Goal: Task Accomplishment & Management: Manage account settings

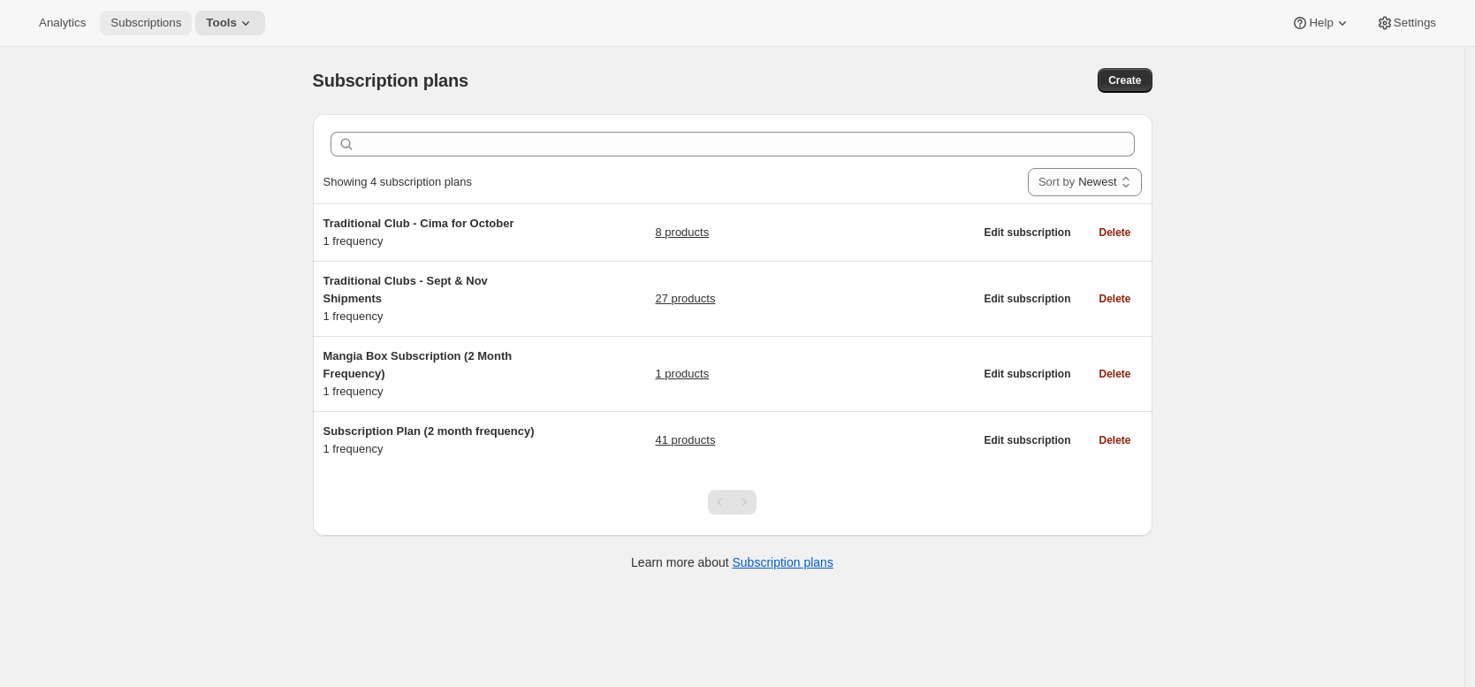
click at [173, 34] on button "Subscriptions" at bounding box center [146, 23] width 92 height 25
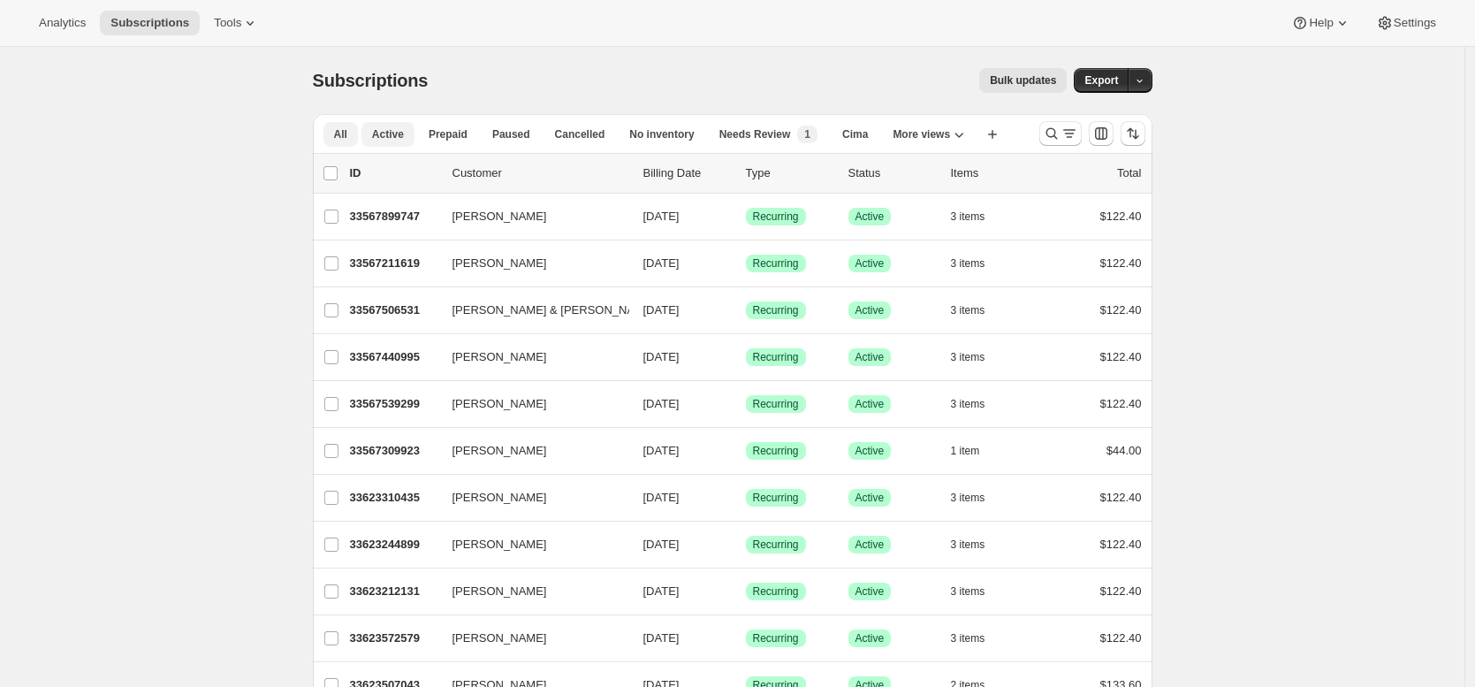
click at [394, 132] on span "Active" at bounding box center [388, 134] width 32 height 14
click at [496, 70] on div "Bulk updates" at bounding box center [758, 80] width 618 height 25
click at [564, 134] on span "Cancelled" at bounding box center [580, 134] width 50 height 14
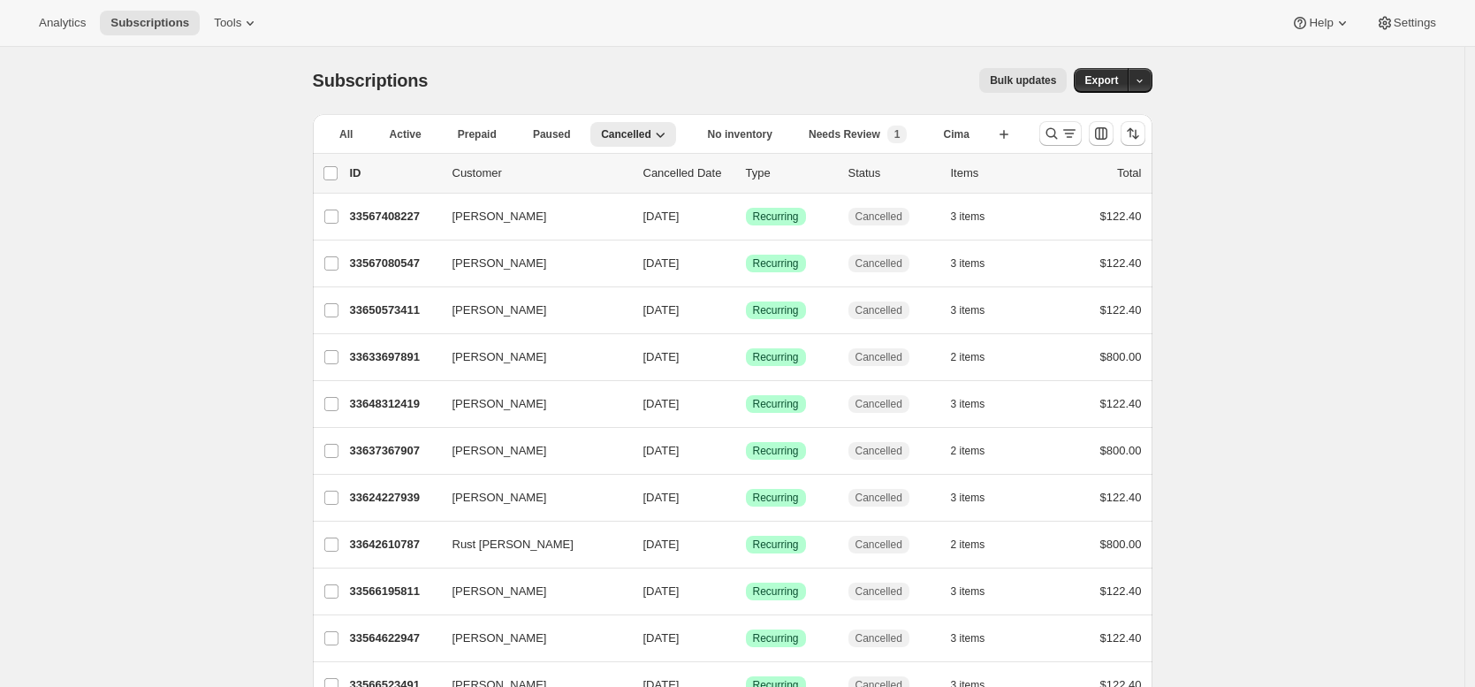
click at [695, 72] on div "Bulk updates" at bounding box center [758, 80] width 618 height 25
drag, startPoint x: 691, startPoint y: 84, endPoint x: 731, endPoint y: 87, distance: 39.9
click at [692, 84] on div "Bulk updates" at bounding box center [758, 80] width 618 height 25
click at [1124, 80] on button "Export" at bounding box center [1101, 80] width 55 height 25
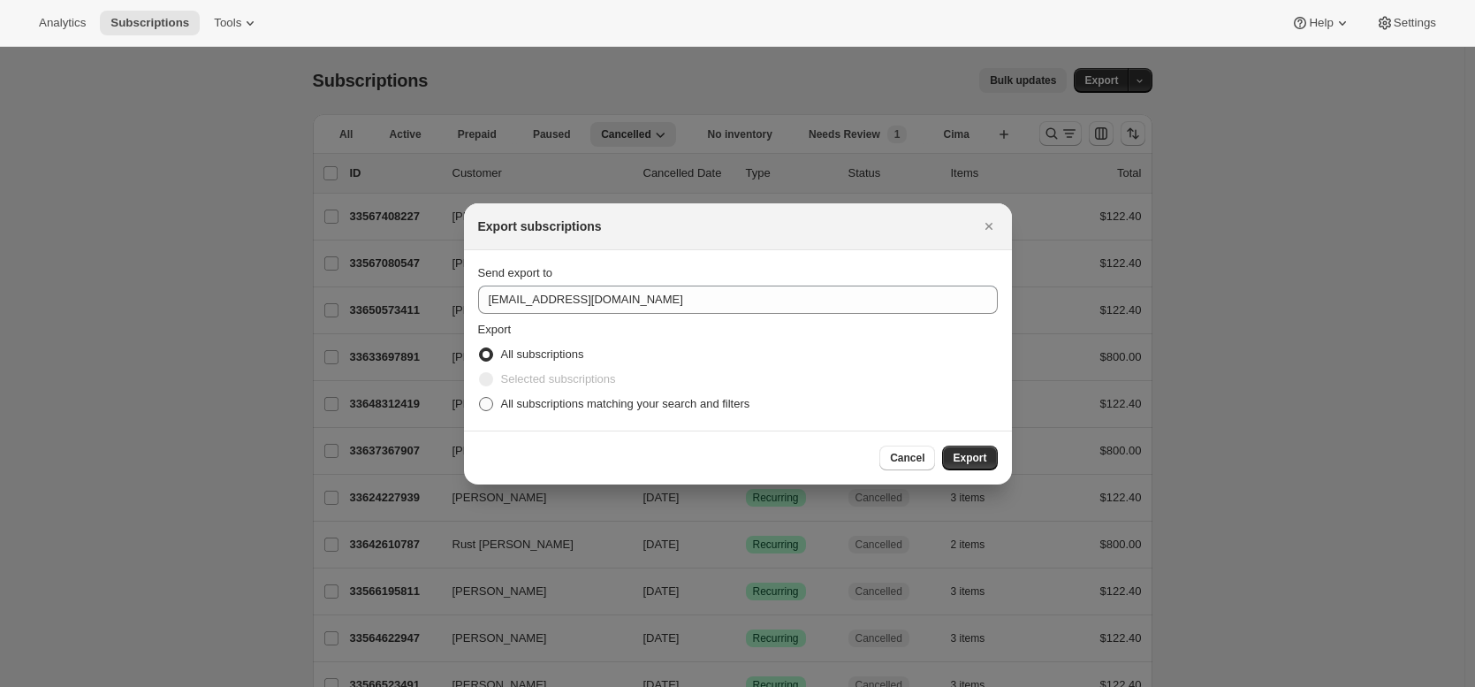
click at [631, 405] on span "All subscriptions matching your search and filters" at bounding box center [625, 403] width 249 height 13
click at [480, 398] on input "All subscriptions matching your search and filters" at bounding box center [479, 397] width 1 height 1
radio input "true"
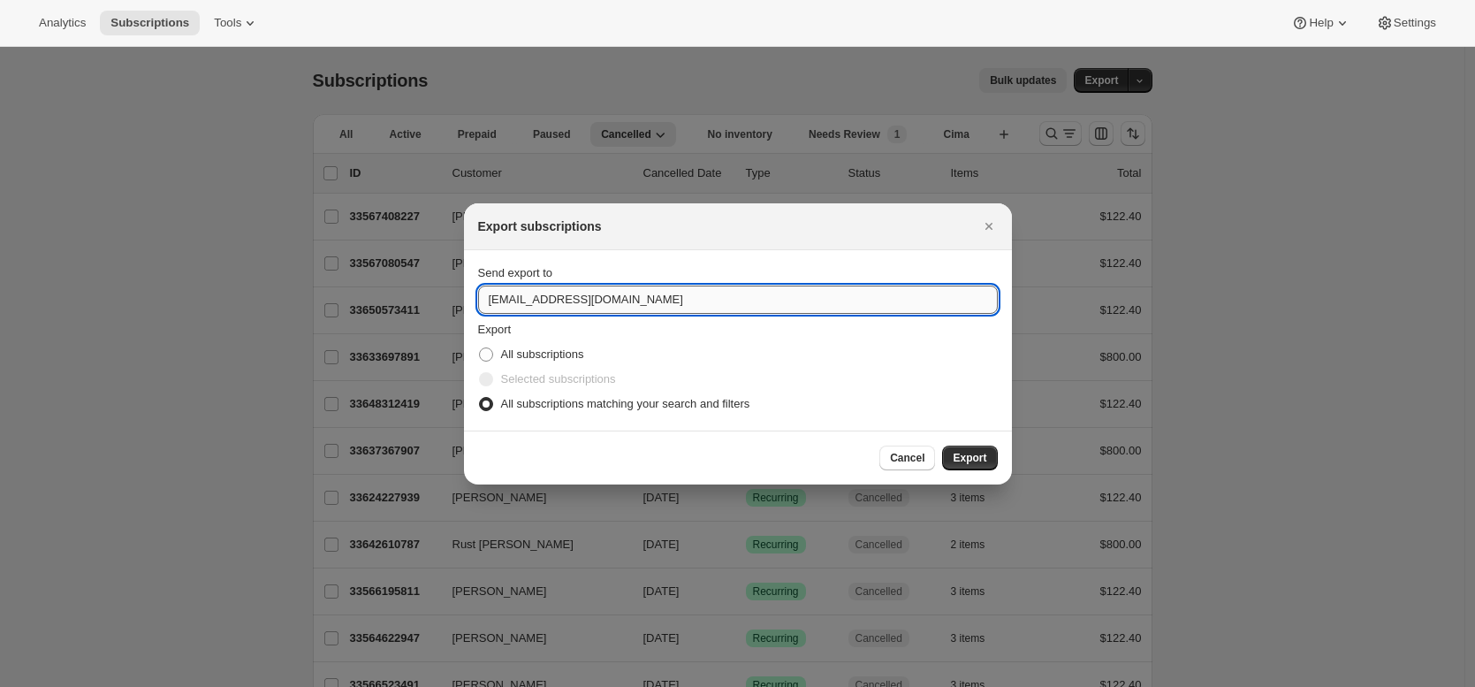
click at [634, 307] on input "winery@cliffamily.com" at bounding box center [738, 299] width 520 height 28
type input "brian@awtomic.com"
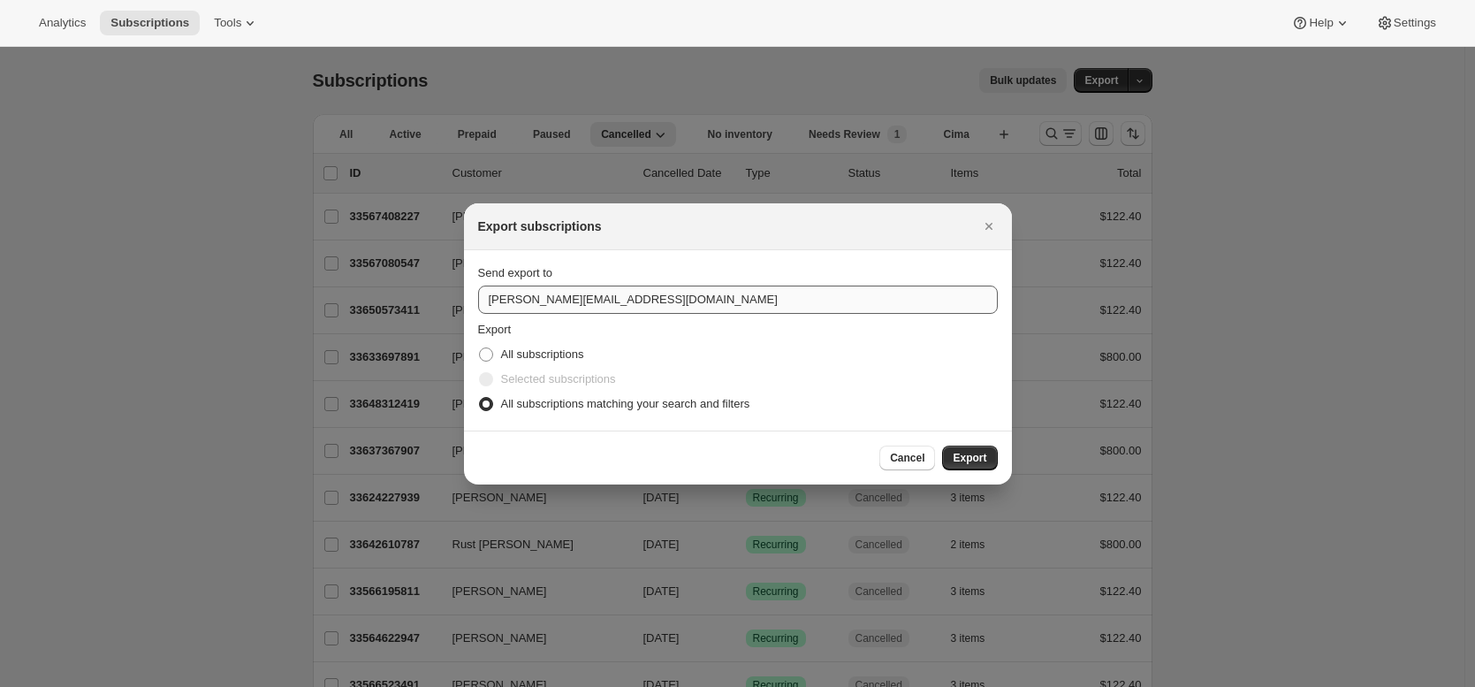
click at [942, 445] on button "Export" at bounding box center [969, 457] width 55 height 25
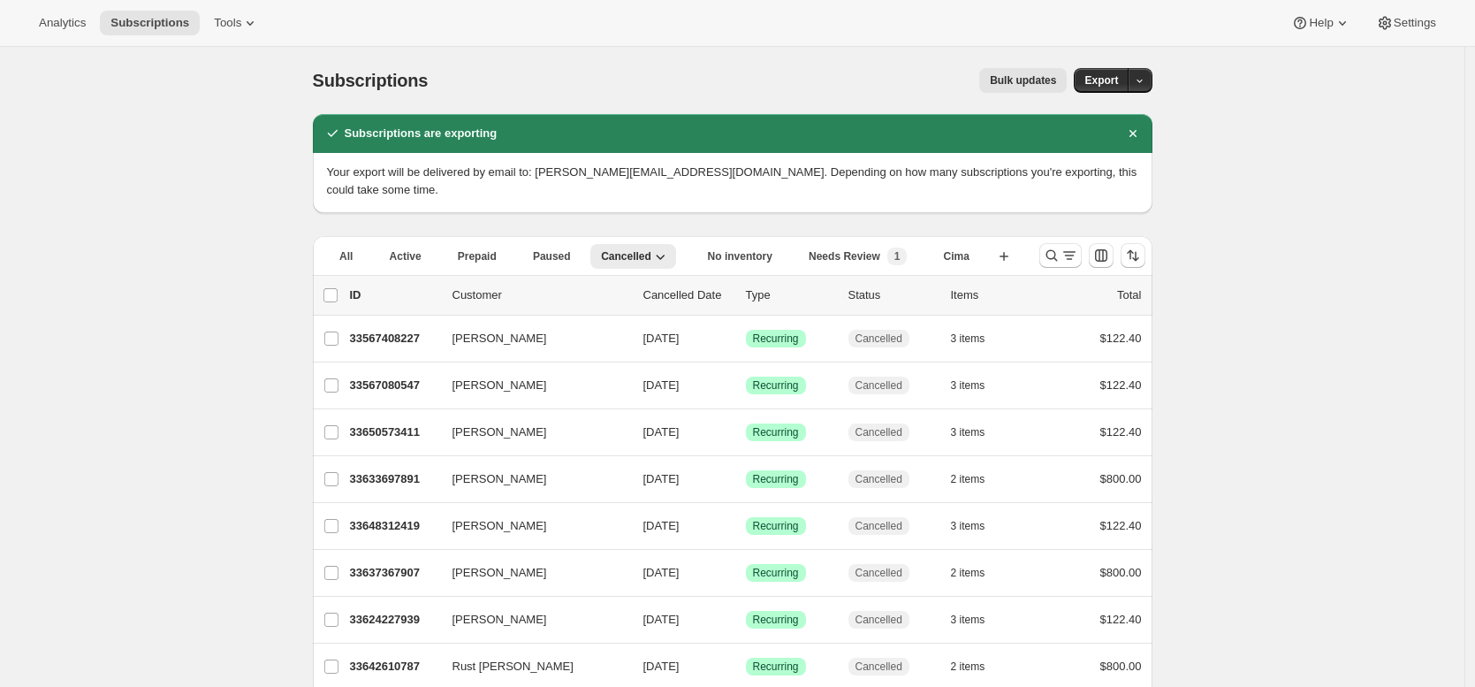
click at [467, 58] on div "Subscriptions. This page is ready Subscriptions Bulk updates More actions Bulk …" at bounding box center [732, 80] width 839 height 67
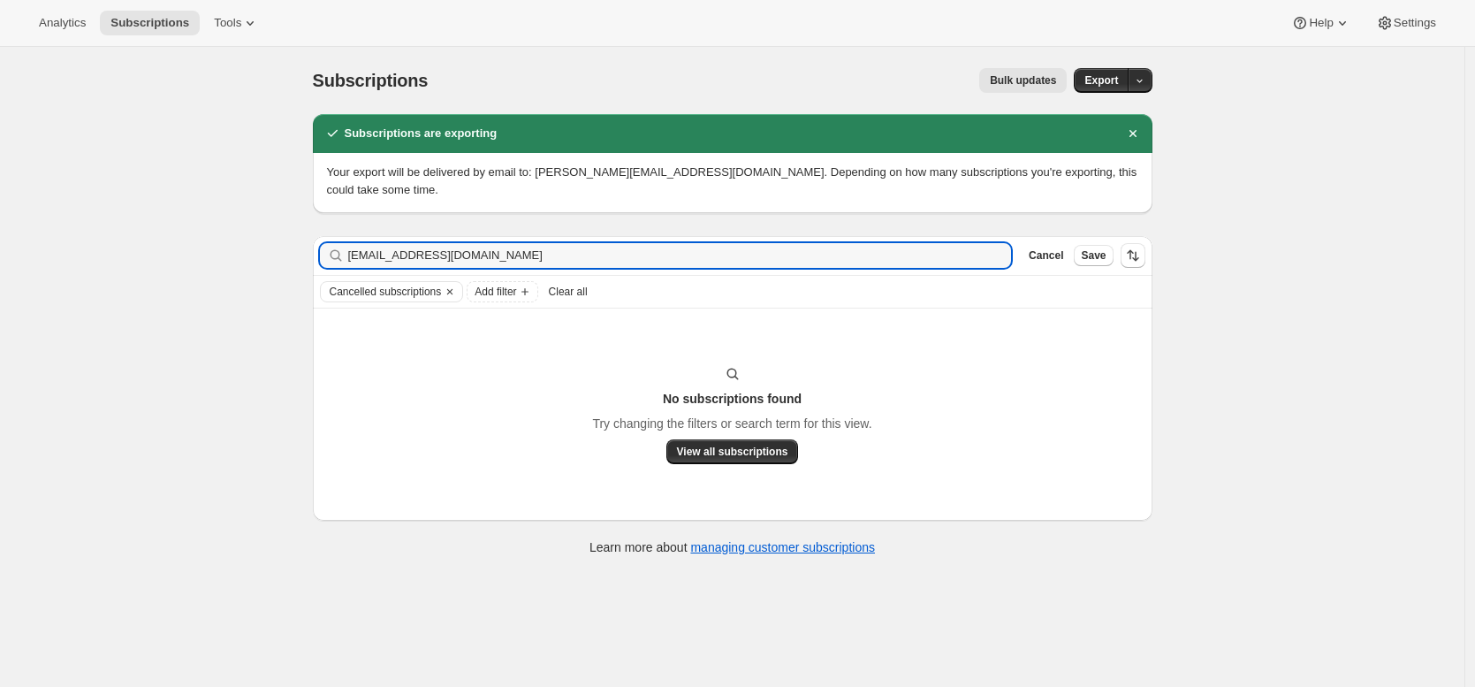
click at [237, 356] on div "Subscriptions. This page is ready Subscriptions Bulk updates More actions Bulk …" at bounding box center [732, 390] width 1464 height 687
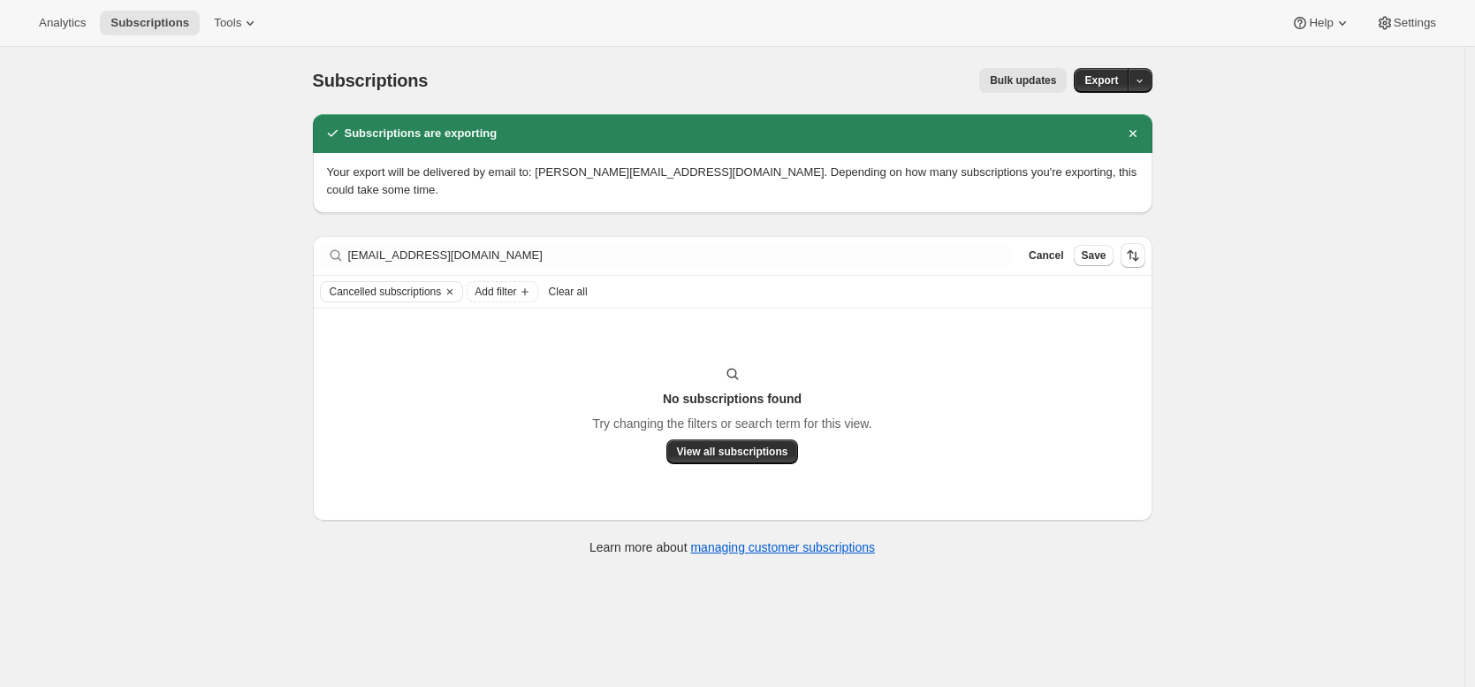
click at [300, 188] on div "Subscriptions. This page is ready Subscriptions Bulk updates More actions Bulk …" at bounding box center [733, 310] width 882 height 527
click at [500, 32] on div "Analytics Subscriptions Tools Help Settings" at bounding box center [737, 23] width 1475 height 47
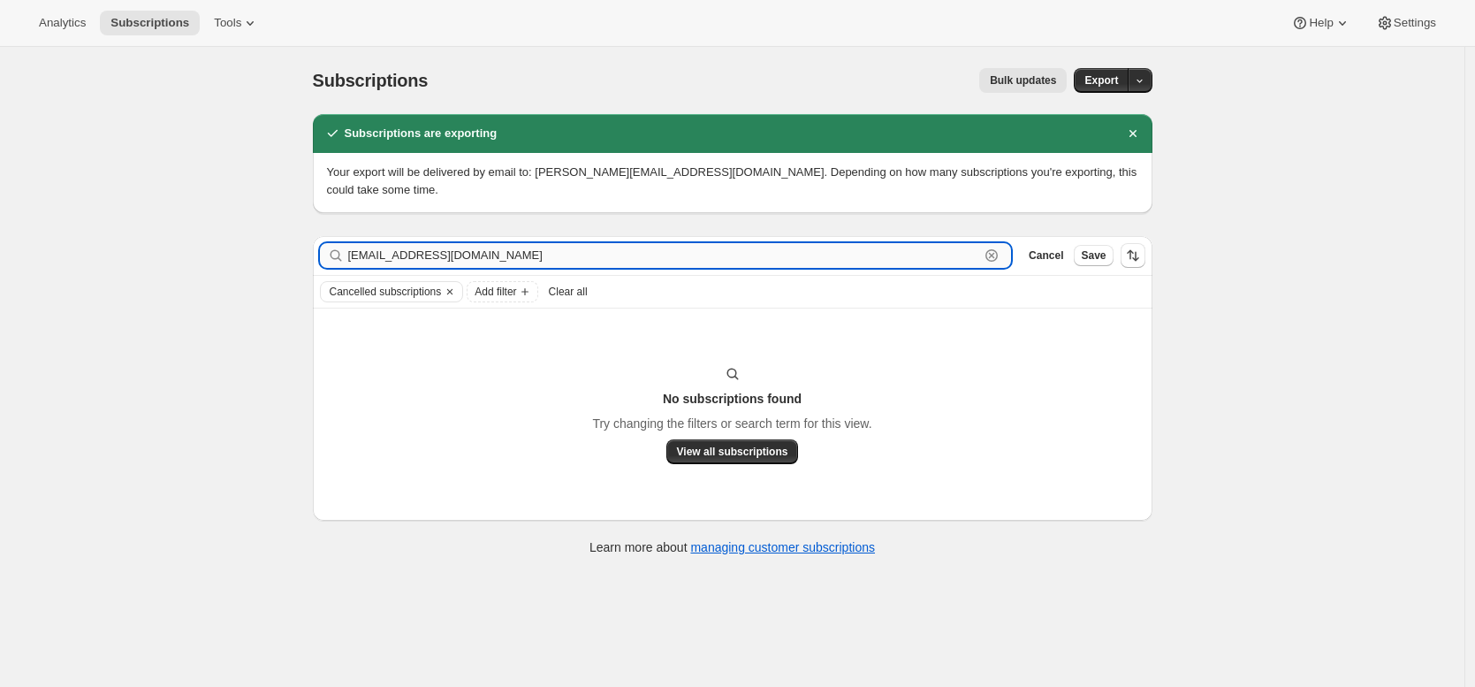
click at [496, 243] on input "crazycori713@gmail.com" at bounding box center [664, 255] width 632 height 25
paste input "kaitlynnat@yahoo"
click at [448, 243] on input "kaitlynnat@yahoo.com" at bounding box center [664, 255] width 632 height 25
click at [545, 243] on input "kaitlynnat@yahoo.com" at bounding box center [664, 255] width 632 height 25
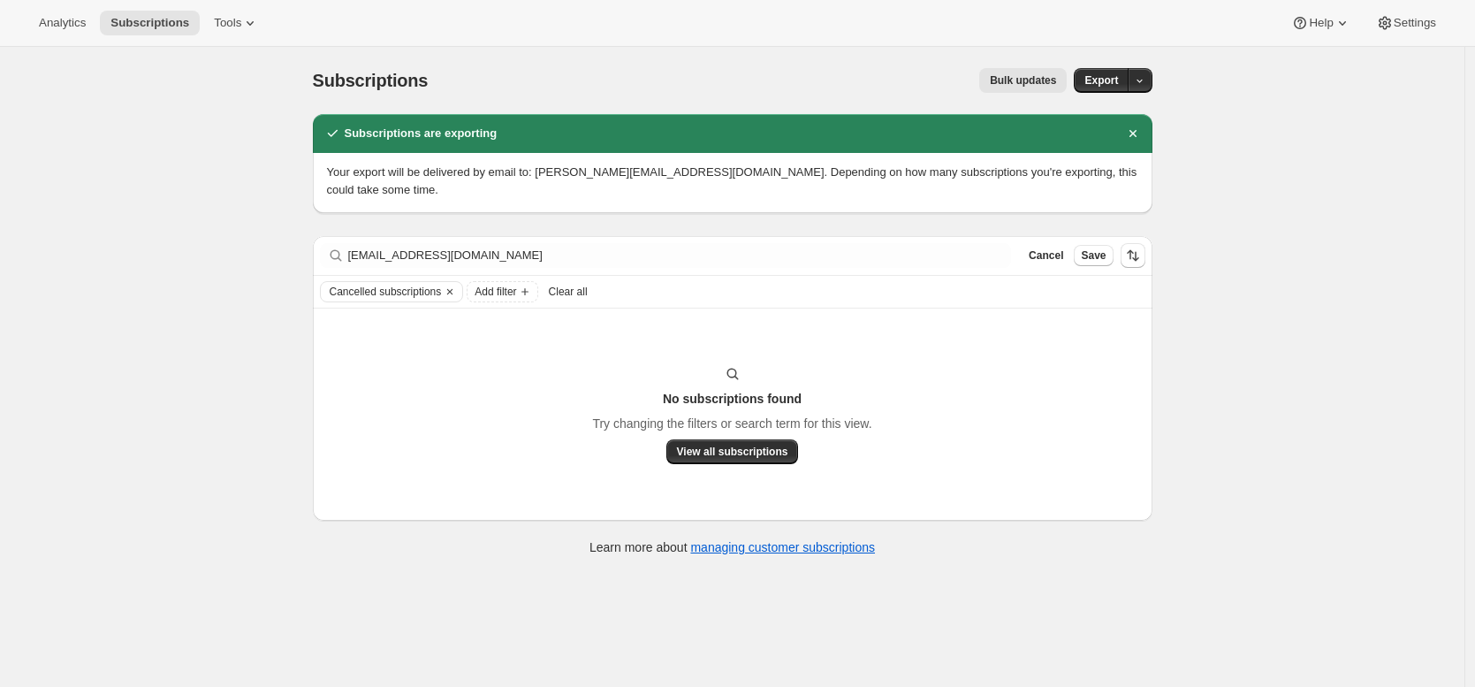
click at [839, 79] on div "Bulk updates" at bounding box center [758, 80] width 618 height 25
click at [457, 285] on icon "Clear" at bounding box center [450, 292] width 14 height 14
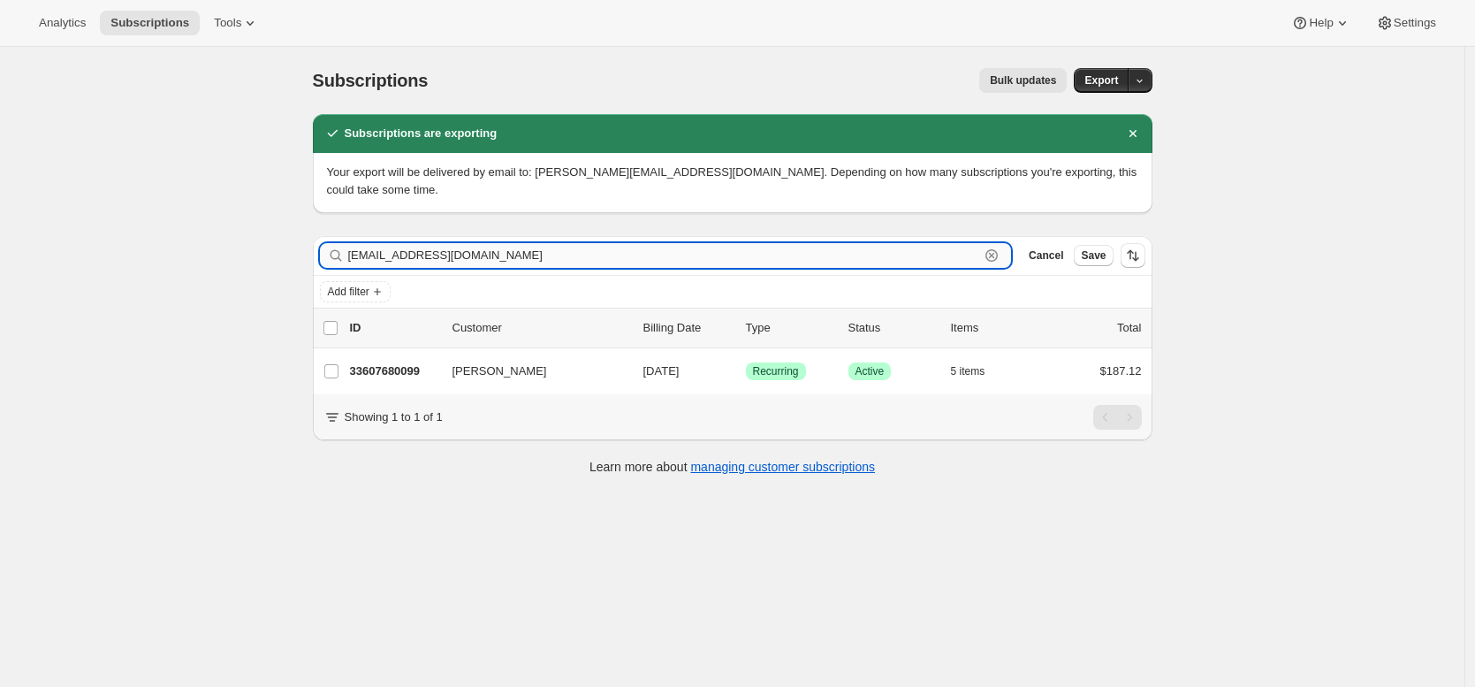
click at [515, 243] on input "kaitlynnat@yahoo.com" at bounding box center [664, 255] width 632 height 25
paste input "crazycori713@gmail"
click at [550, 243] on input "crazycori713@gmail.com" at bounding box center [664, 255] width 632 height 25
paste input "kbech002"
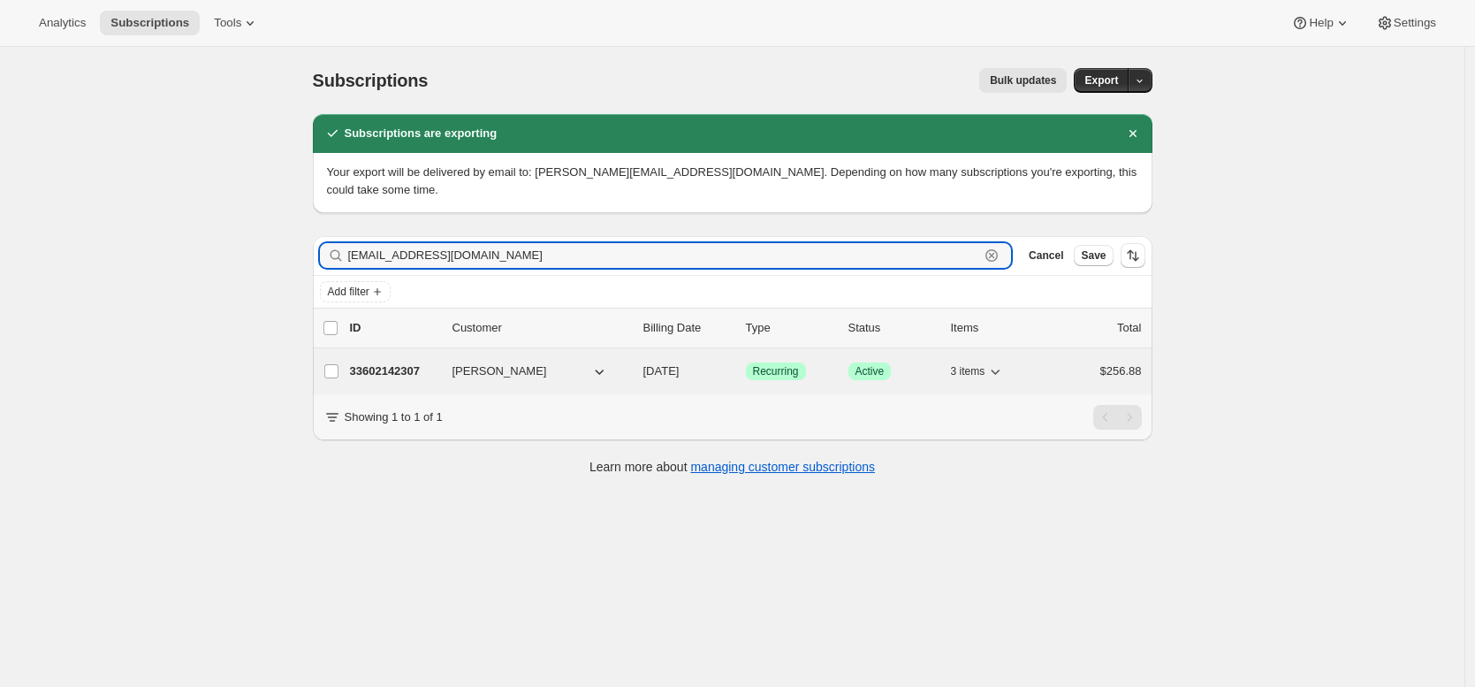
type input "kbech002@gmail.com"
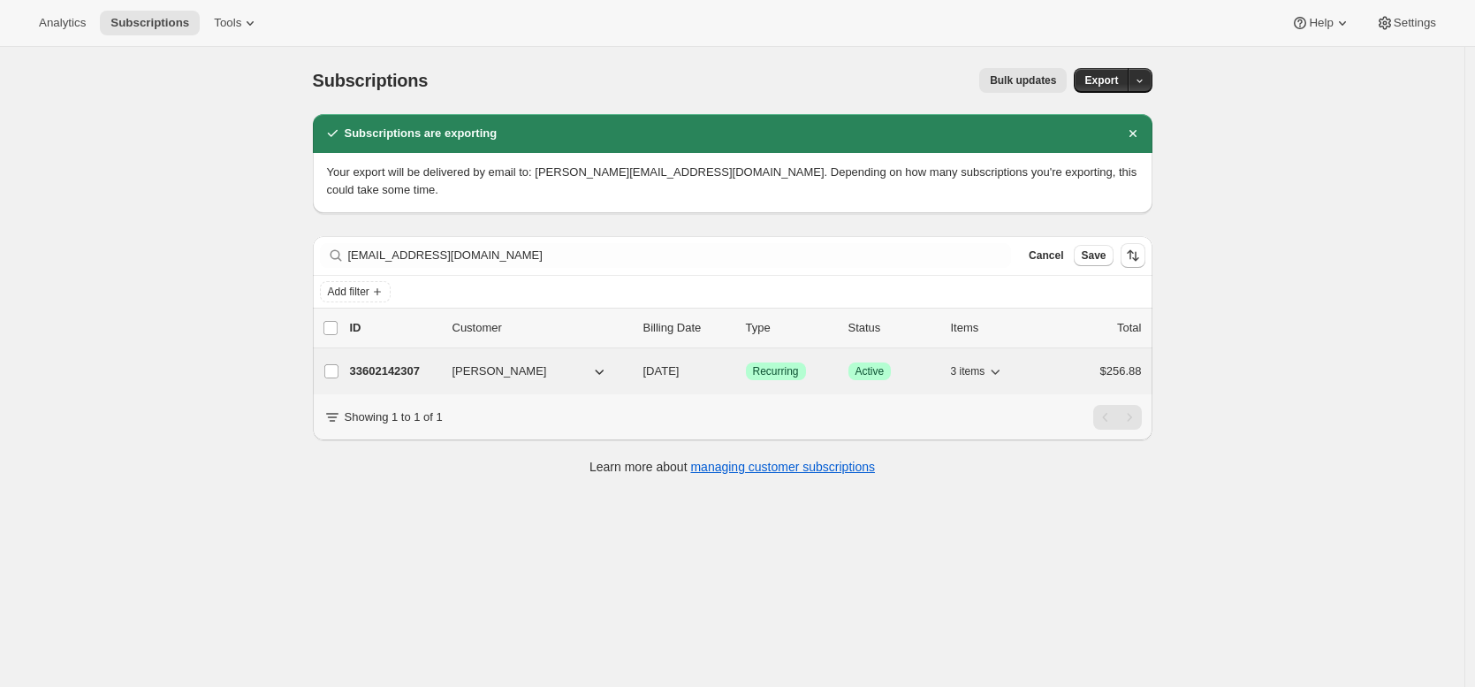
click at [391, 362] on p "33602142307" at bounding box center [394, 371] width 88 height 18
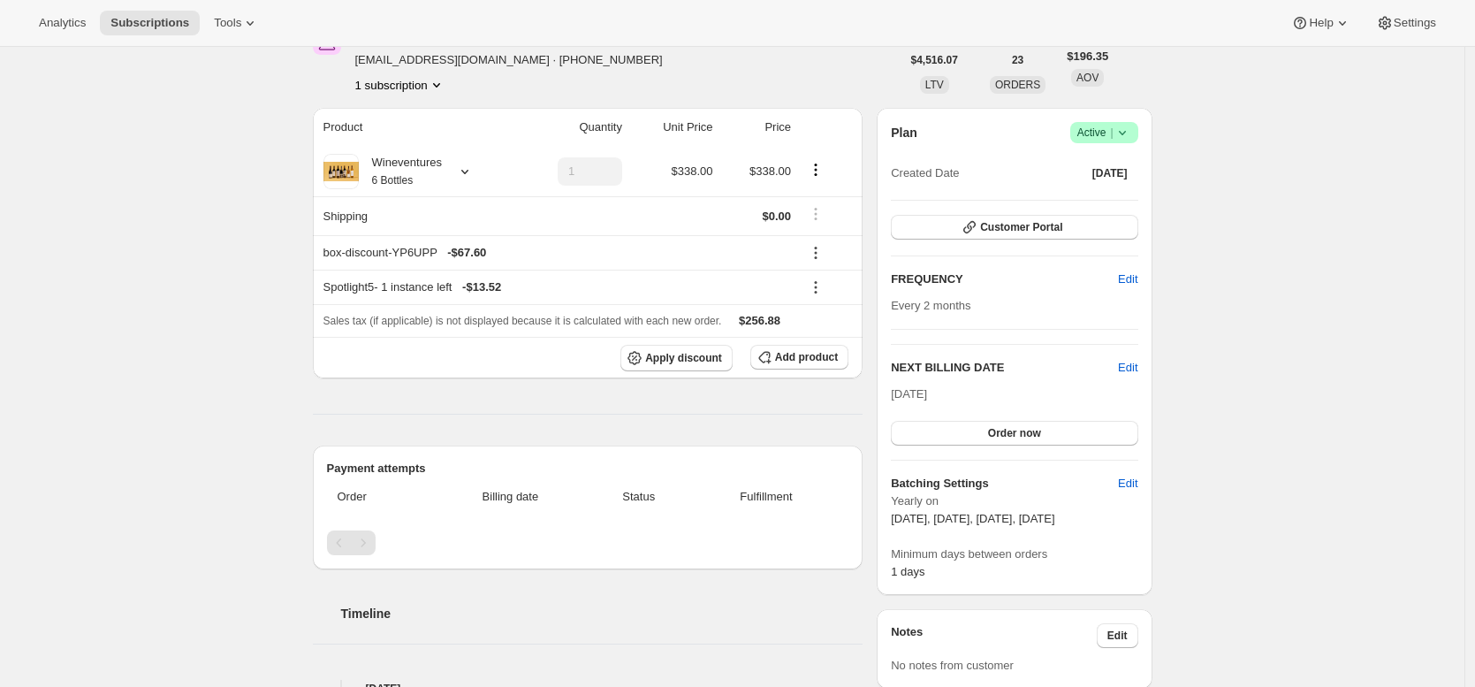
scroll to position [99, 0]
click at [288, 363] on div "Subscription #33602142307. This page is ready Subscription #33602142307 Success…" at bounding box center [732, 699] width 1464 height 1502
click at [458, 94] on div "1 subscription" at bounding box center [516, 88] width 323 height 18
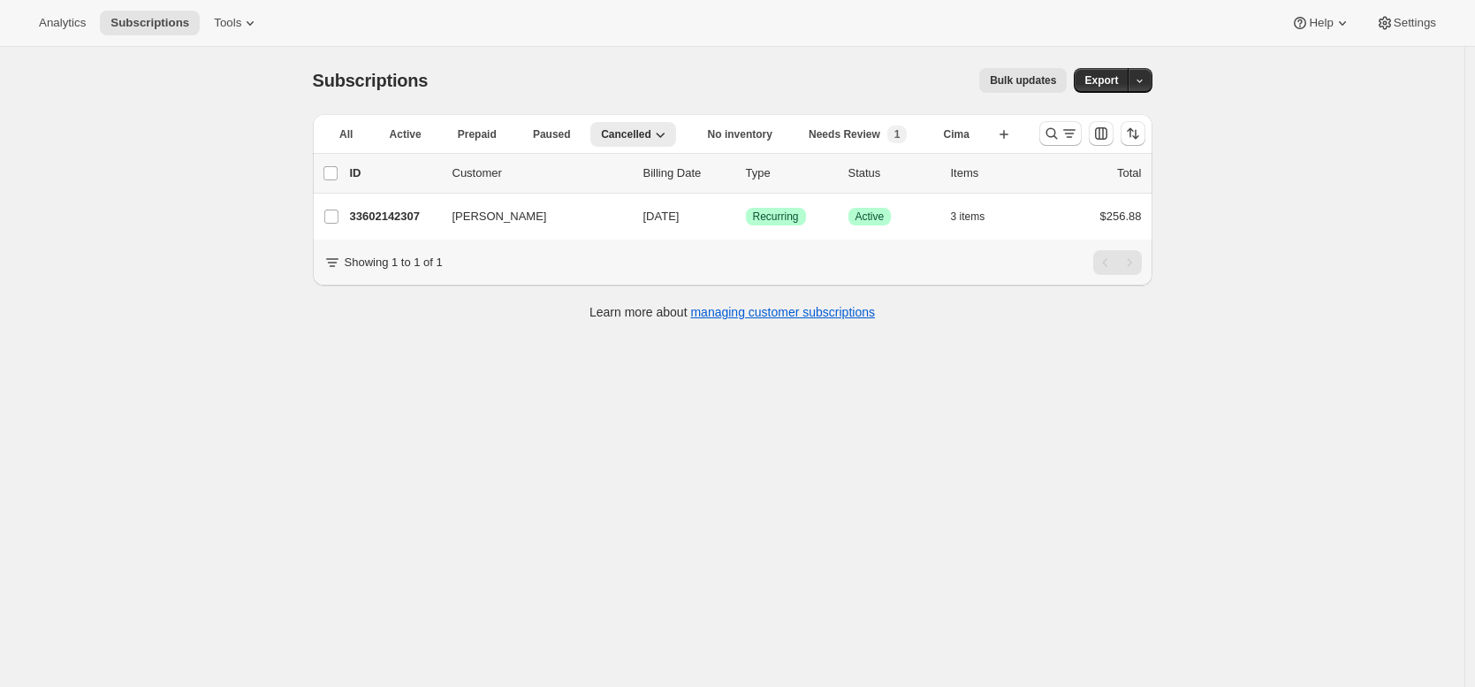
click at [1103, 444] on div "Subscriptions. This page is ready Subscriptions Bulk updates More actions Bulk …" at bounding box center [732, 390] width 1464 height 687
click at [258, 203] on div "Subscriptions. This page is ready Subscriptions Bulk updates More actions Bulk …" at bounding box center [732, 390] width 1464 height 687
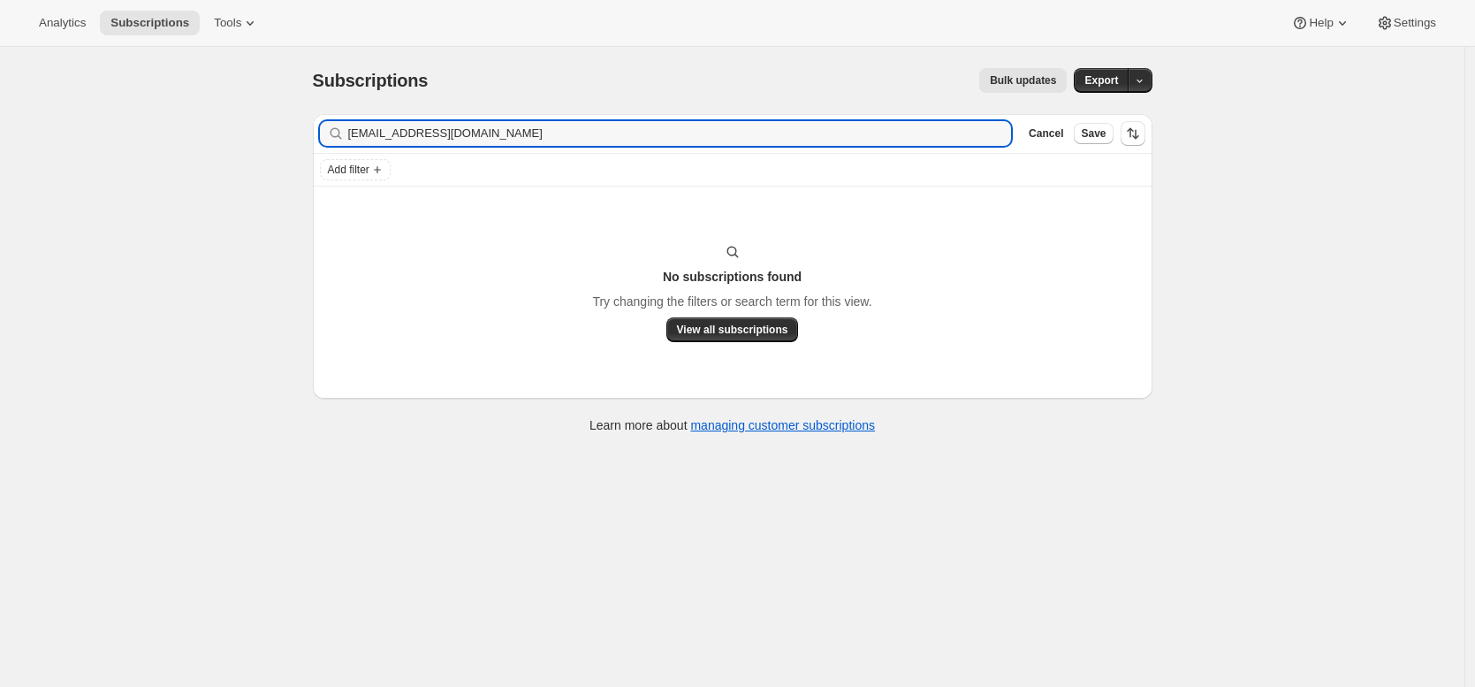
type input "mommydann@gmail.com"
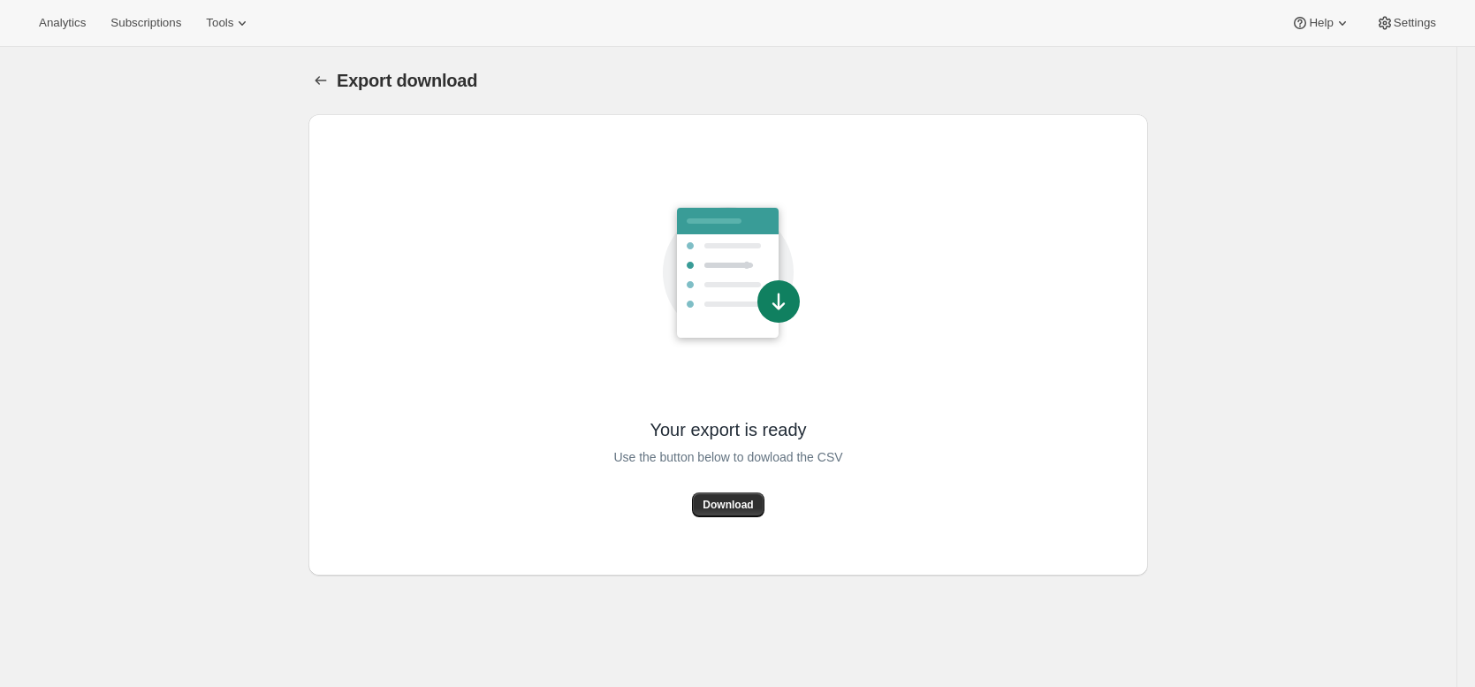
click at [732, 510] on span "Download" at bounding box center [727, 504] width 50 height 14
click at [639, 42] on div "Analytics Subscriptions Tools Help Settings" at bounding box center [737, 23] width 1475 height 47
click at [170, 27] on span "Subscriptions" at bounding box center [145, 23] width 71 height 14
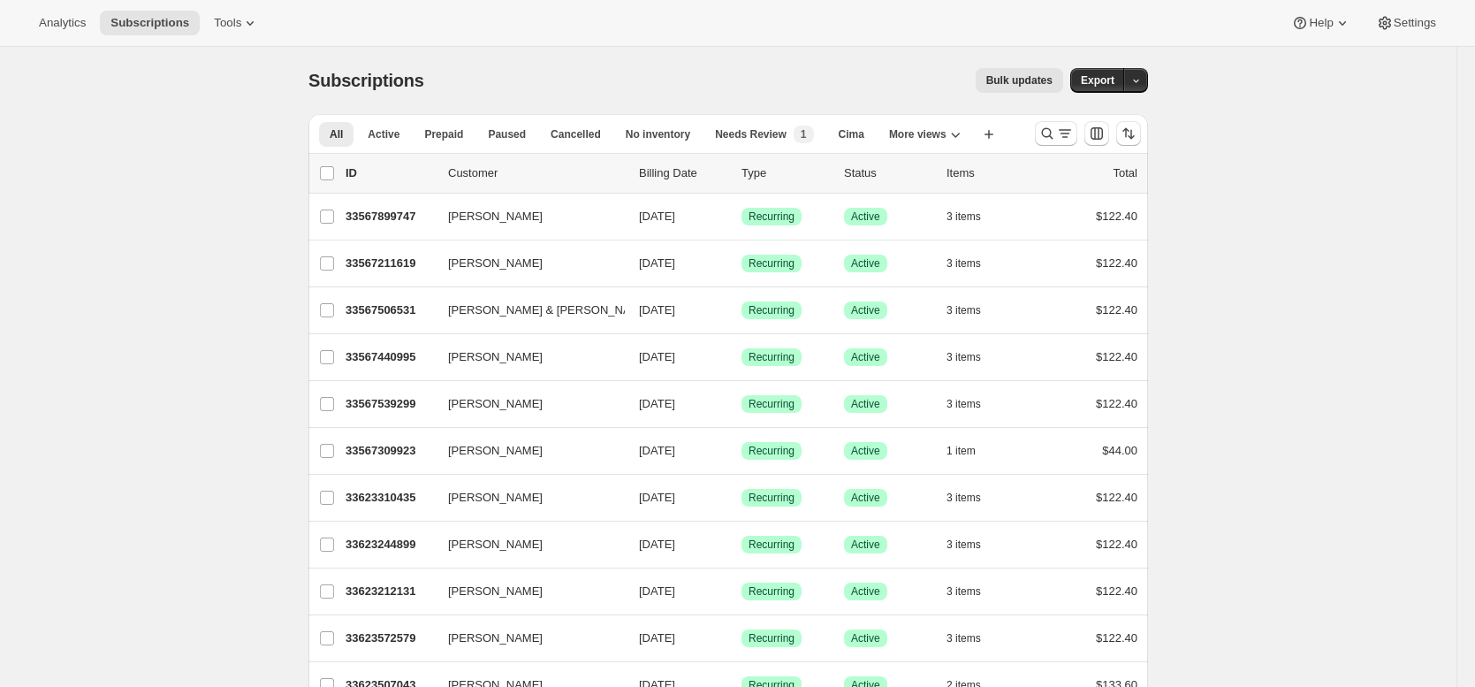
drag, startPoint x: 606, startPoint y: 81, endPoint x: 1159, endPoint y: 78, distance: 553.1
click at [626, 81] on div "Bulk updates" at bounding box center [754, 80] width 618 height 25
click at [1117, 82] on button "Export" at bounding box center [1097, 80] width 55 height 25
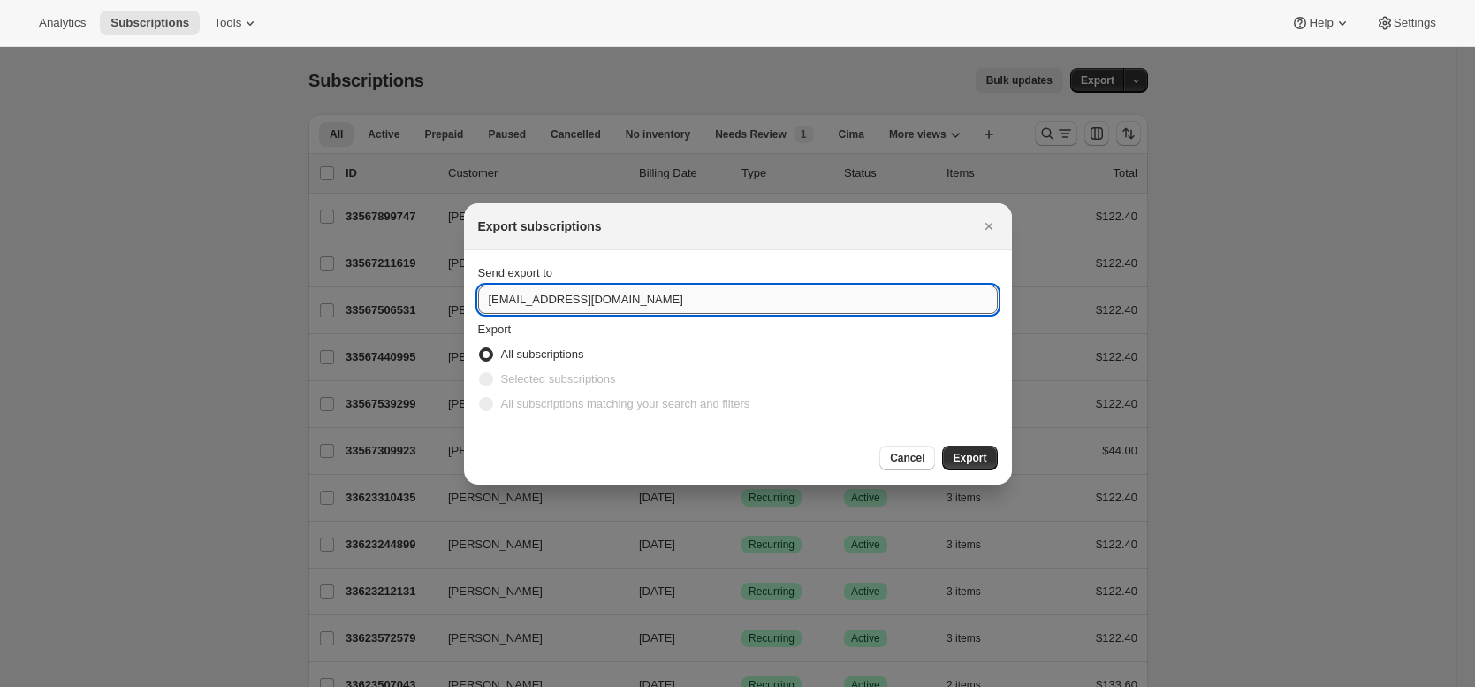
click at [575, 299] on input "winery@cliffamily.com" at bounding box center [738, 299] width 520 height 28
type input "brian@awtomic.com"
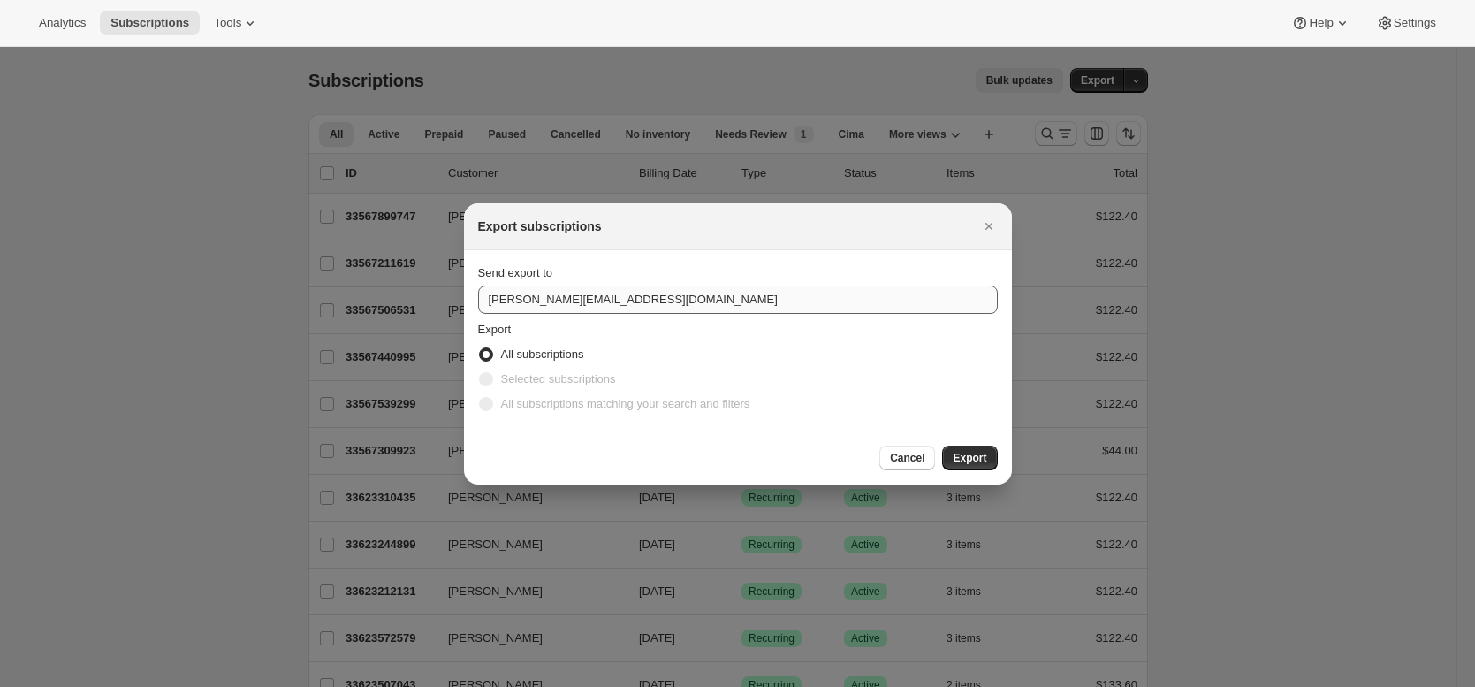
click at [942, 445] on button "Export" at bounding box center [969, 457] width 55 height 25
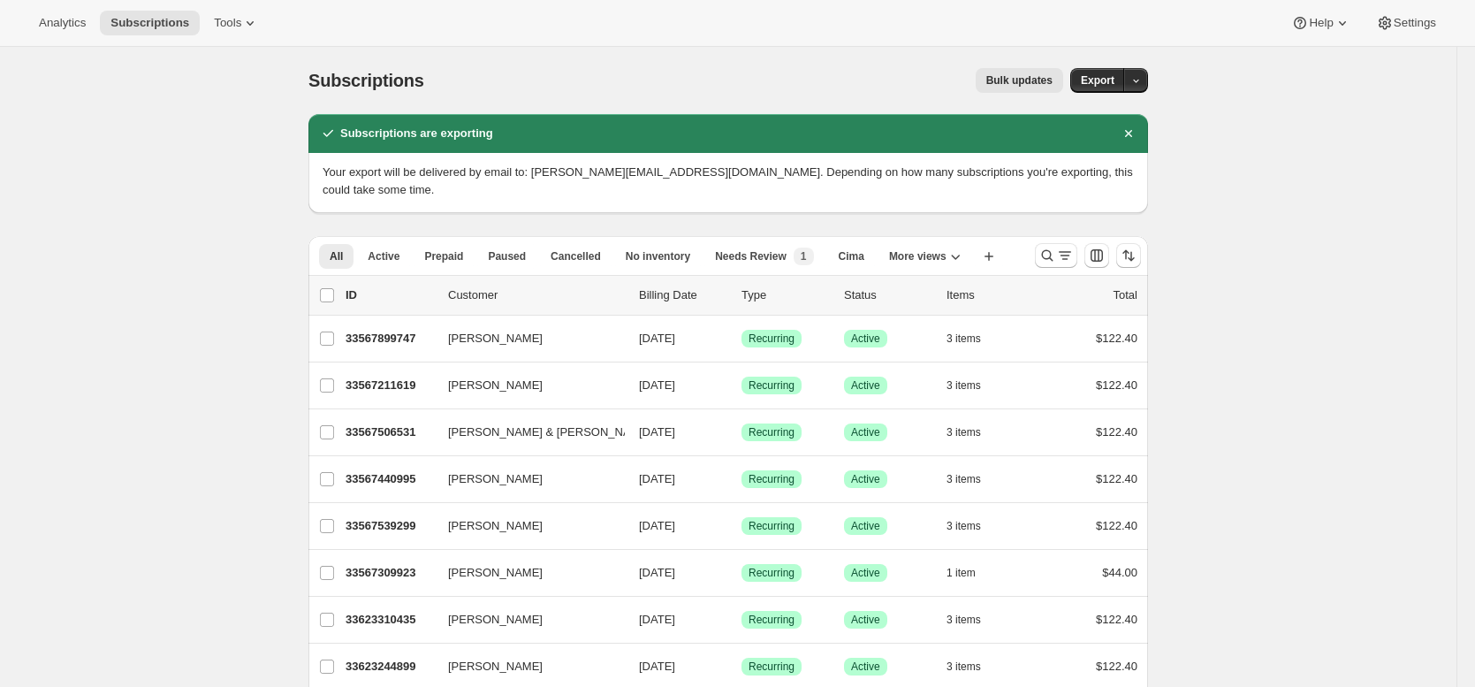
click at [662, 91] on div "Bulk updates" at bounding box center [754, 80] width 618 height 25
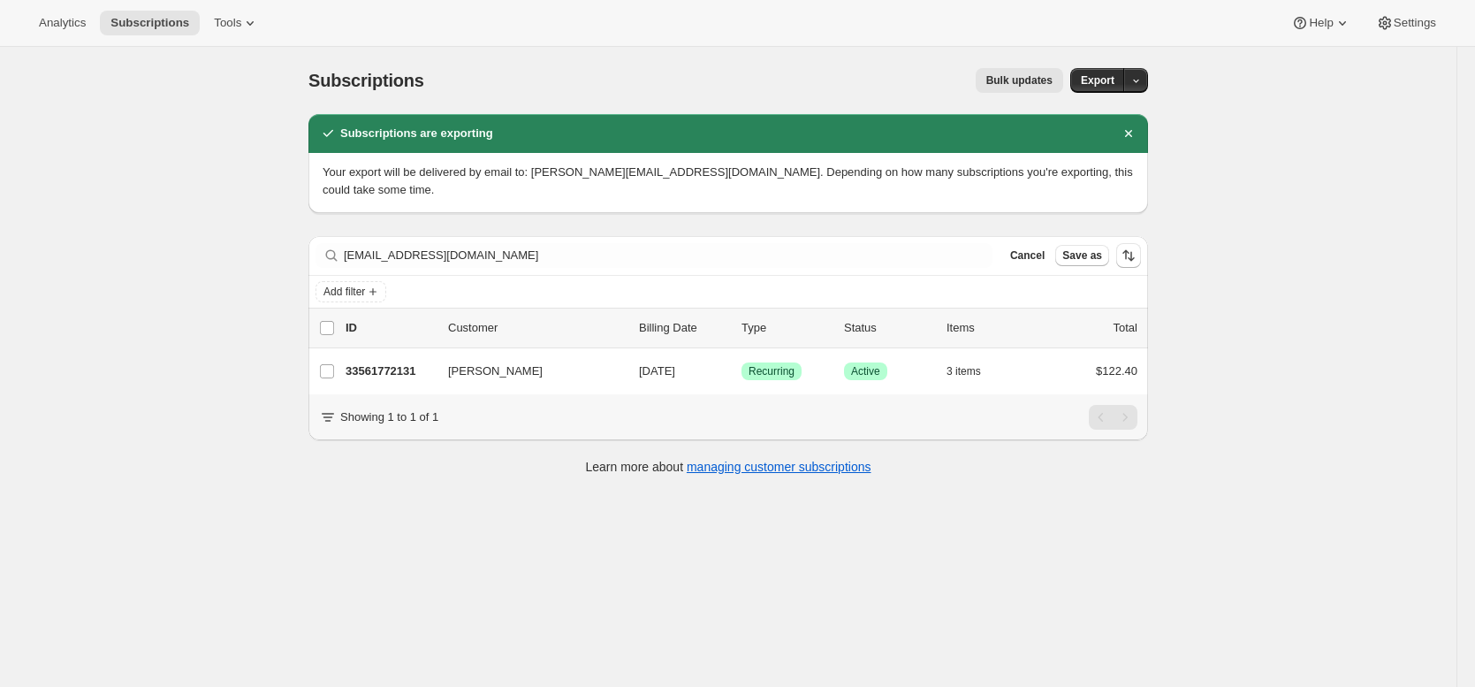
click at [626, 198] on div "Subscriptions are exporting Your export will be delivered by email to: brian@aw…" at bounding box center [727, 303] width 839 height 379
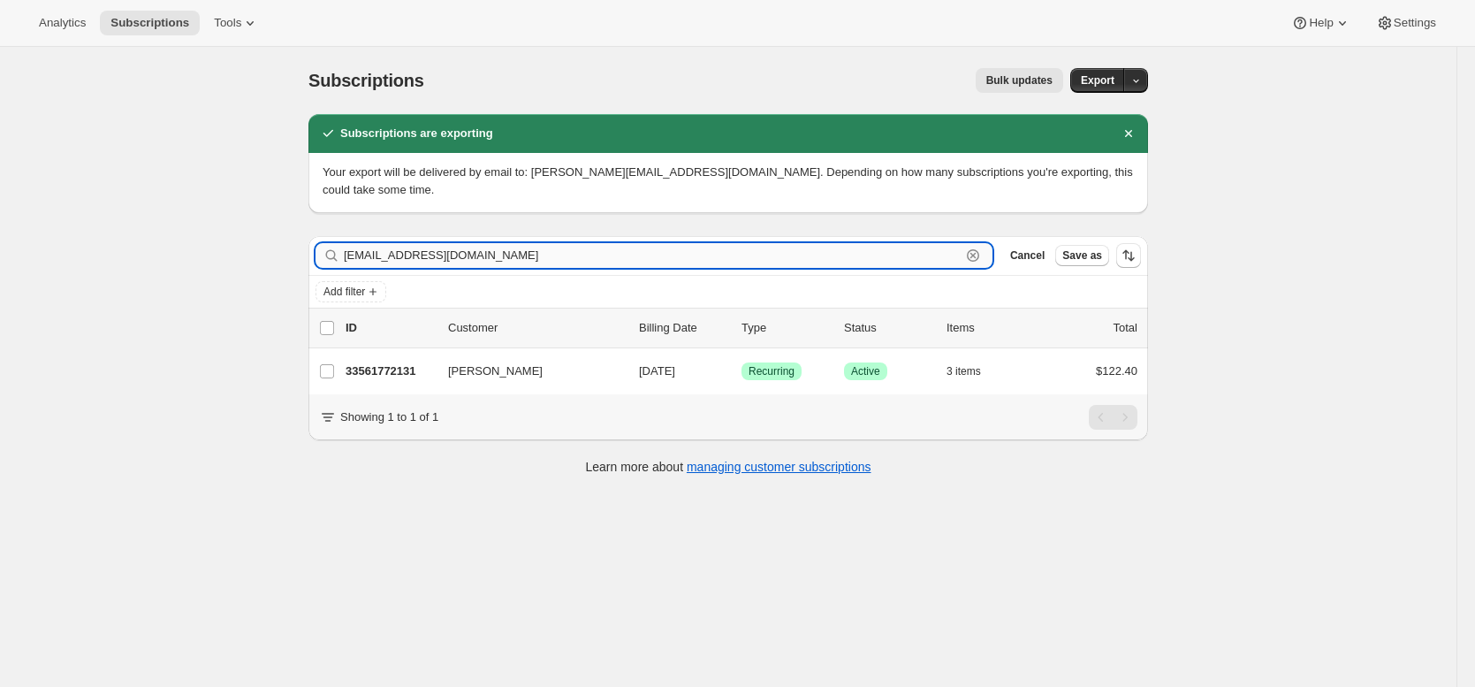
click at [596, 243] on input "darrylthom97@gmail.com" at bounding box center [652, 255] width 617 height 25
paste input "pam@hsandson"
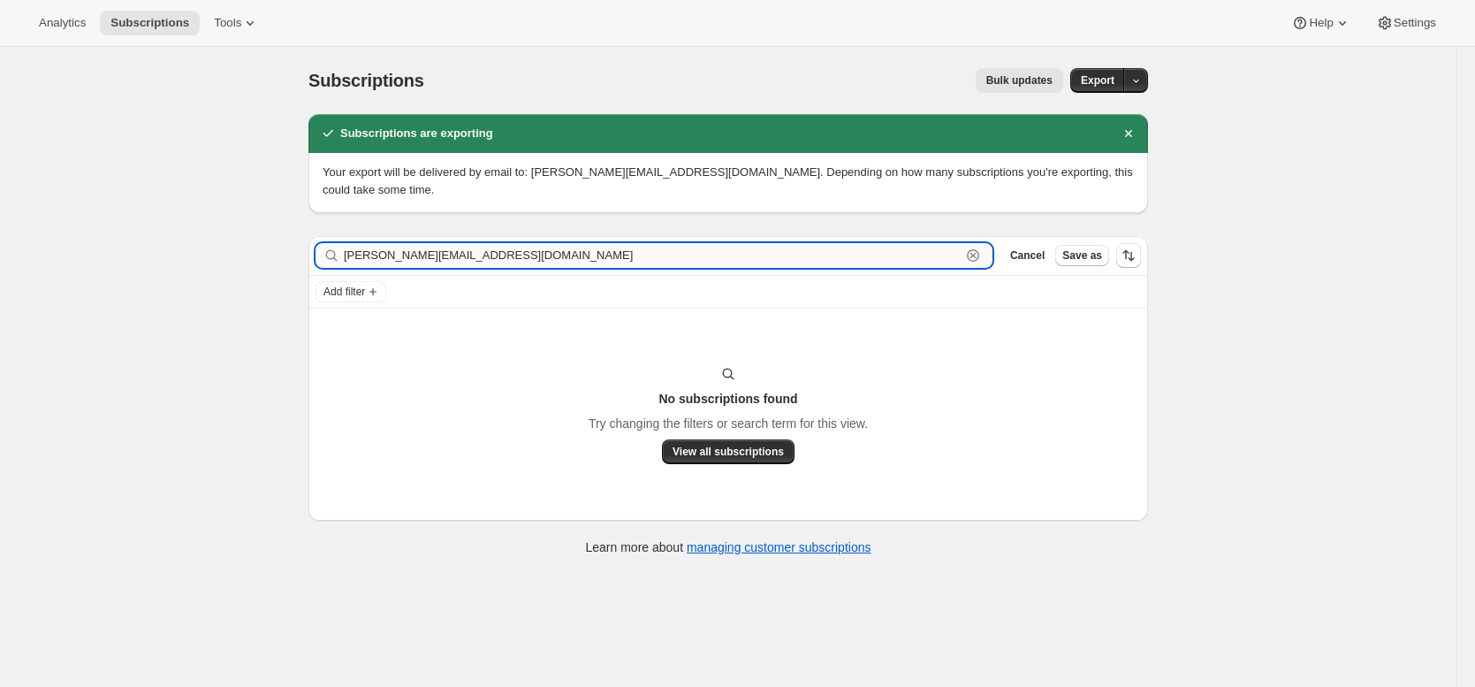
click at [438, 243] on input "pam@hsandson.com" at bounding box center [652, 255] width 617 height 25
paste input "ethan.whittlesey@rombauer"
click at [513, 243] on input "ethan.whittlesey@rombauer.com" at bounding box center [652, 255] width 617 height 25
paste input "napagardens@yahoo"
click at [487, 243] on input "napagardens@yahoo.com" at bounding box center [652, 255] width 617 height 25
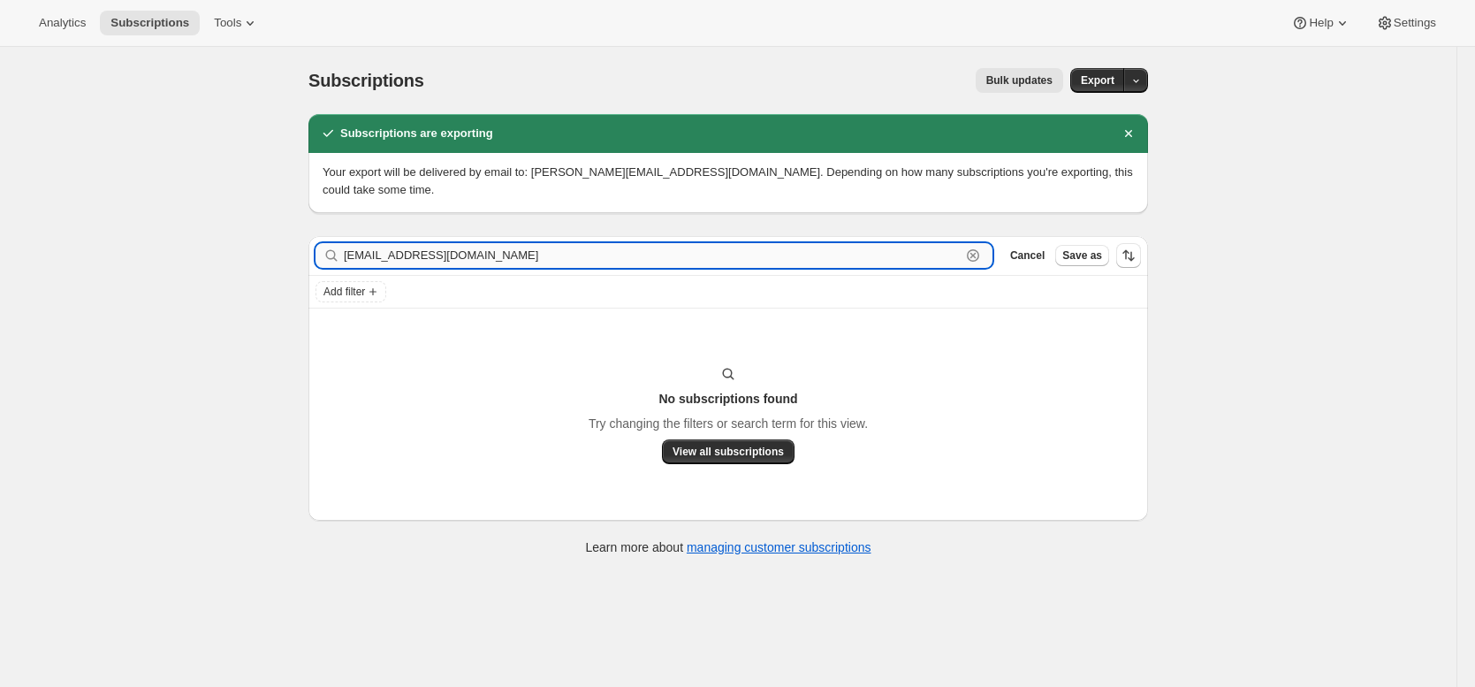
paste input "cgwilson34"
click at [415, 243] on input "cgwilson34@yahoo.com" at bounding box center [652, 255] width 617 height 25
paste input "leslie@sterlingeventmgt"
click at [410, 243] on input "leslie@sterlingeventmgt.com" at bounding box center [652, 255] width 617 height 25
paste input "beth@promisewine"
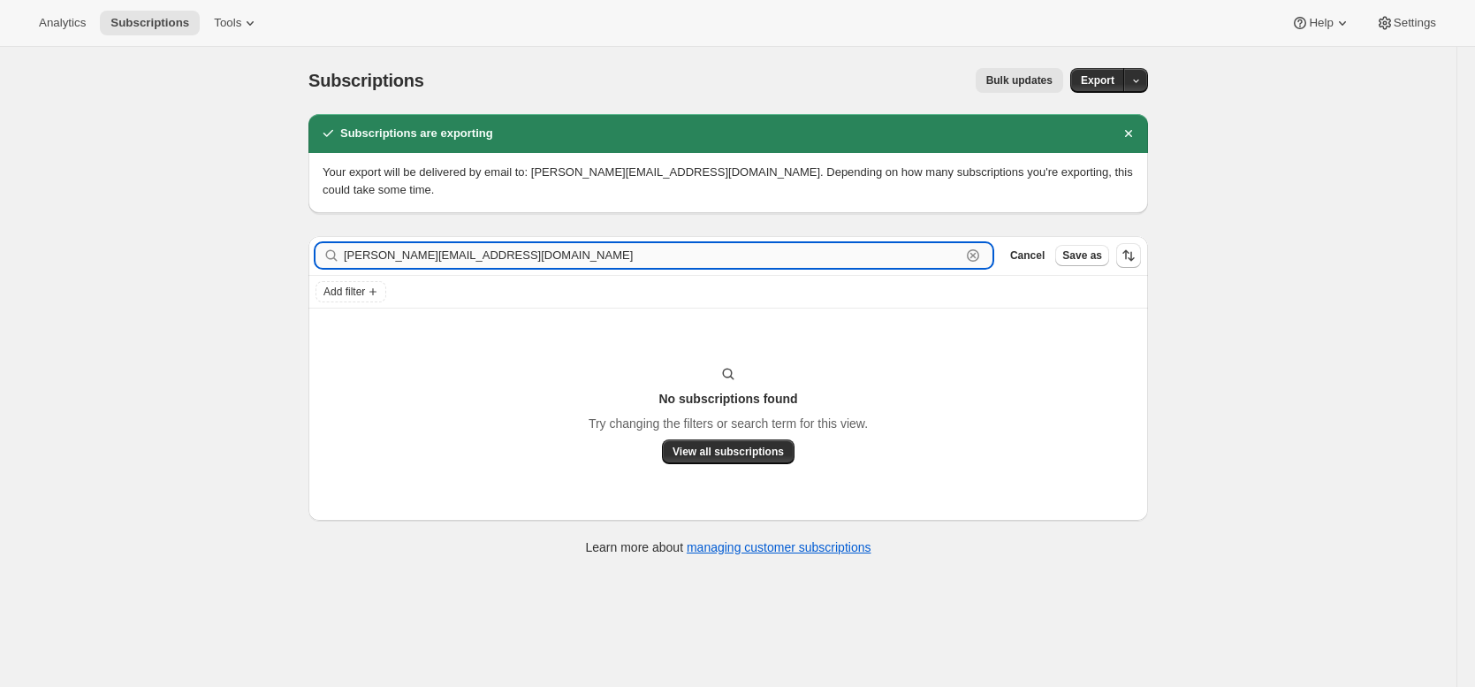
click at [429, 247] on input "beth@promisewine.com" at bounding box center [652, 255] width 617 height 25
paste input "cathy@meetingresourcegroup"
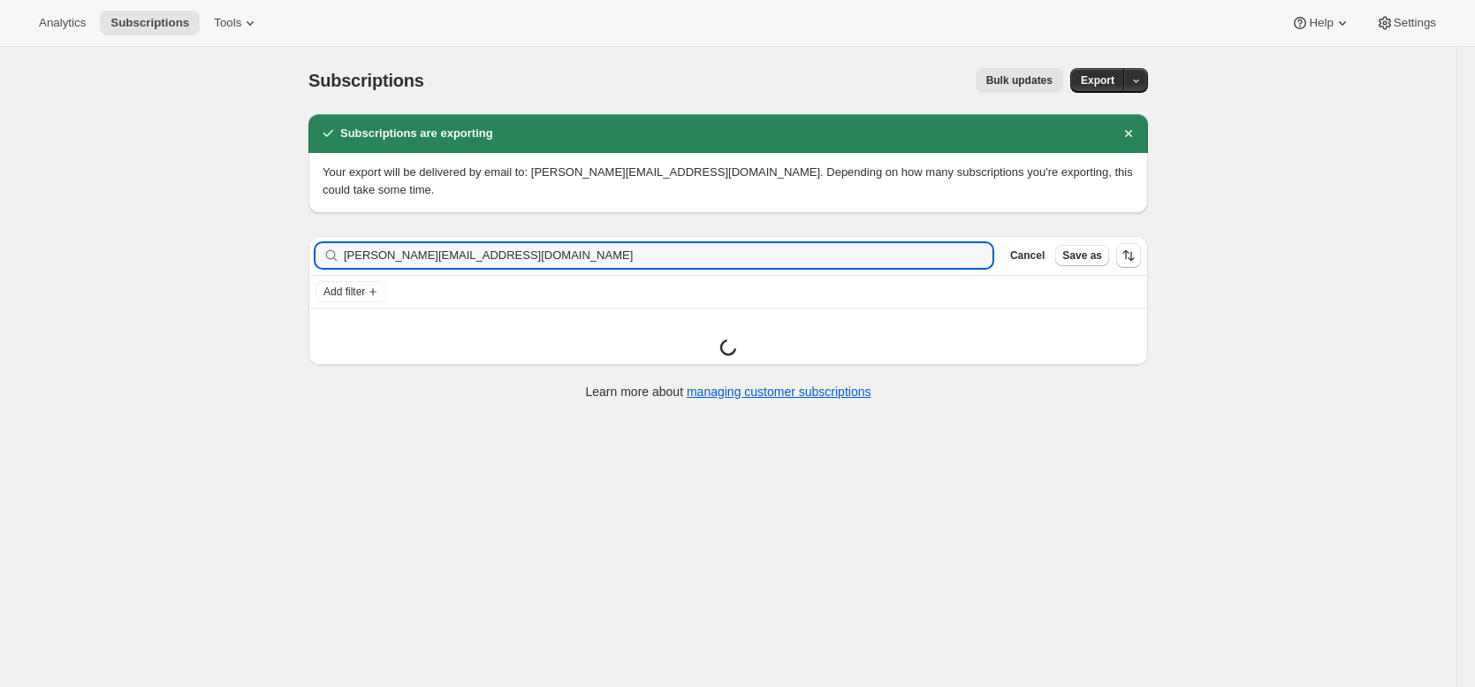
click at [626, 206] on div "Subscriptions are exporting Your export will be delivered by email to: brian@aw…" at bounding box center [727, 266] width 839 height 304
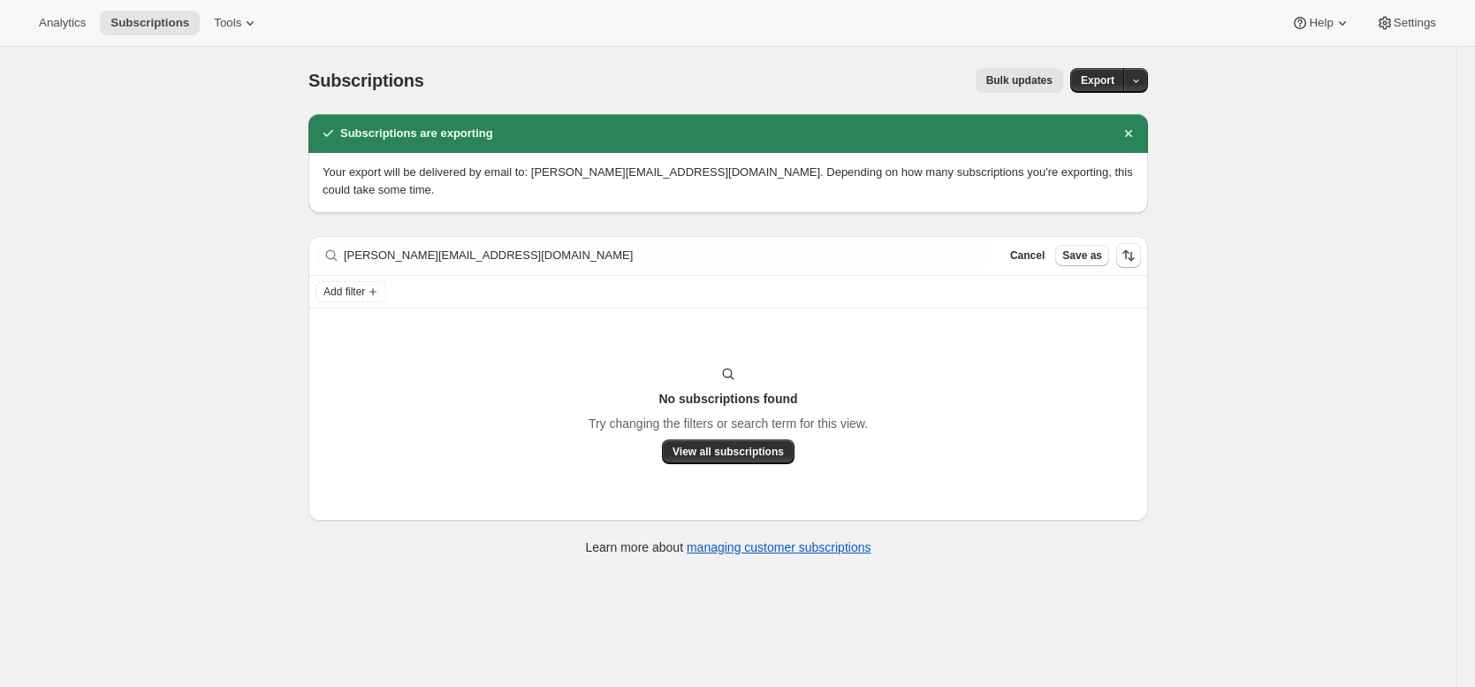
click at [900, 32] on div "Analytics Subscriptions Tools Help Settings" at bounding box center [737, 23] width 1475 height 47
drag, startPoint x: 834, startPoint y: 64, endPoint x: 794, endPoint y: 77, distance: 41.9
click at [833, 65] on div "Subscriptions. This page is ready Subscriptions Bulk updates More actions Bulk …" at bounding box center [727, 80] width 839 height 67
drag, startPoint x: 671, startPoint y: 88, endPoint x: 848, endPoint y: 96, distance: 177.8
click at [674, 90] on div "Bulk updates" at bounding box center [754, 80] width 618 height 25
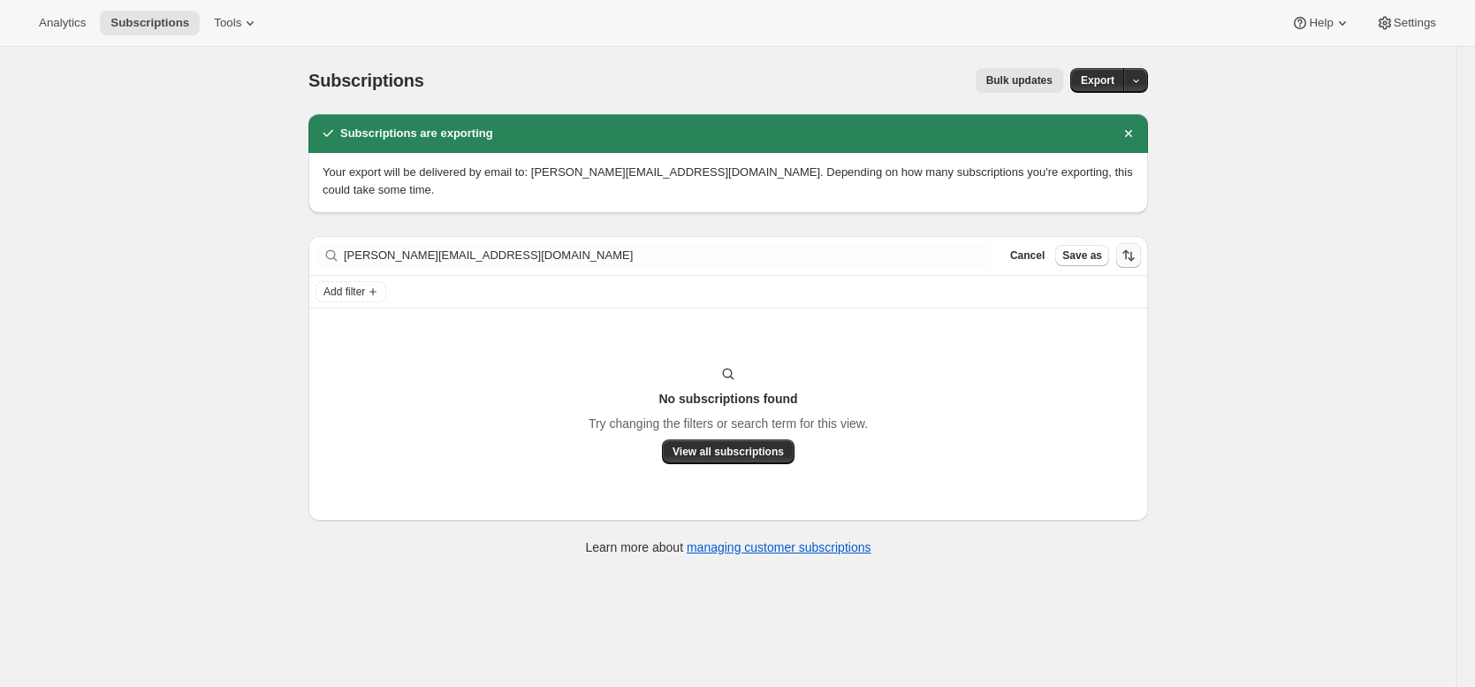
click at [1137, 134] on icon "Dismiss notification" at bounding box center [1129, 134] width 18 height 18
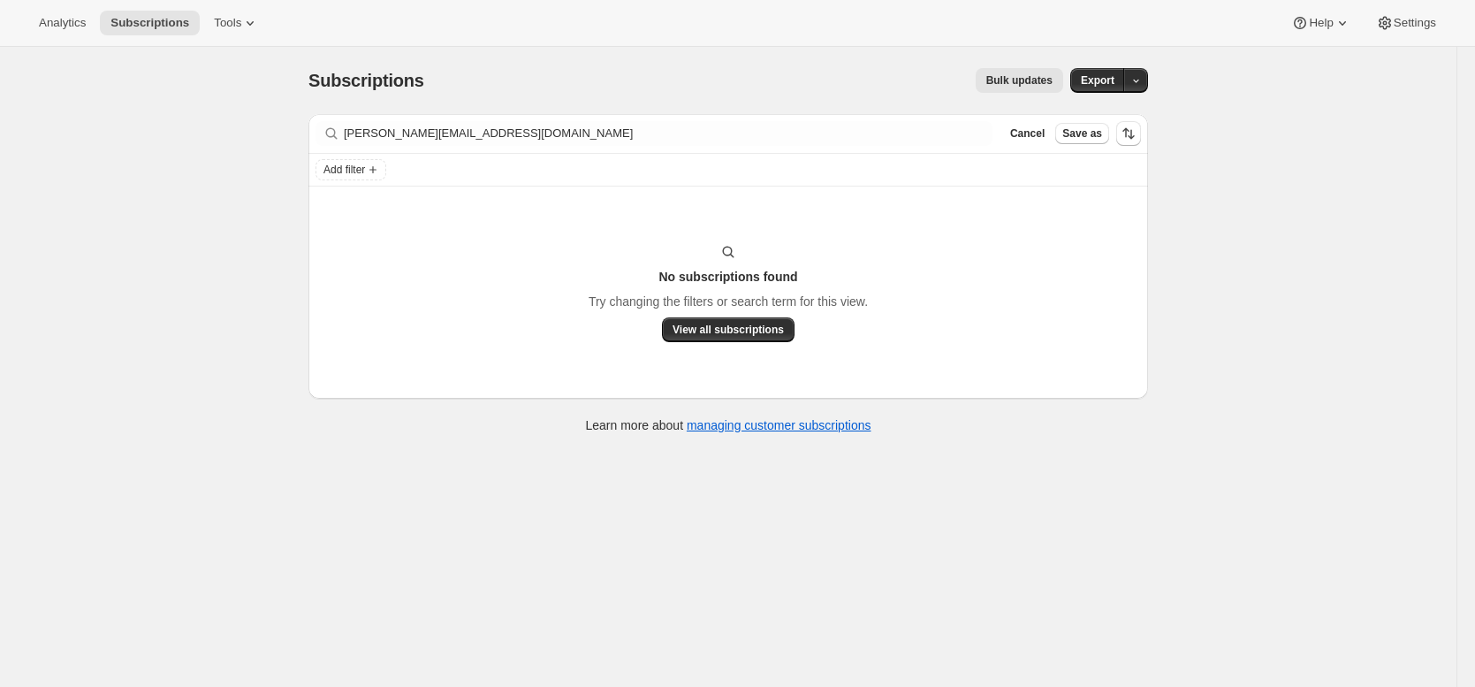
drag, startPoint x: 852, startPoint y: 92, endPoint x: 839, endPoint y: 92, distance: 12.4
click at [840, 92] on div "Bulk updates" at bounding box center [754, 80] width 618 height 25
click at [755, 102] on div "Subscriptions. This page is ready Subscriptions Bulk updates More actions Bulk …" at bounding box center [727, 80] width 839 height 67
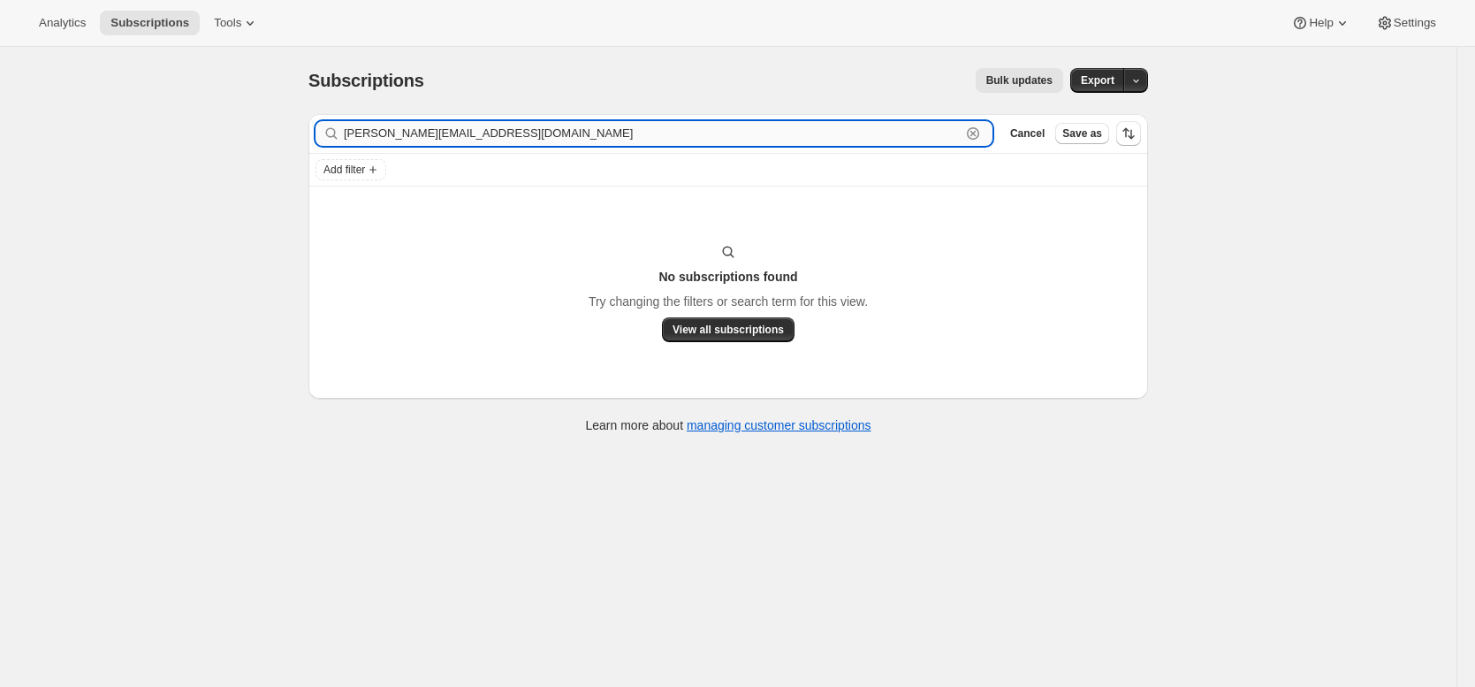
click at [718, 140] on input "cathy@meetingresourcegroup.com" at bounding box center [652, 133] width 617 height 25
click at [743, 92] on div "Bulk updates" at bounding box center [754, 80] width 618 height 25
click at [743, 135] on input "cathy@meetingresourcegroup.com" at bounding box center [652, 133] width 617 height 25
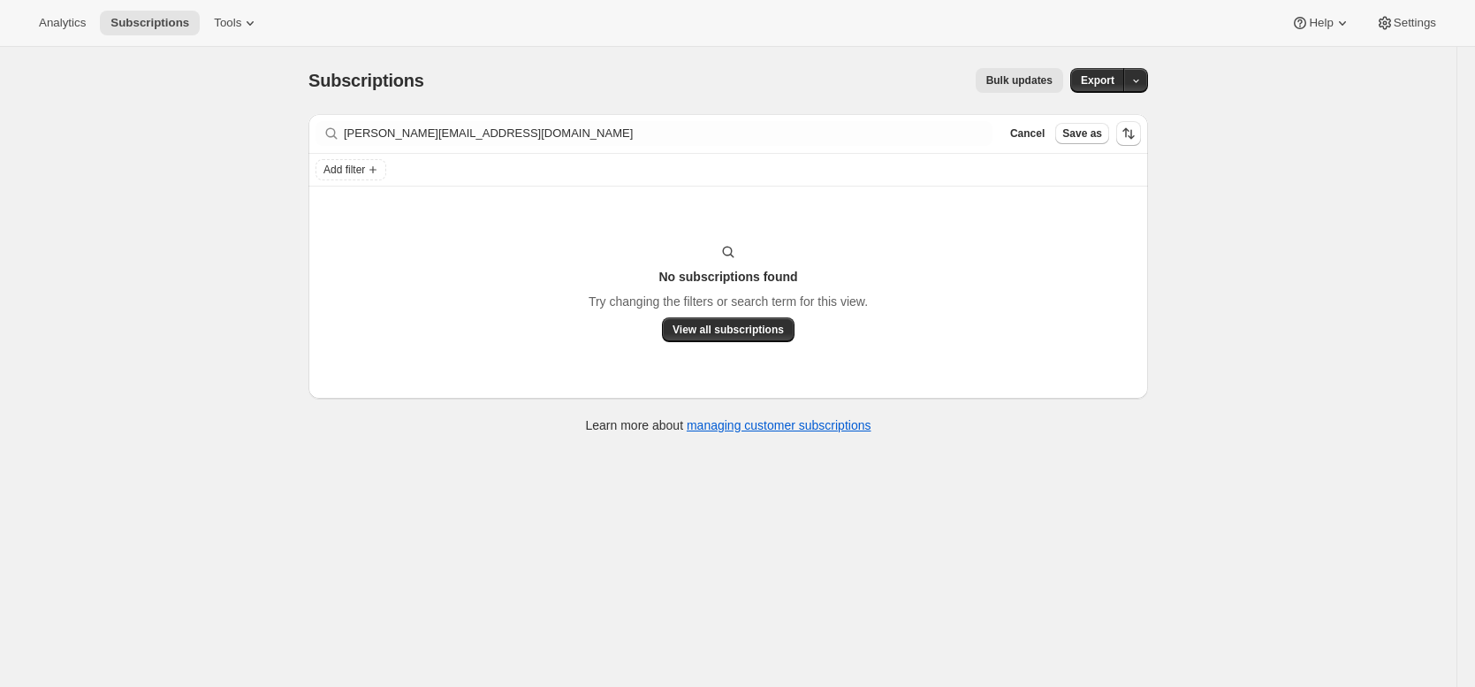
click at [750, 88] on div "Bulk updates" at bounding box center [754, 80] width 618 height 25
click at [758, 98] on div "Subscriptions. This page is ready Subscriptions Bulk updates More actions Bulk …" at bounding box center [727, 80] width 839 height 67
click at [761, 95] on div "Subscriptions. This page is ready Subscriptions Bulk updates More actions Bulk …" at bounding box center [727, 80] width 839 height 67
click at [1141, 313] on div "No subscriptions found Try changing the filters or search term for this view. V…" at bounding box center [727, 292] width 839 height 212
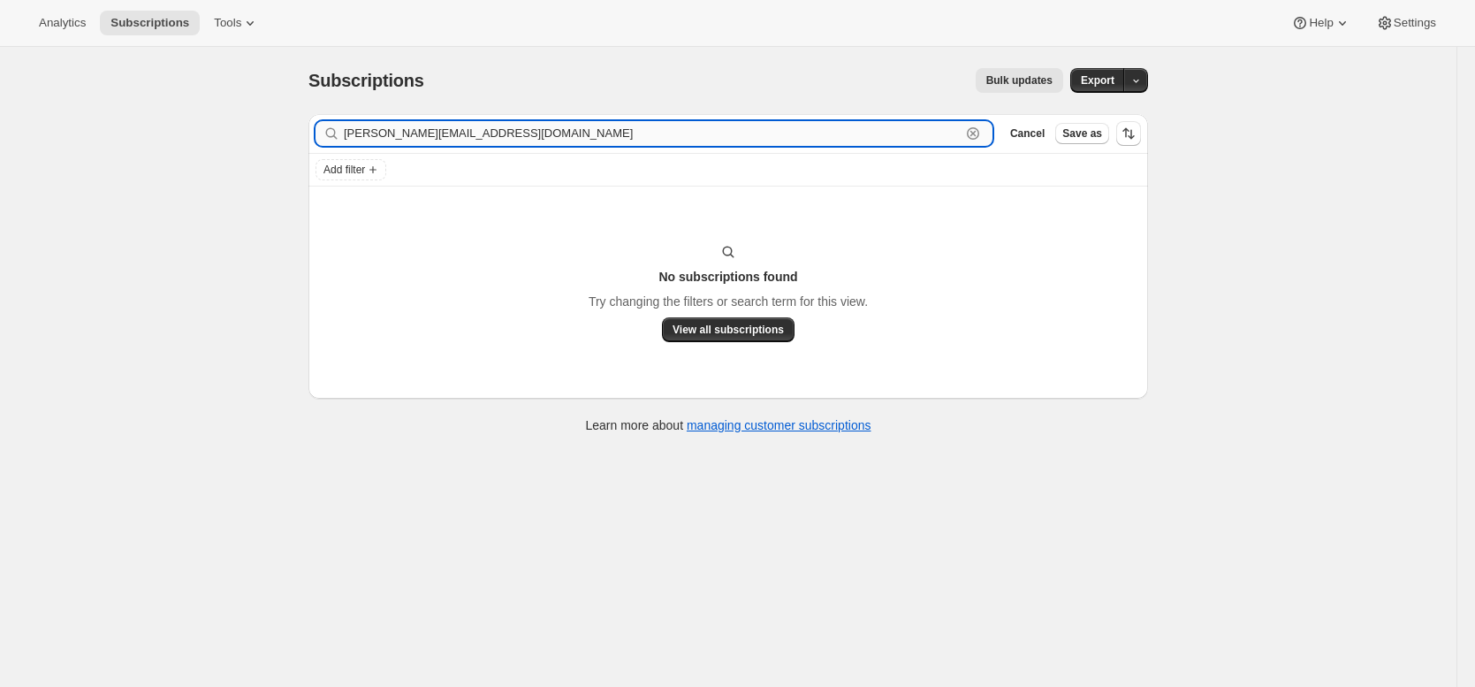
click at [586, 122] on input "cathy@meetingresourcegroup.com" at bounding box center [652, 133] width 617 height 25
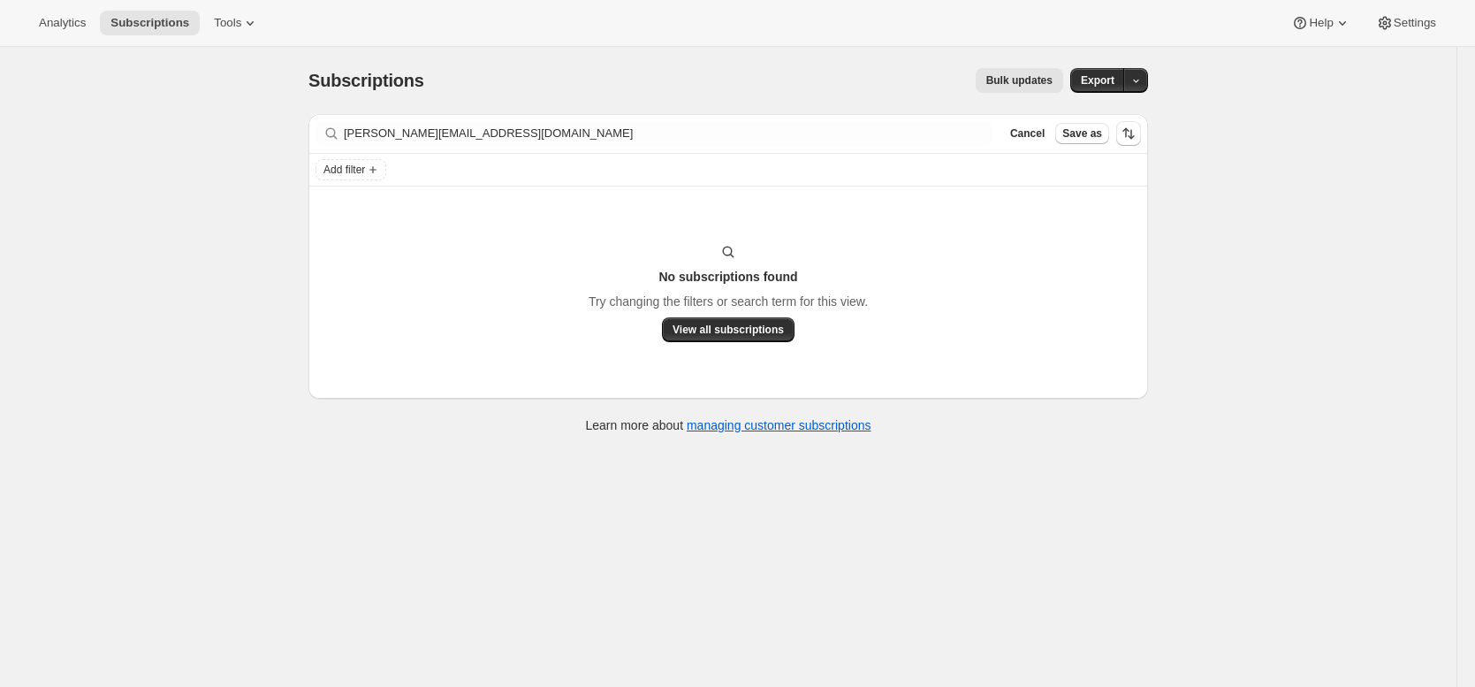
click at [641, 87] on div "Bulk updates" at bounding box center [754, 80] width 618 height 25
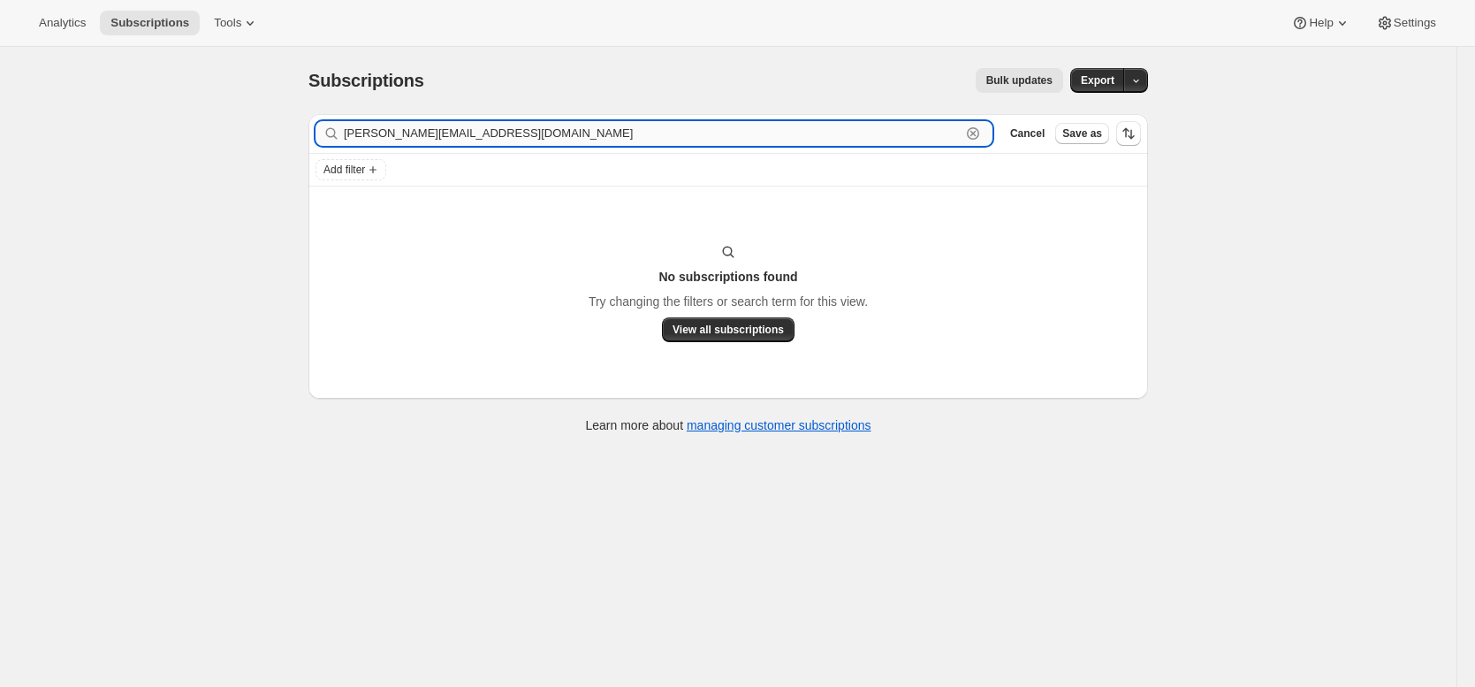
click at [593, 144] on input "cathy@meetingresourcegroup.com" at bounding box center [652, 133] width 617 height 25
paste input "mikedudasko@gmail"
click at [698, 133] on input "mikedudasko@gmail.com" at bounding box center [652, 133] width 617 height 25
paste input "savannahalaina@yahoo"
type input "savannahalaina@yahoo.com"
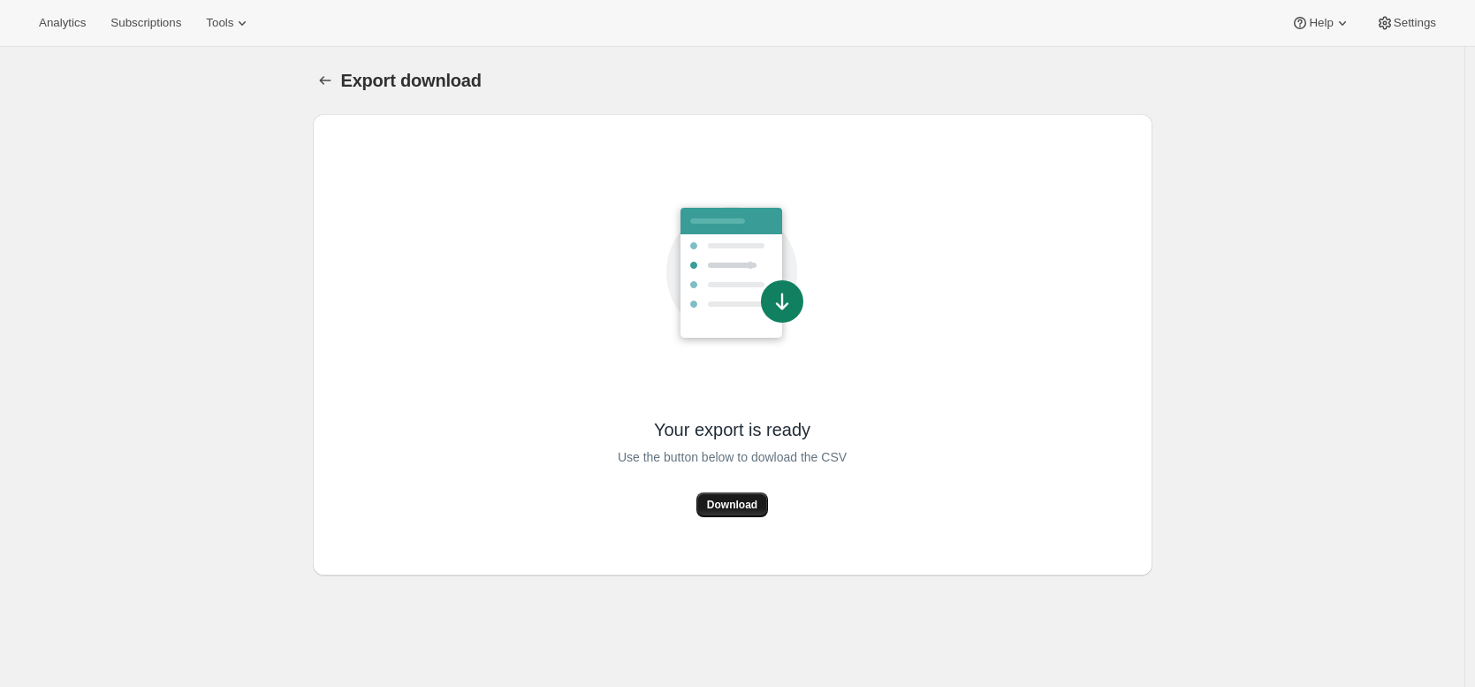
click at [740, 495] on button "Download" at bounding box center [732, 504] width 72 height 25
click at [244, 133] on div "Export download. This page is ready Export download Your export is ready Use th…" at bounding box center [732, 390] width 1464 height 687
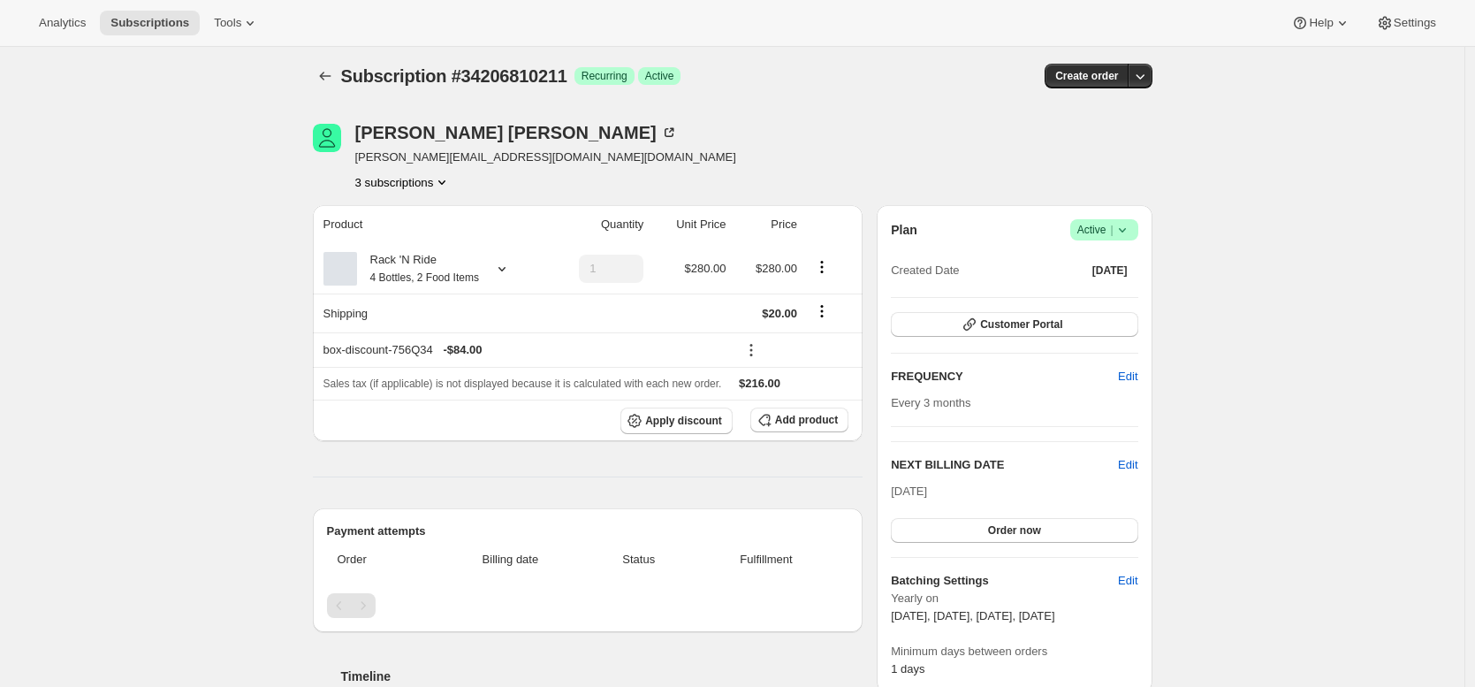
scroll to position [7, 0]
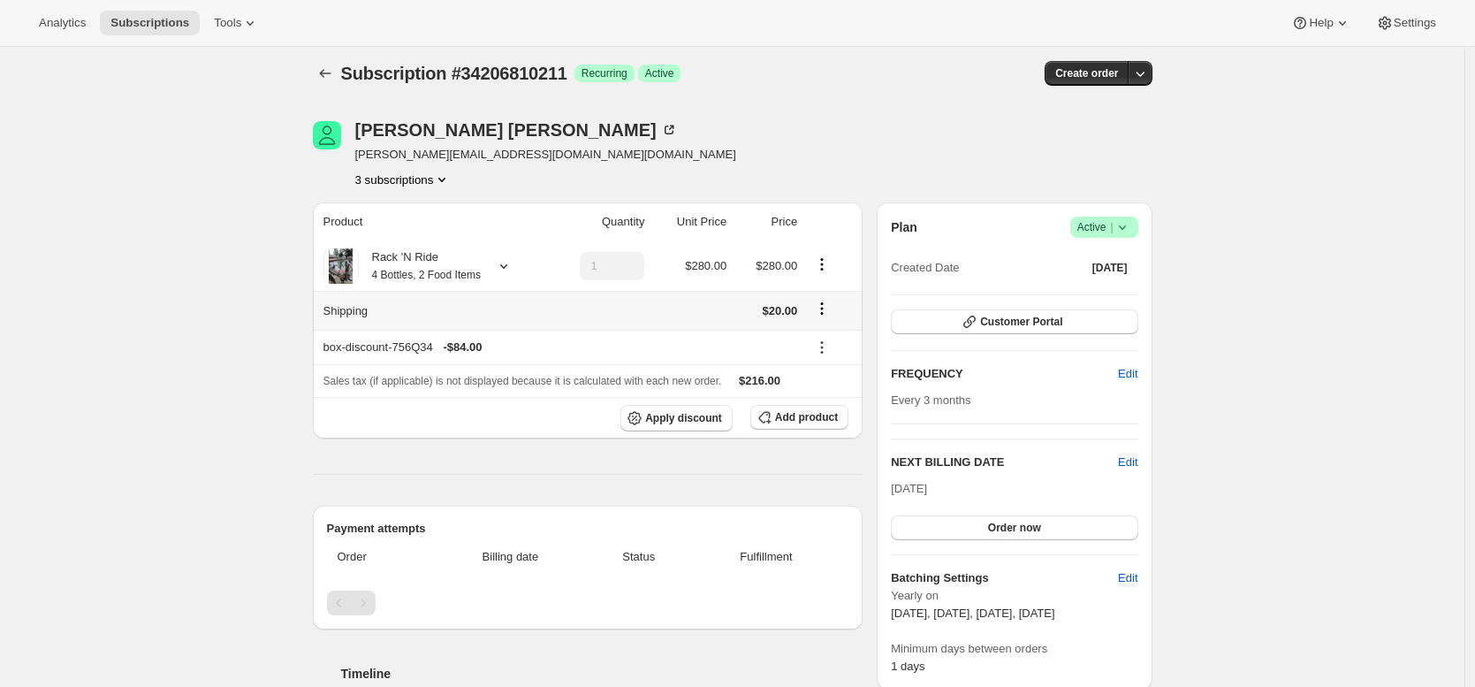
click at [481, 278] on small "4 Bottles, 2 Food Items" at bounding box center [426, 275] width 109 height 12
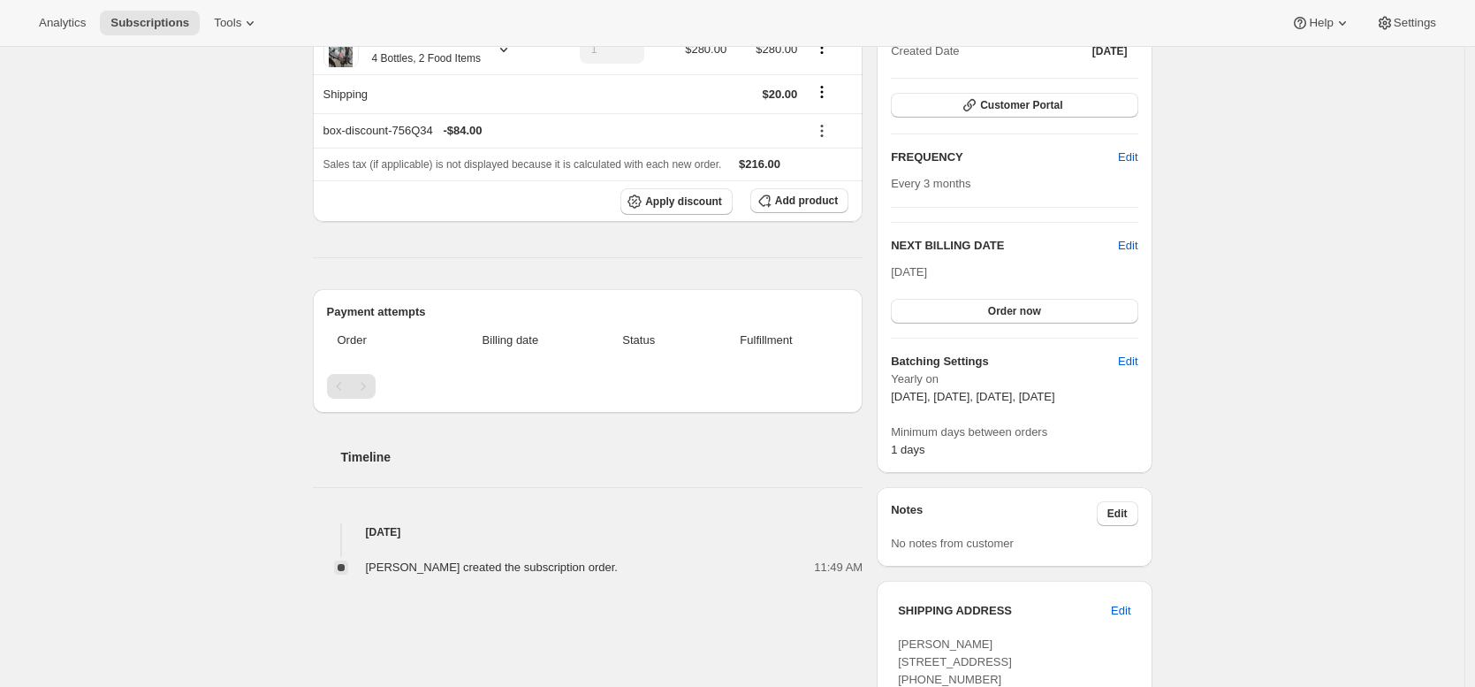
scroll to position [560, 0]
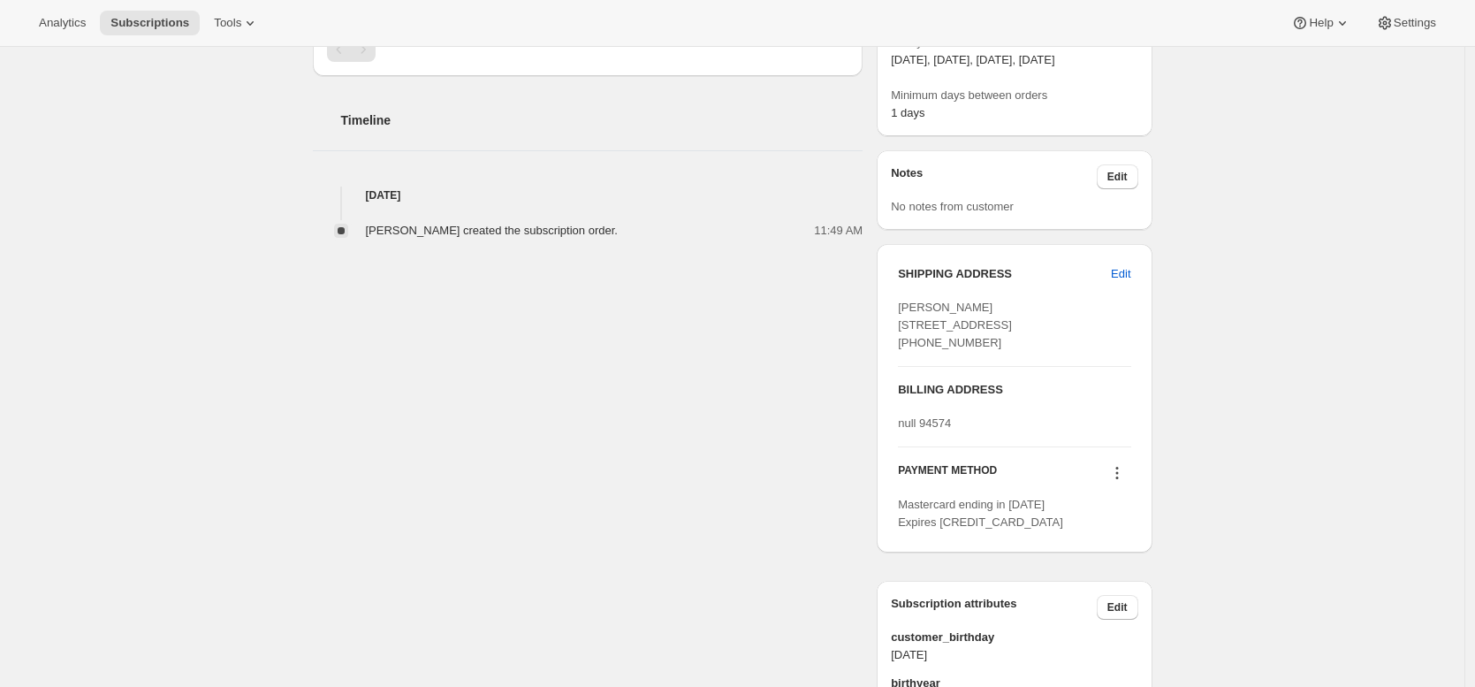
click at [732, 323] on div "Leslie Easterling leslie%sterlingeventmgt.com@gtempaccount.com 3 subscriptions …" at bounding box center [726, 270] width 854 height 1460
click at [365, 208] on div "Leslie Easterling created the subscription order. 11:49 AM" at bounding box center [588, 221] width 550 height 35
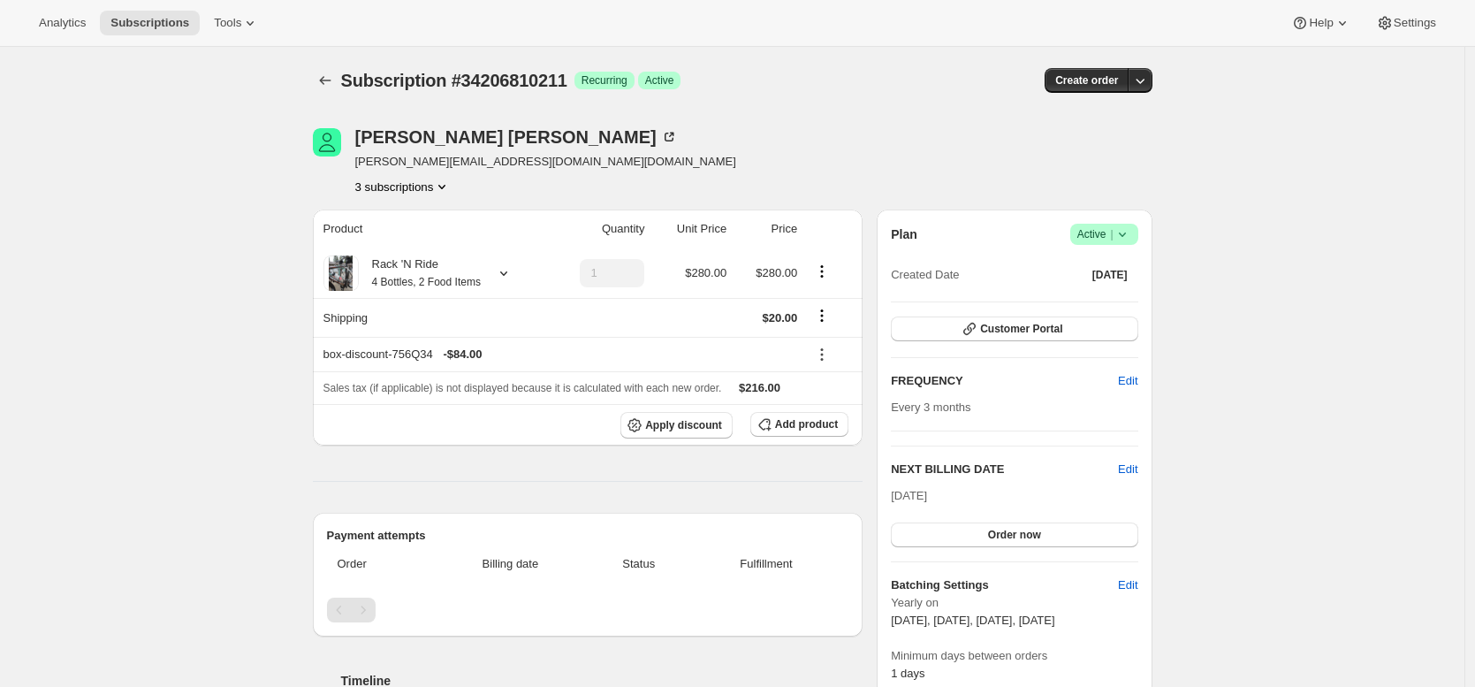
click at [453, 163] on span "[PERSON_NAME][EMAIL_ADDRESS][DOMAIN_NAME][DOMAIN_NAME]" at bounding box center [545, 162] width 381 height 18
click at [444, 135] on div "Leslie Easterling" at bounding box center [516, 137] width 323 height 18
copy div "[PERSON_NAME]"
click at [692, 104] on div "Subscription #34206810211. This page is ready Subscription #34206810211 Success…" at bounding box center [732, 80] width 839 height 67
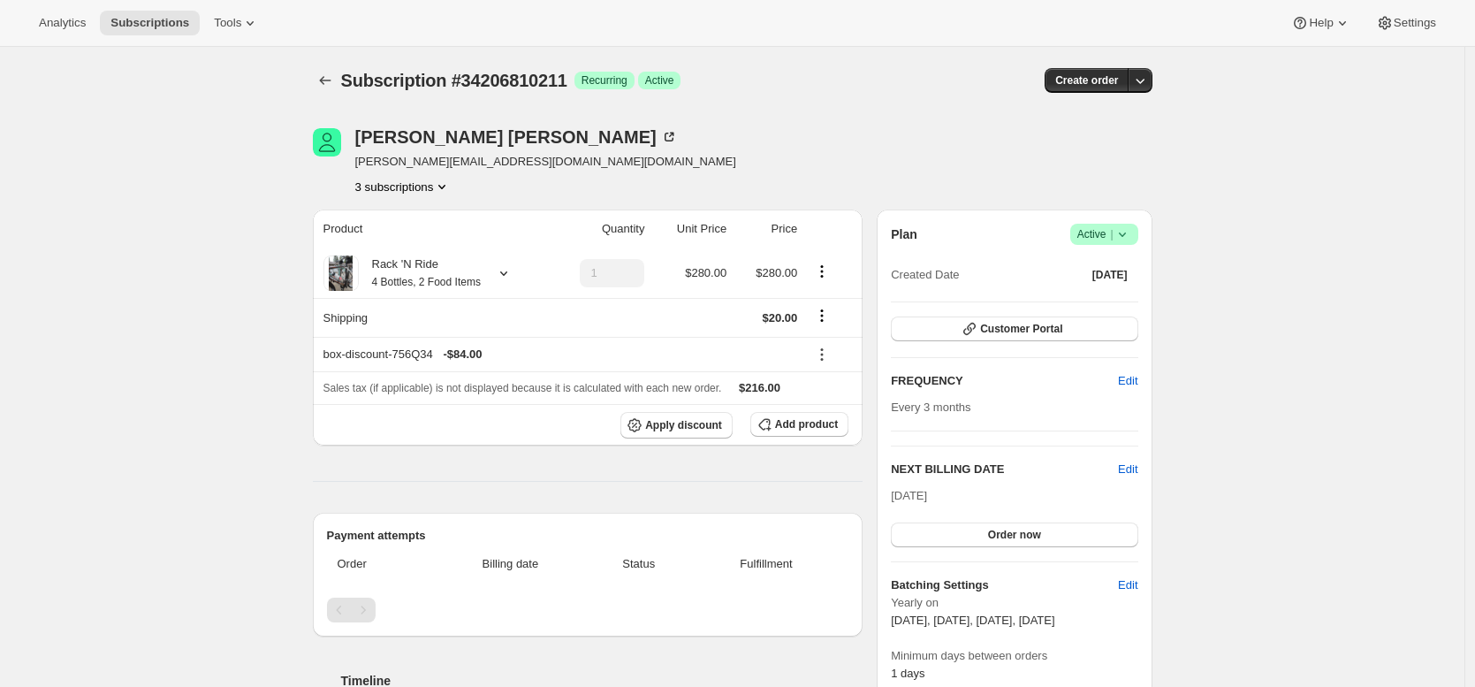
click at [571, 163] on span "[PERSON_NAME][EMAIL_ADDRESS][DOMAIN_NAME][DOMAIN_NAME]" at bounding box center [545, 162] width 381 height 18
copy span "gtempaccount"
click at [168, 16] on span "Subscriptions" at bounding box center [149, 23] width 79 height 14
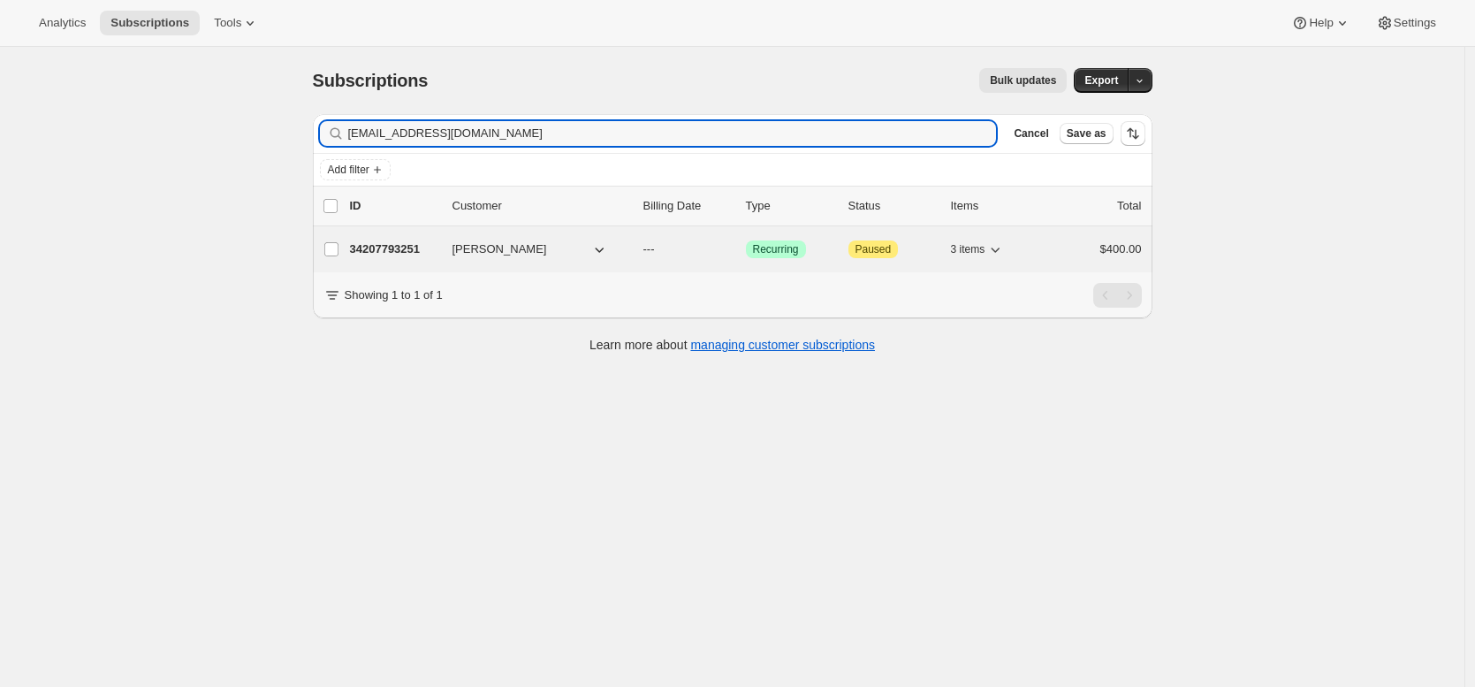
type input "kmakowski82@gmail.com"
click at [387, 245] on p "34207793251" at bounding box center [394, 249] width 88 height 18
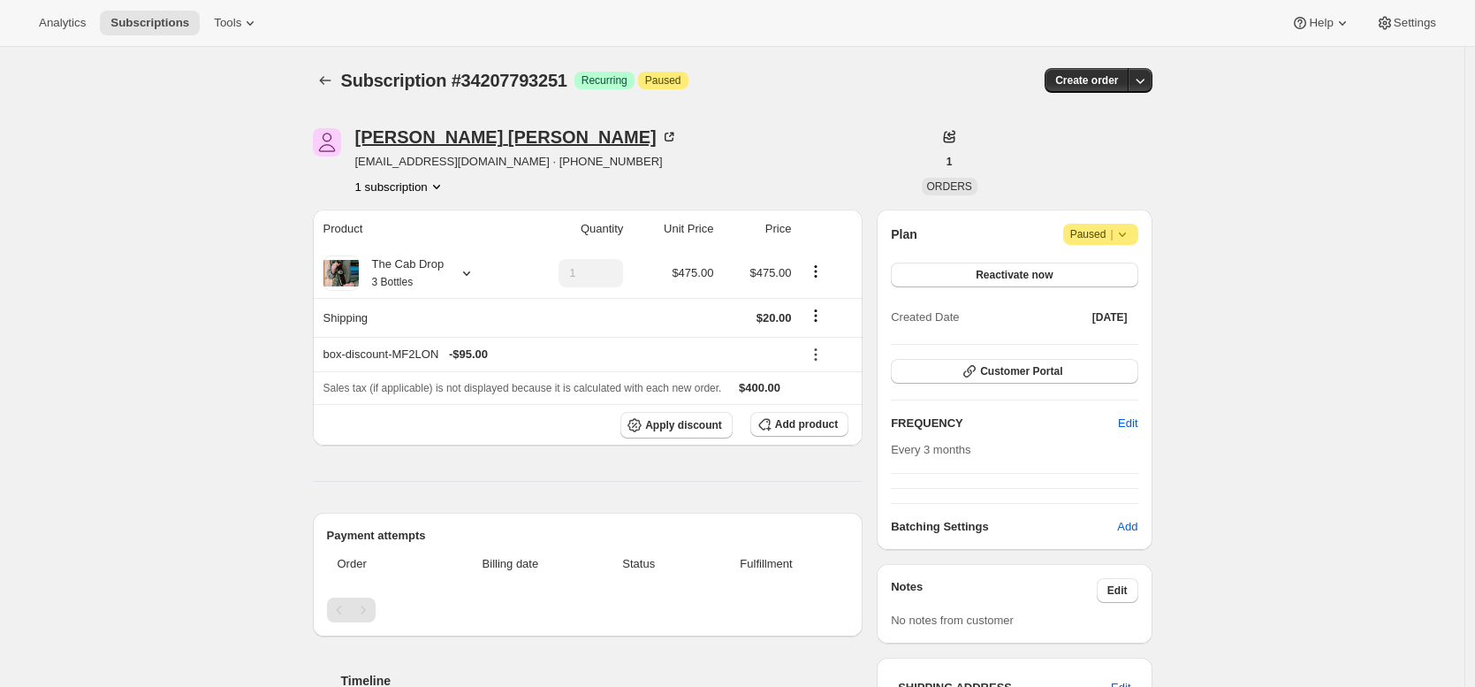
click at [482, 134] on div "Kathy Makowski" at bounding box center [516, 137] width 323 height 18
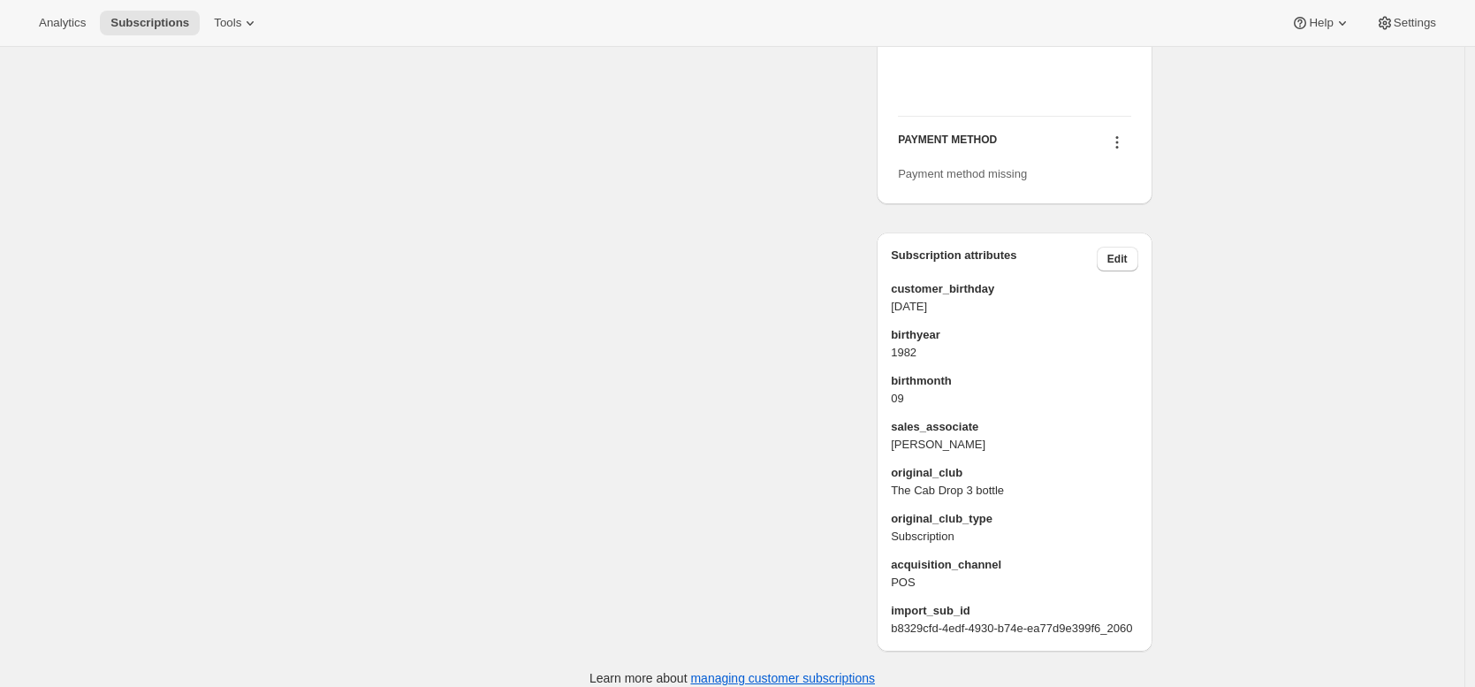
scroll to position [740, 0]
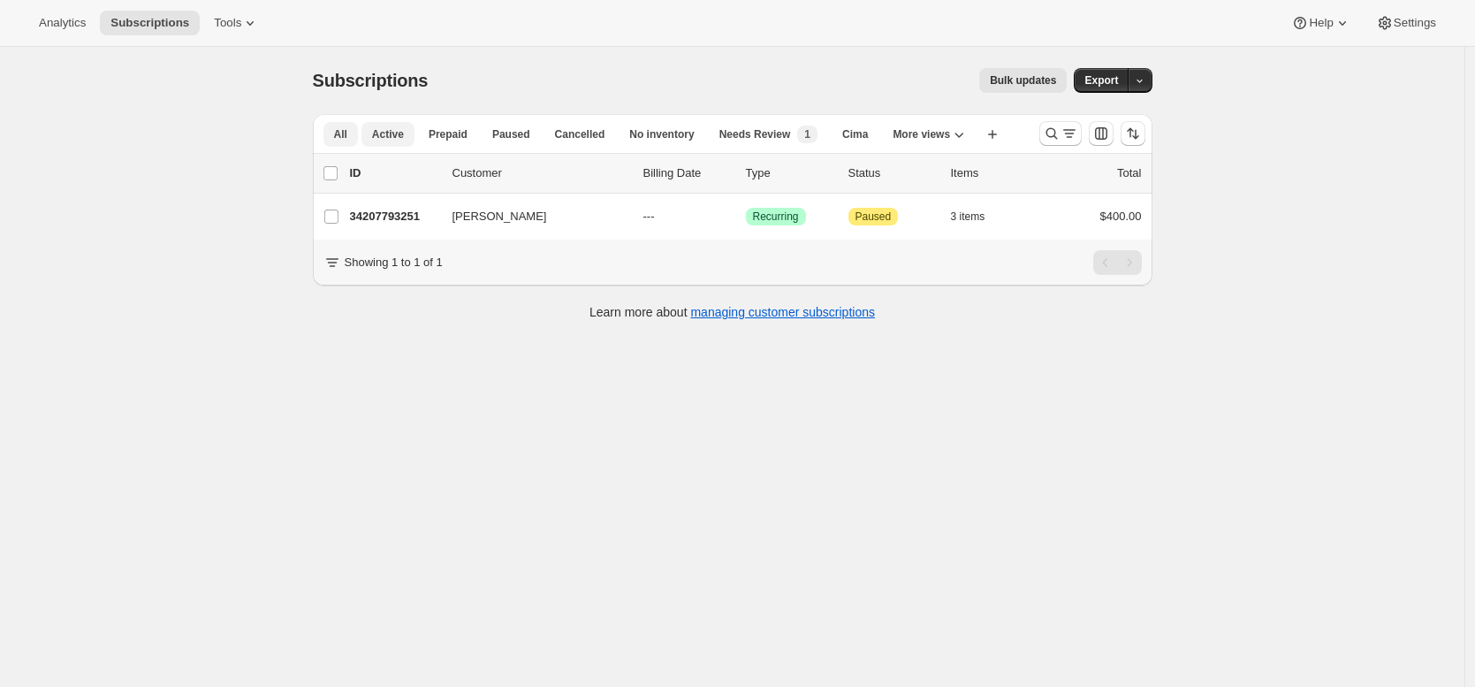
click at [383, 136] on span "Active" at bounding box center [388, 134] width 32 height 14
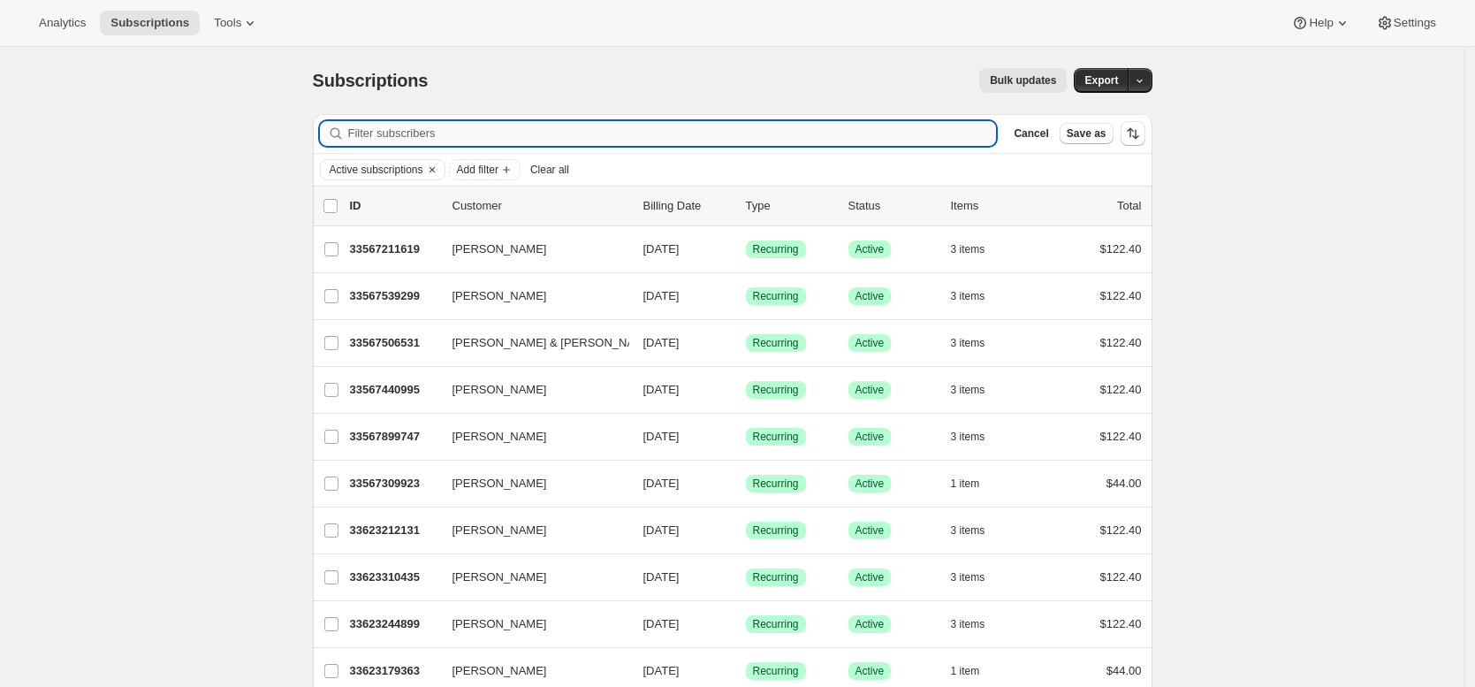
click at [556, 135] on input "Filter subscribers" at bounding box center [672, 133] width 649 height 25
click at [439, 172] on icon "Clear" at bounding box center [432, 170] width 14 height 14
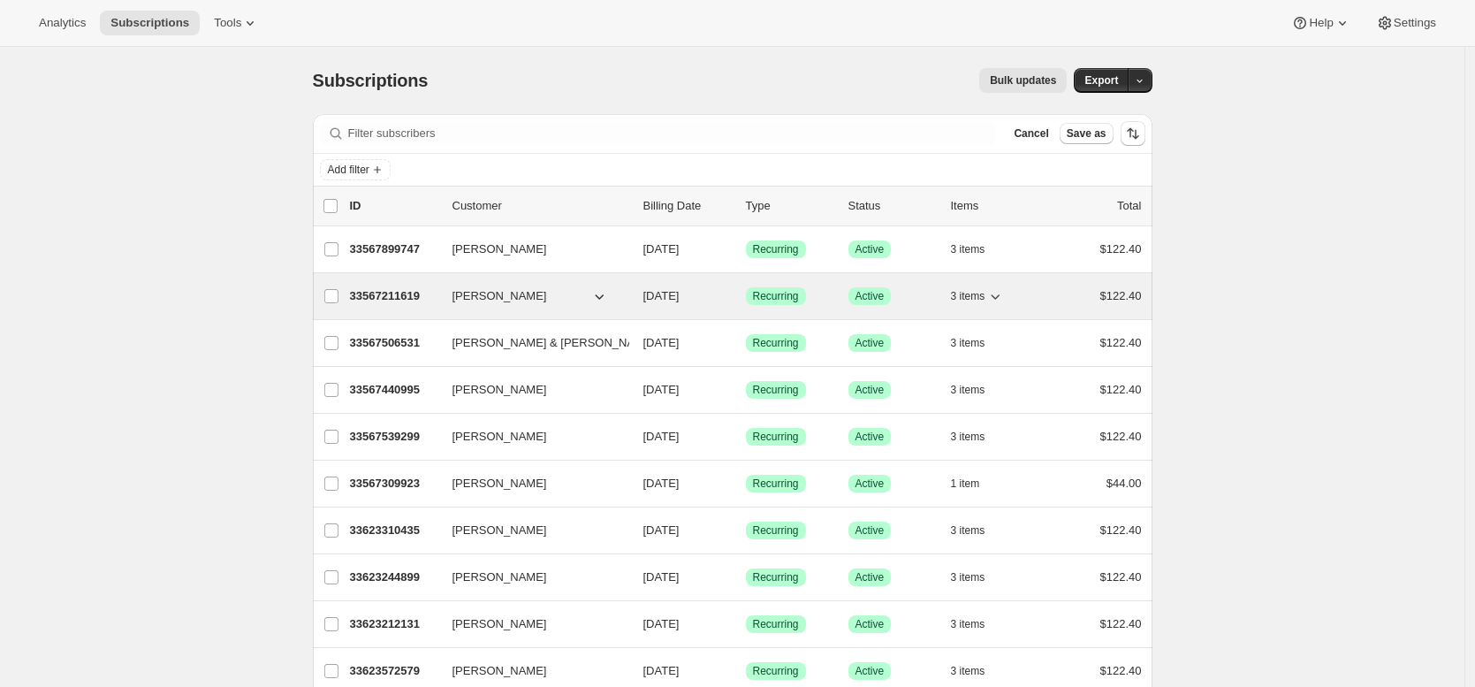
click at [398, 294] on p "33567211619" at bounding box center [394, 296] width 88 height 18
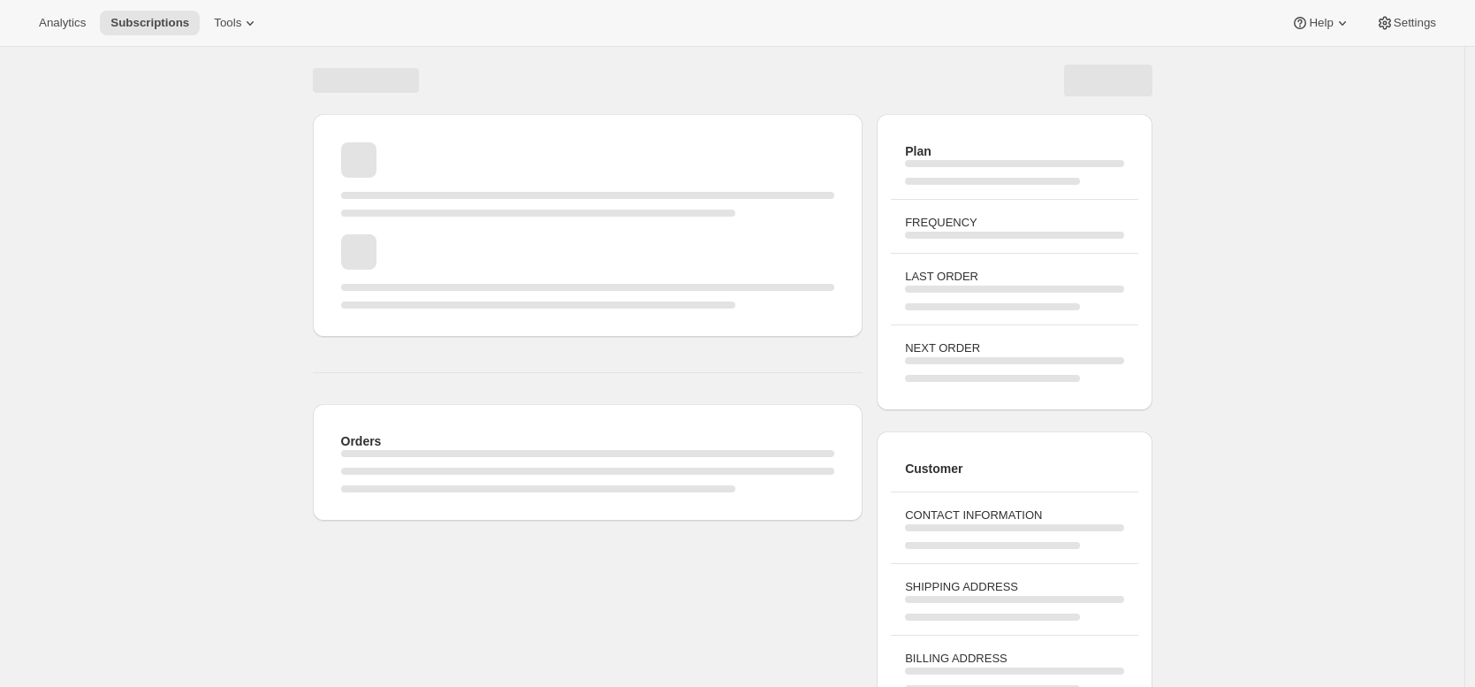
click at [398, 294] on div "Page loading" at bounding box center [588, 296] width 494 height 25
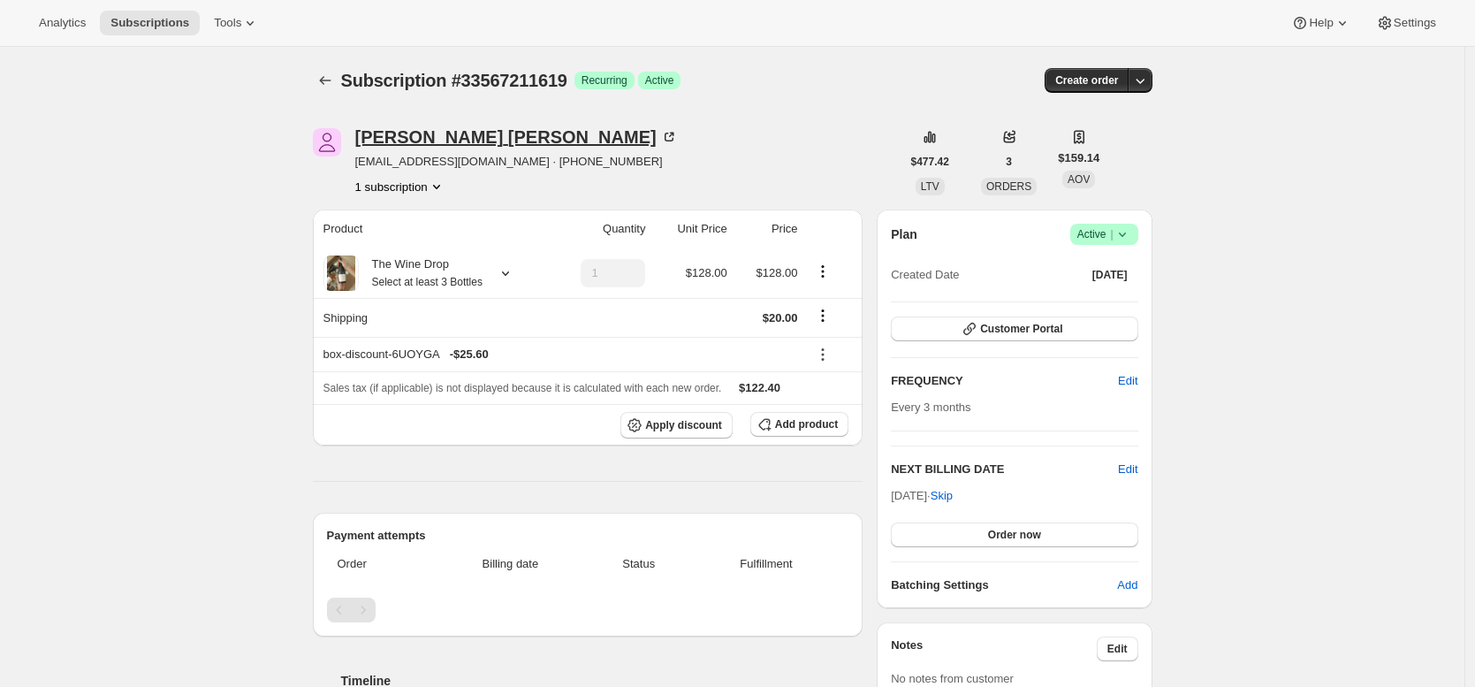
click at [417, 144] on div "Alice Lee" at bounding box center [516, 137] width 323 height 18
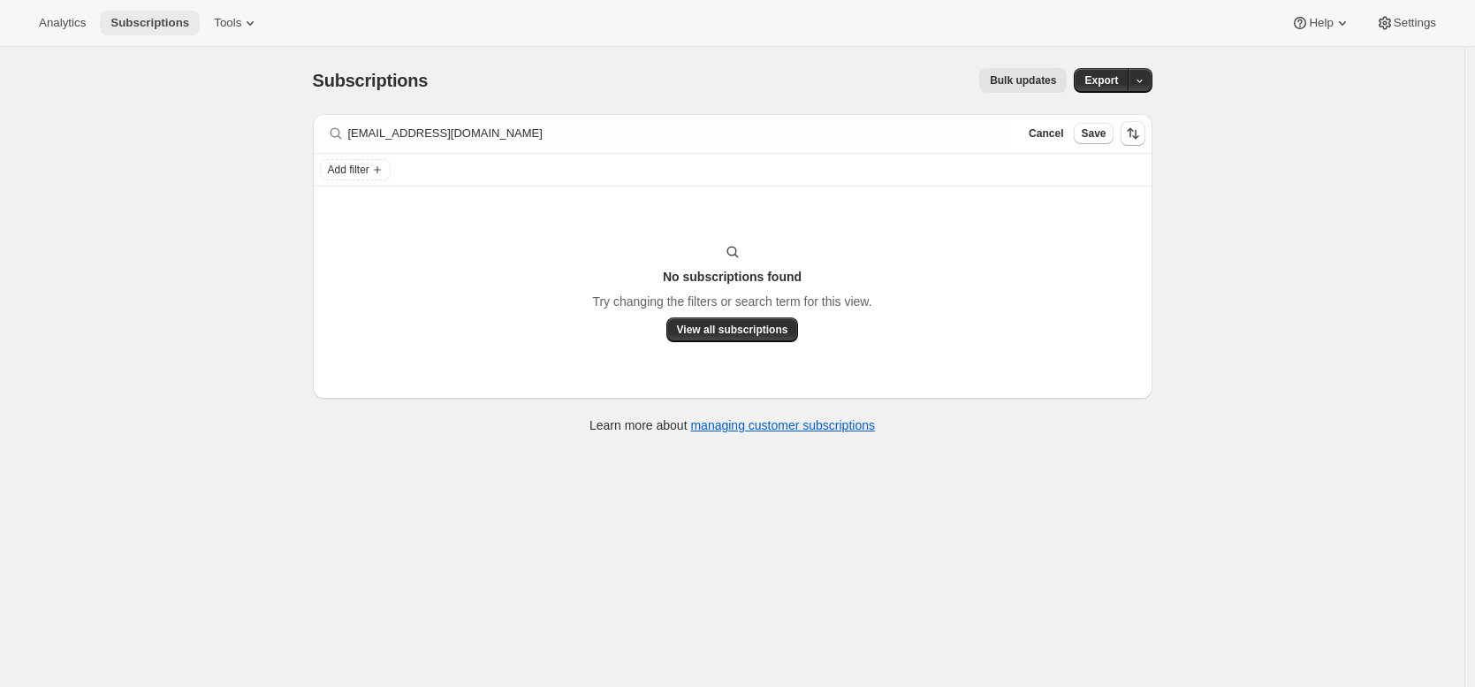
click at [142, 27] on span "Subscriptions" at bounding box center [149, 23] width 79 height 14
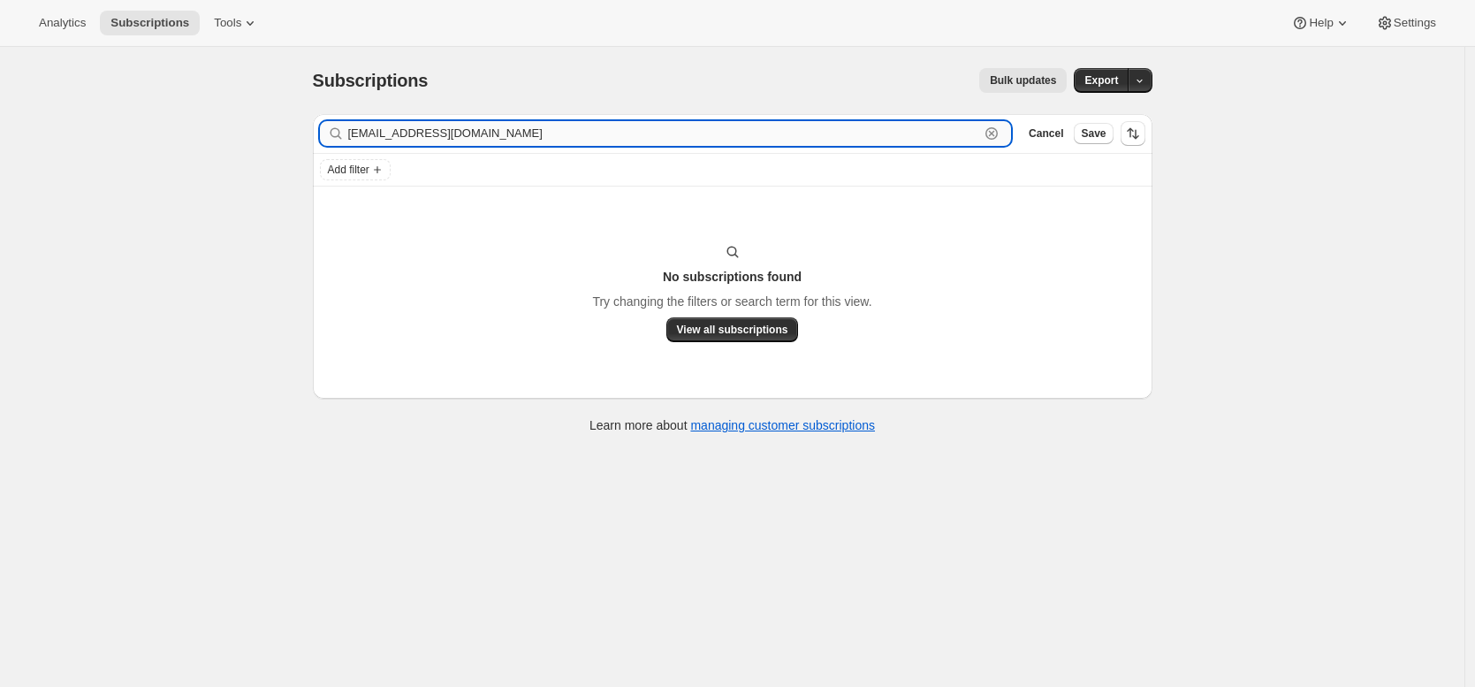
click at [474, 133] on input "[EMAIL_ADDRESS][DOMAIN_NAME]" at bounding box center [664, 133] width 632 height 25
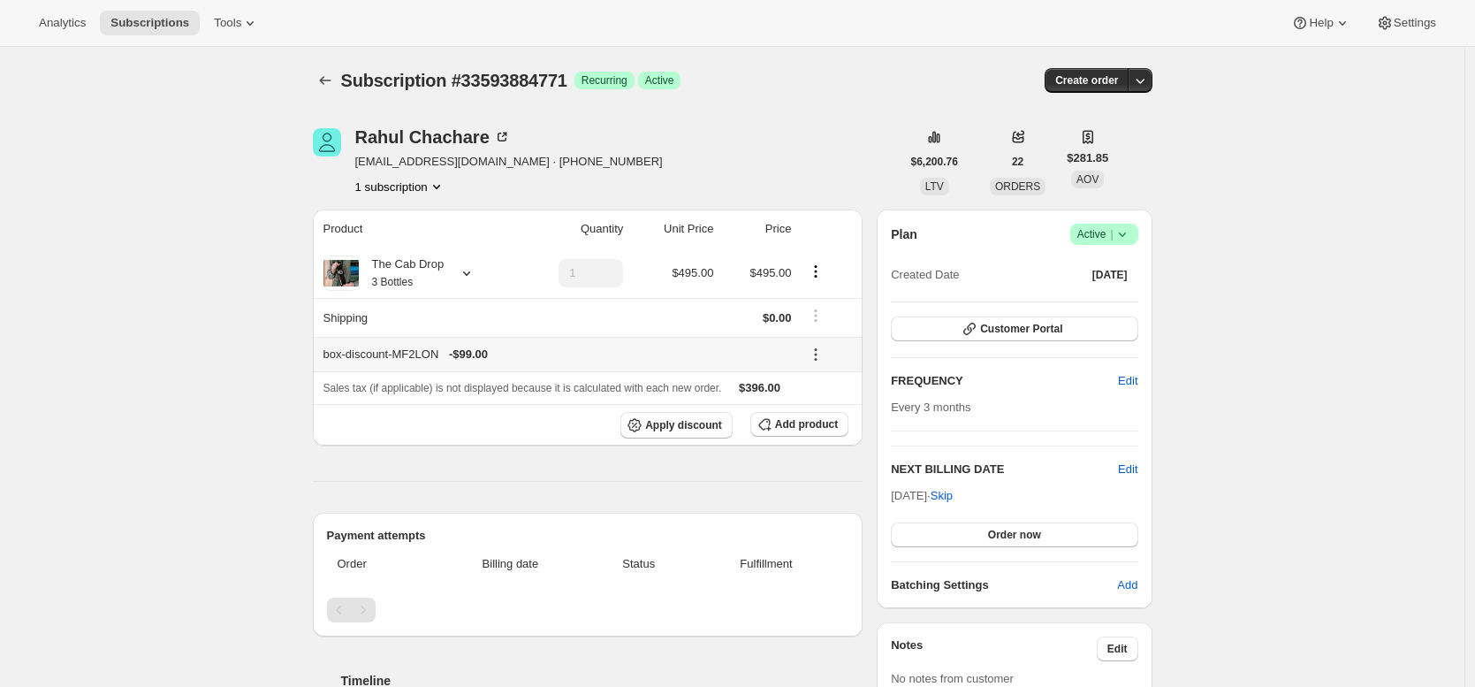
click at [821, 349] on icon at bounding box center [816, 354] width 18 height 18
click at [864, 154] on div "[PERSON_NAME] [EMAIL_ADDRESS][DOMAIN_NAME] · [PHONE_NUMBER] 1 subscription" at bounding box center [607, 161] width 588 height 67
click at [812, 170] on div "[PERSON_NAME] [EMAIL_ADDRESS][DOMAIN_NAME] · [PHONE_NUMBER] 1 subscription" at bounding box center [607, 161] width 588 height 67
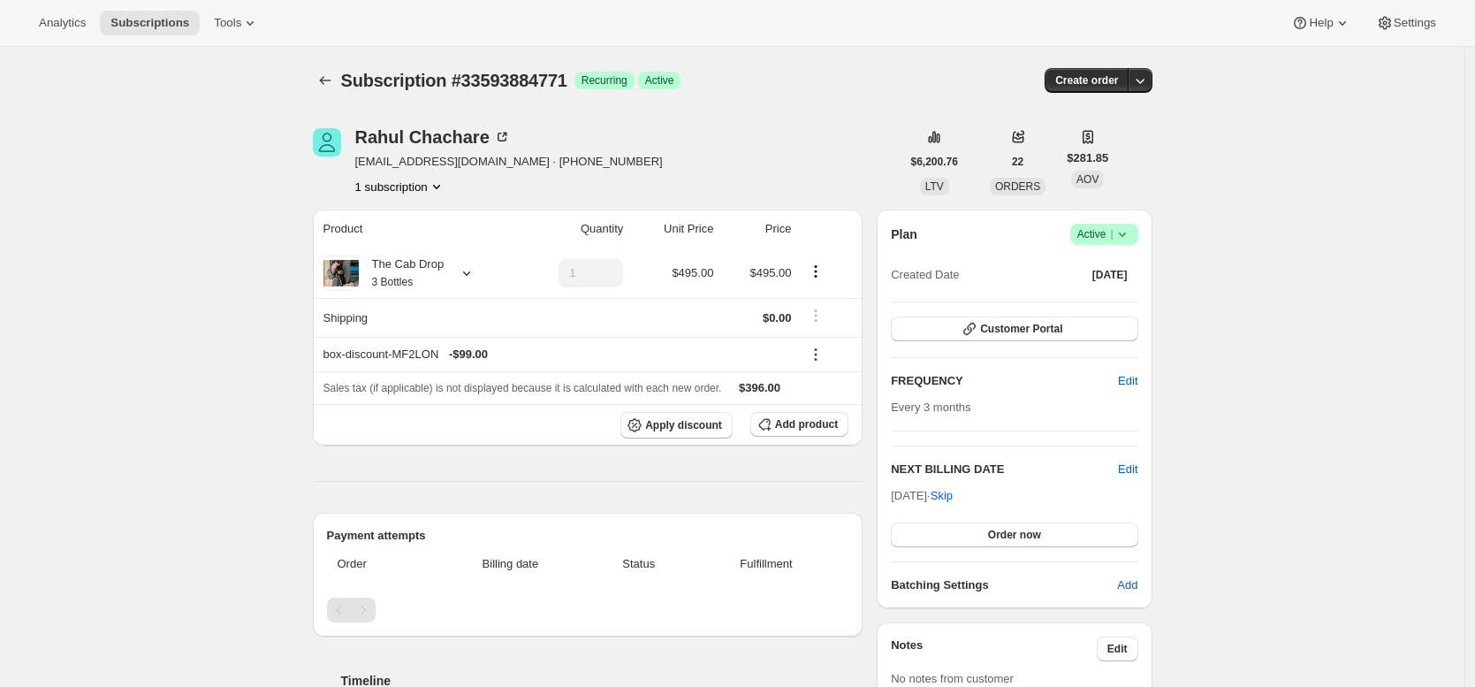
click at [507, 79] on span "Subscription #33593884771" at bounding box center [454, 80] width 226 height 19
copy span "33593884771"
click at [751, 170] on div "[PERSON_NAME] [EMAIL_ADDRESS][DOMAIN_NAME] · [PHONE_NUMBER] 1 subscription" at bounding box center [607, 161] width 588 height 67
click at [328, 88] on icon "Subscriptions" at bounding box center [325, 81] width 18 height 18
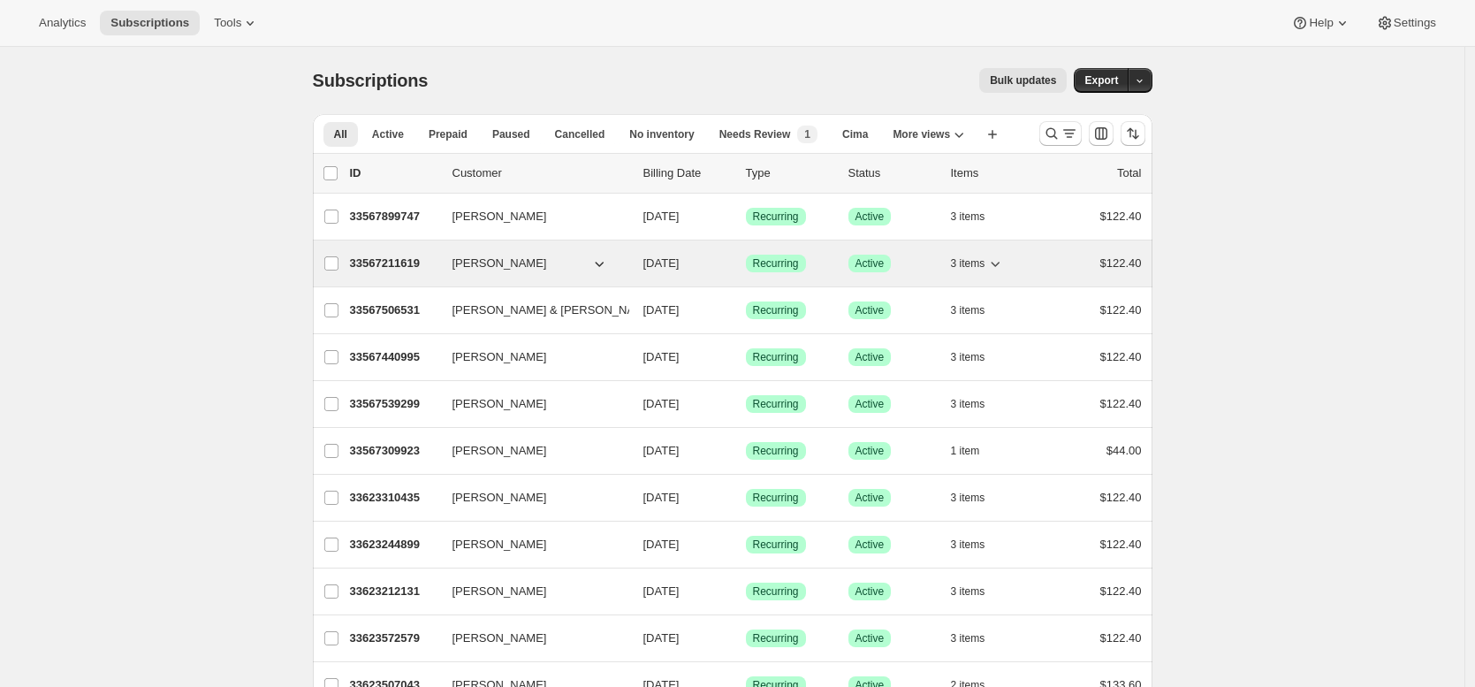
click at [403, 266] on p "33567211619" at bounding box center [394, 263] width 88 height 18
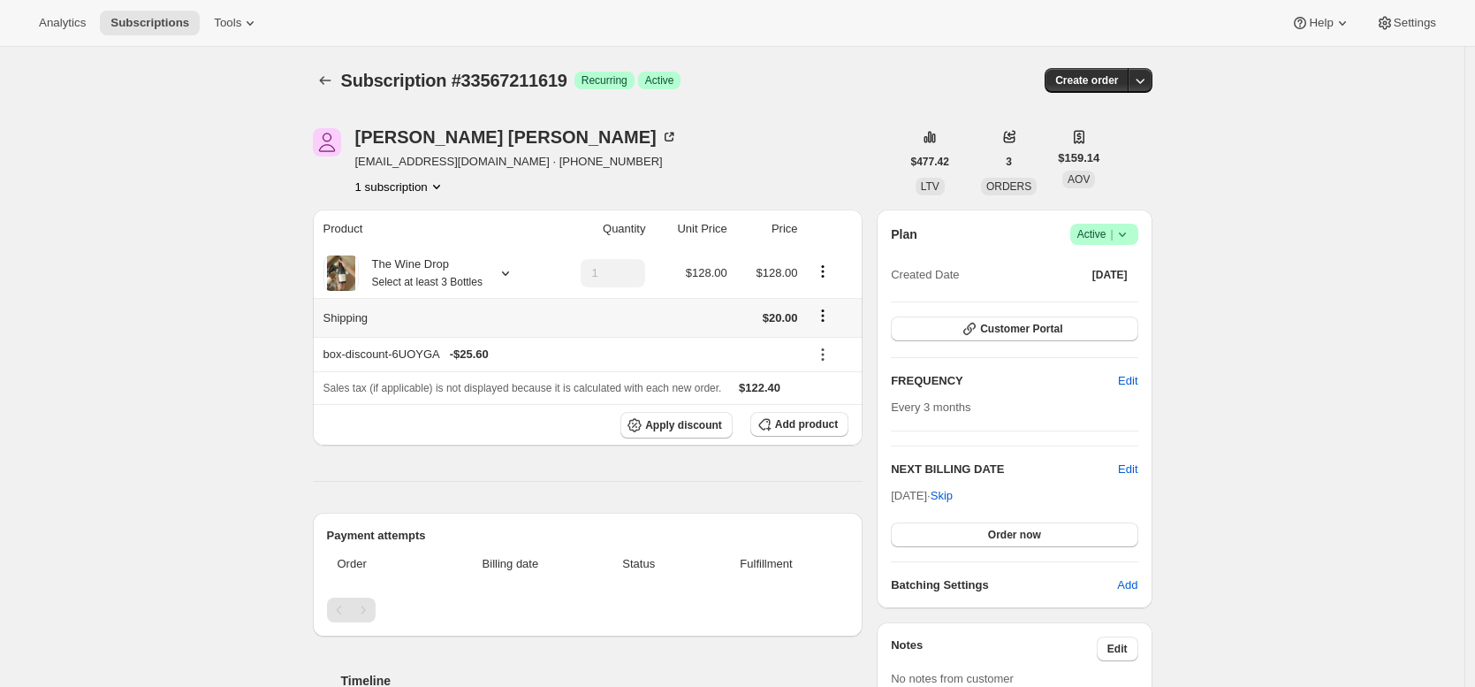
click at [824, 315] on icon "Shipping actions" at bounding box center [822, 316] width 3 height 3
click at [834, 351] on span "Edit shipping rate" at bounding box center [826, 350] width 88 height 13
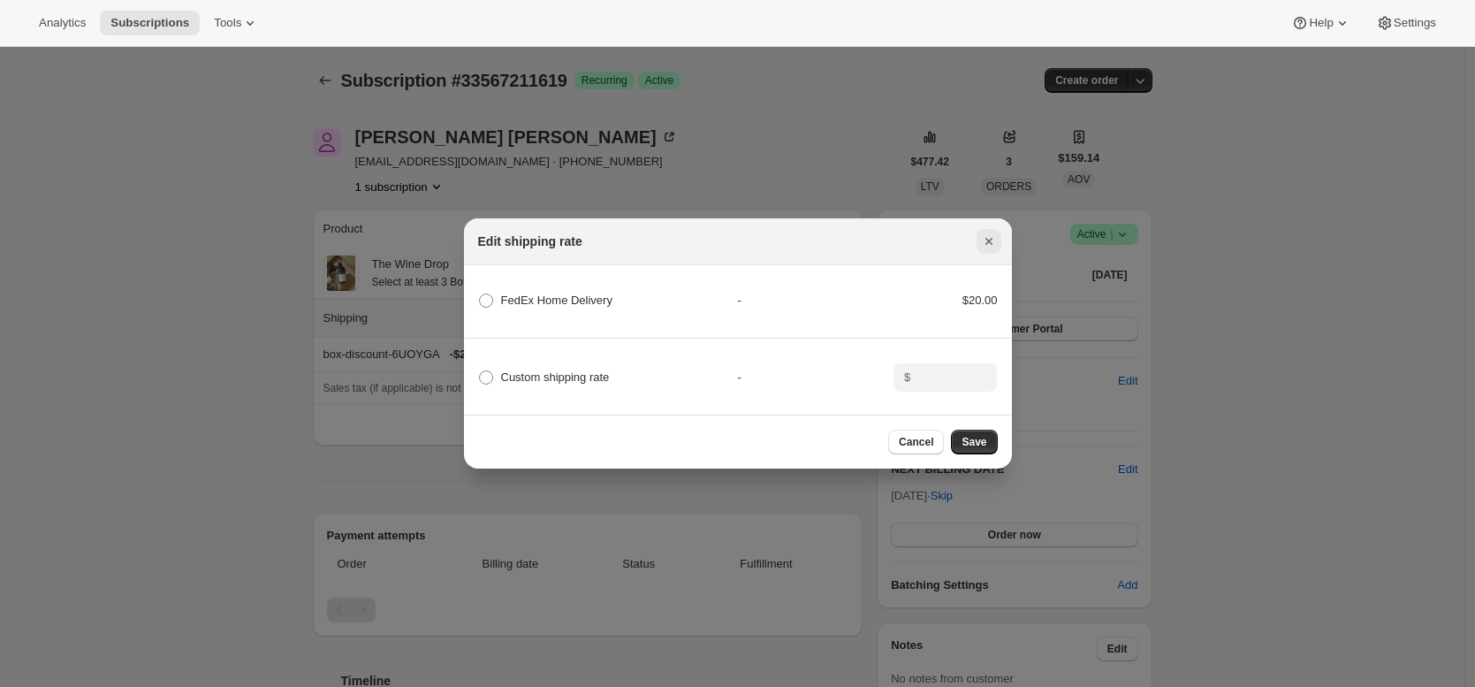
click at [993, 237] on icon "Close" at bounding box center [989, 241] width 18 height 18
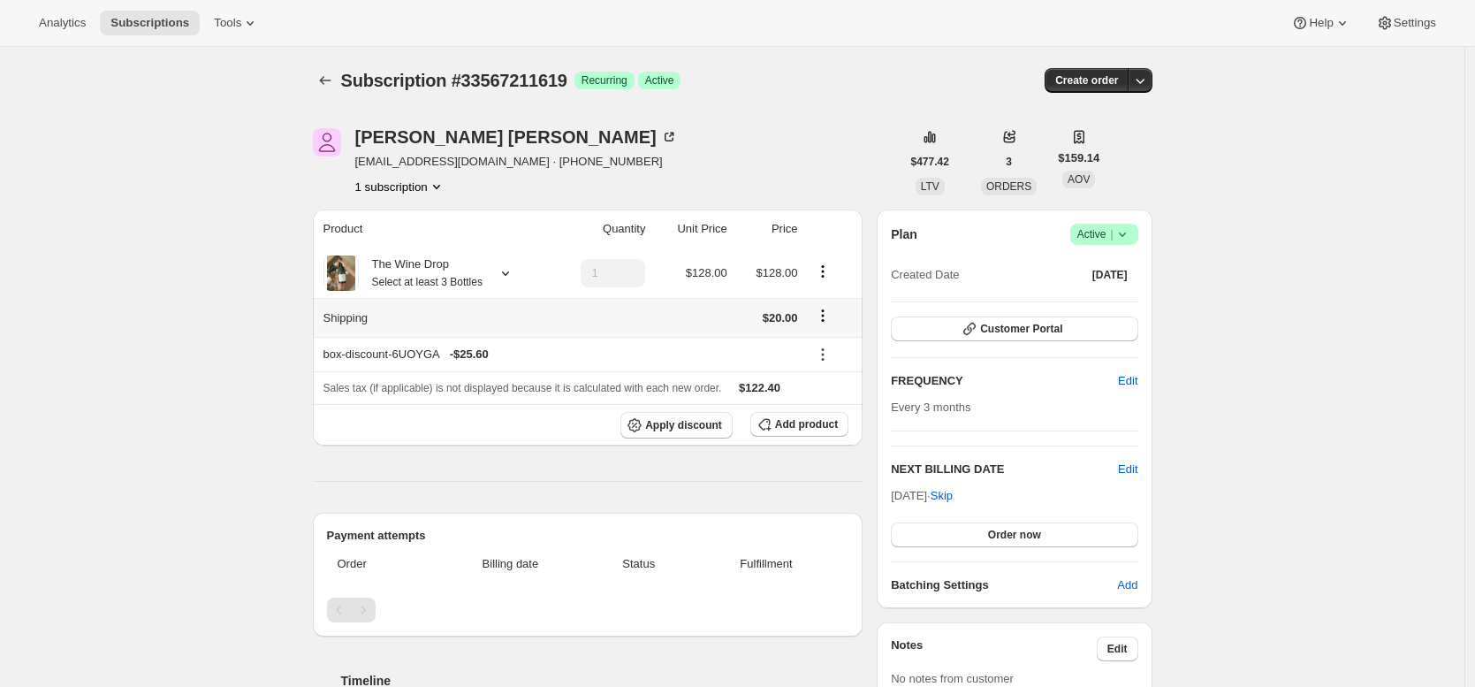
click at [862, 141] on div "Alice Lee dlalwls0817@gmail.com · +16465841932 1 subscription" at bounding box center [607, 161] width 588 height 67
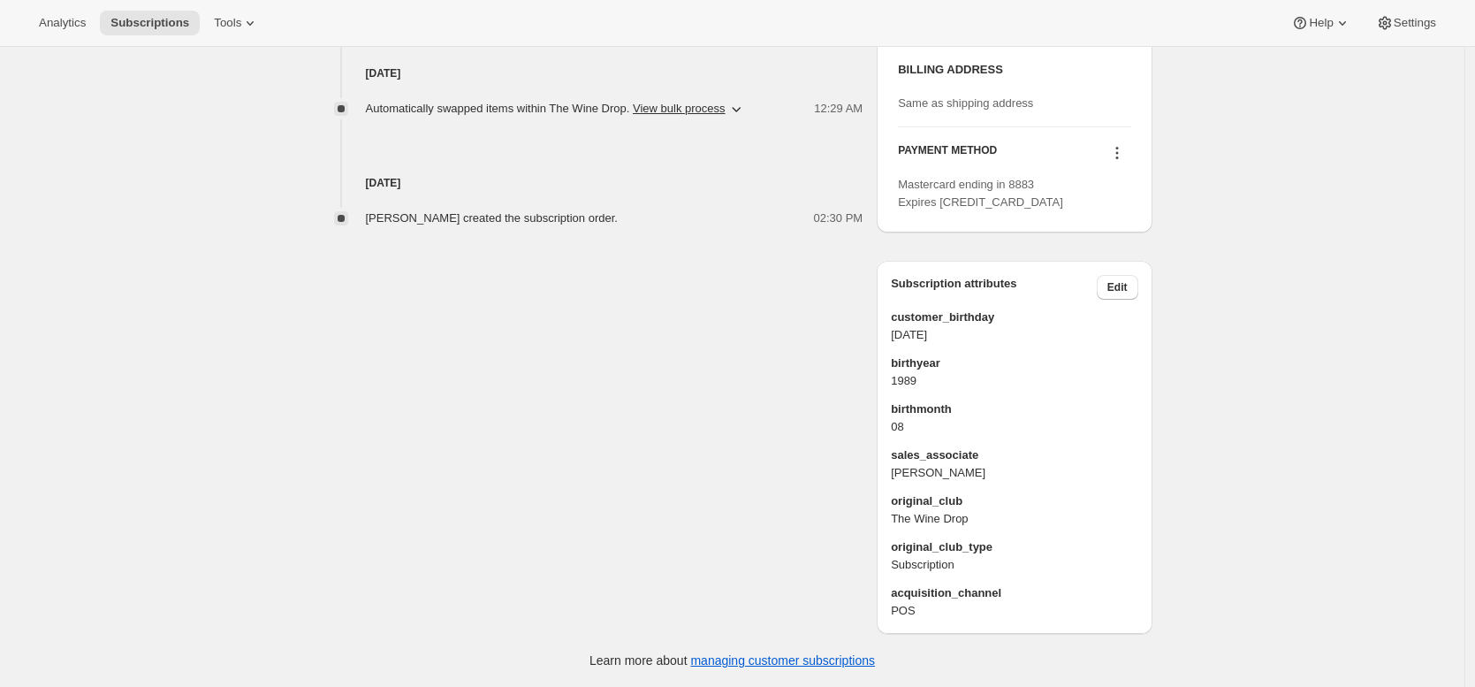
scroll to position [843, 0]
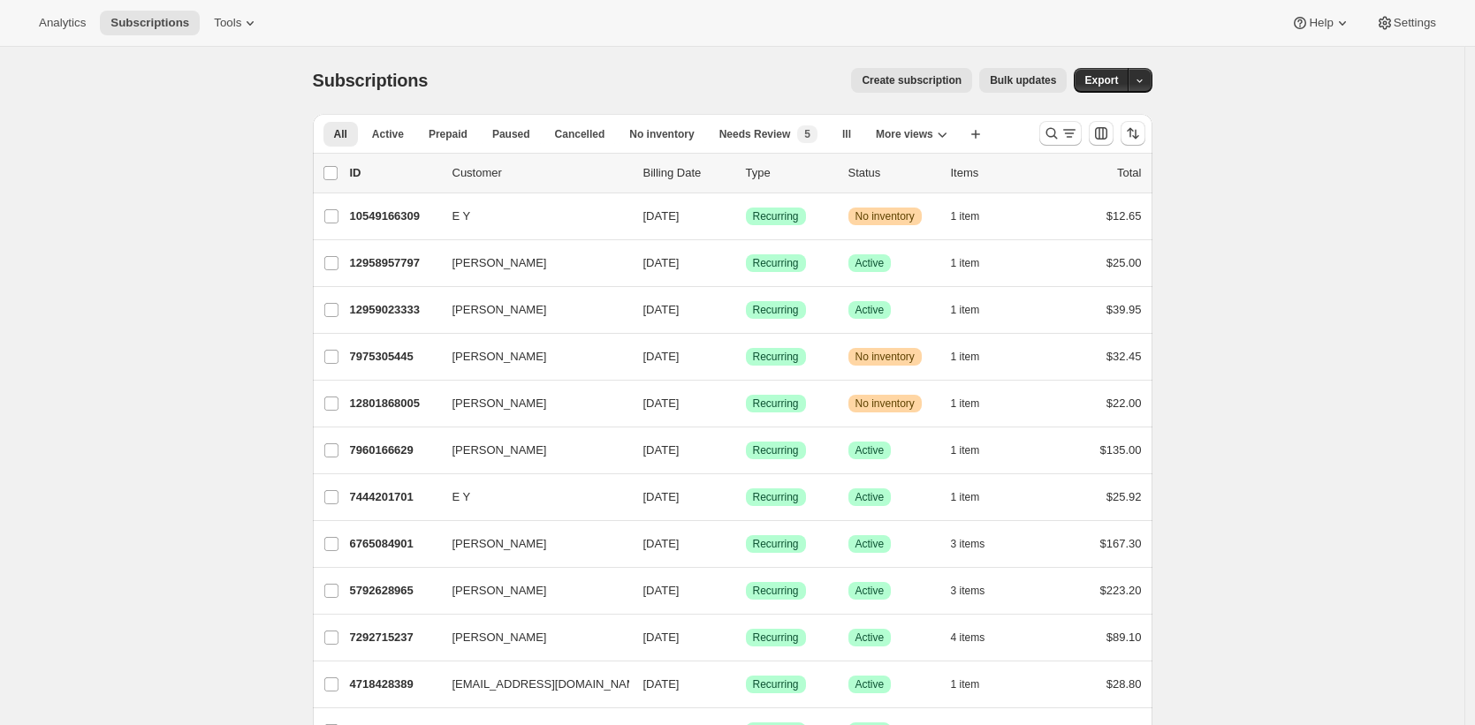
click at [253, 15] on icon at bounding box center [250, 23] width 18 height 18
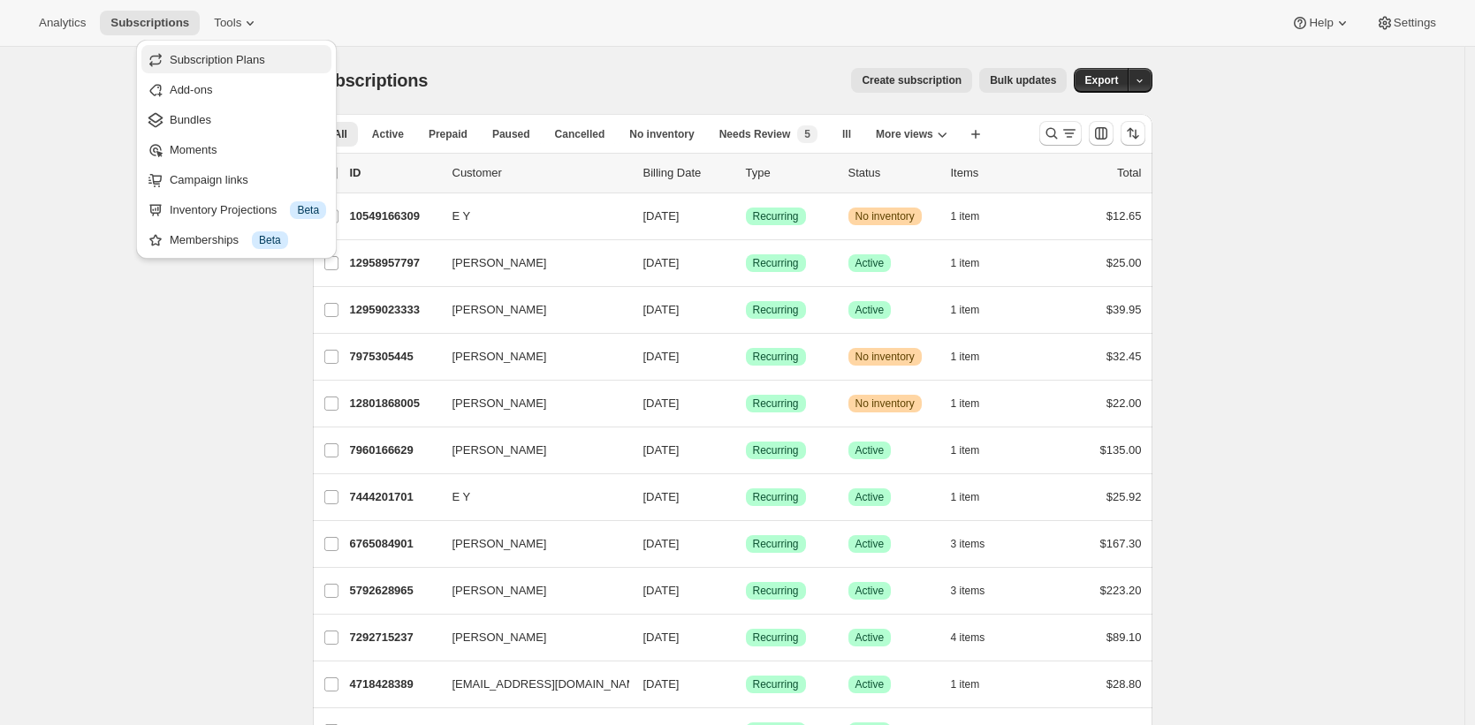
click at [259, 62] on span "Subscription Plans" at bounding box center [217, 59] width 95 height 13
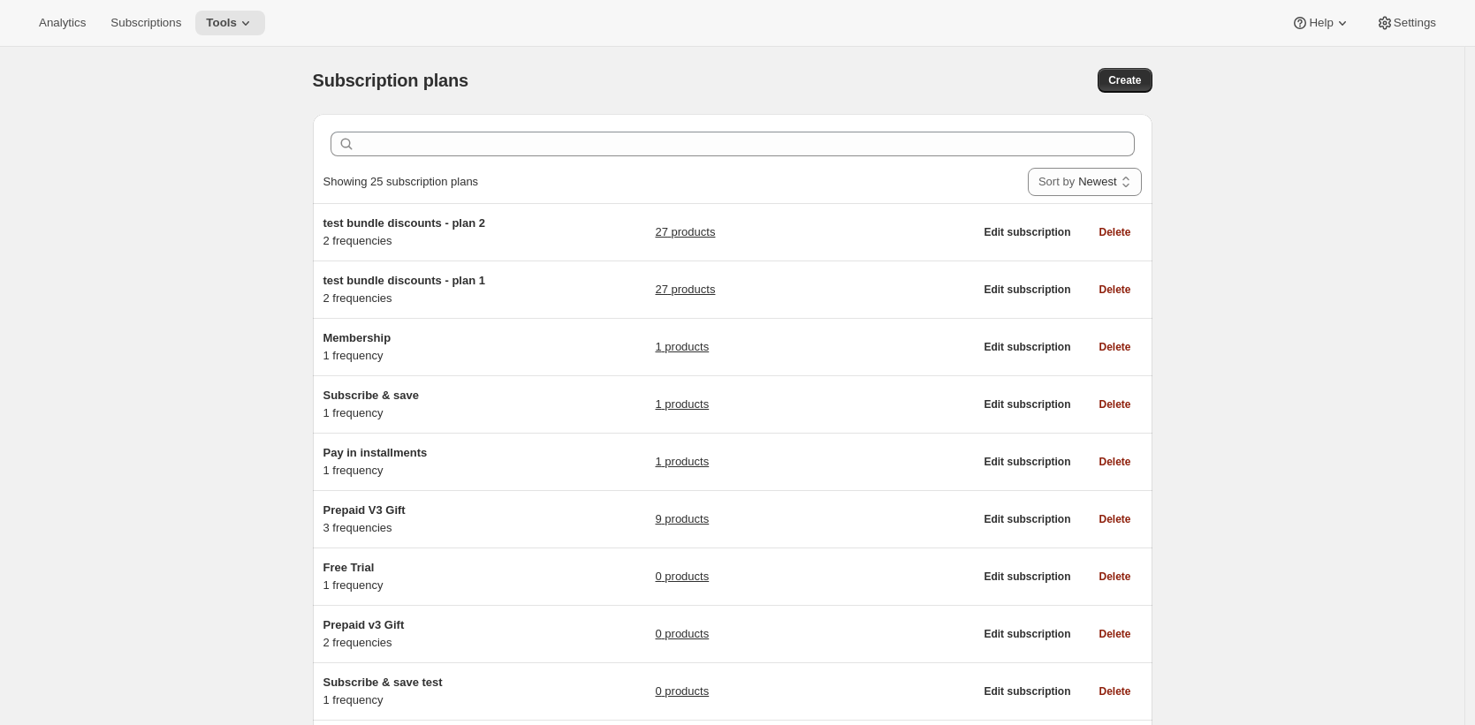
click at [779, 18] on div "Analytics Subscriptions Tools Help Settings" at bounding box center [737, 23] width 1475 height 47
click at [1120, 83] on span "Create" at bounding box center [1124, 80] width 33 height 14
select select "WEEK"
select select "MONTH"
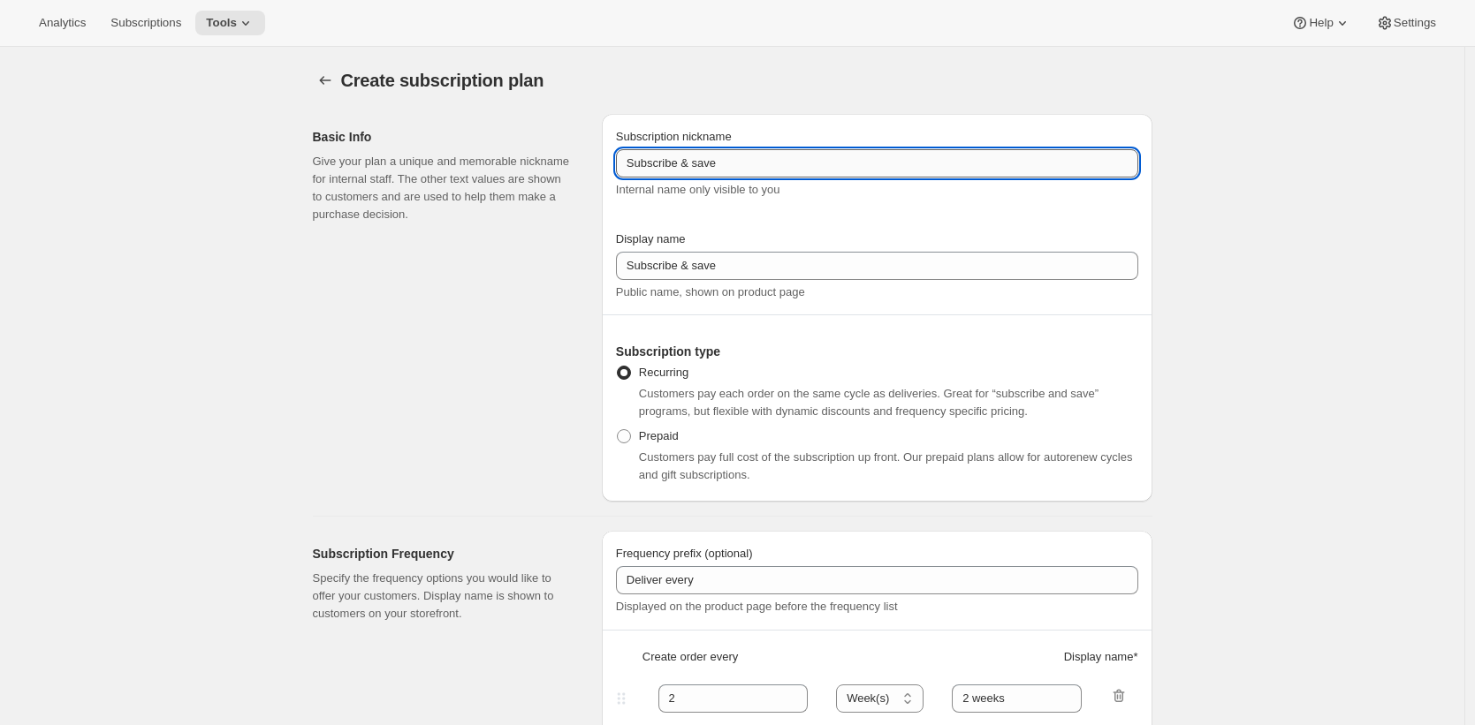
click at [900, 171] on input "Subscribe & save" at bounding box center [877, 163] width 522 height 28
type input "O"
type input "L"
type input "Old Plan"
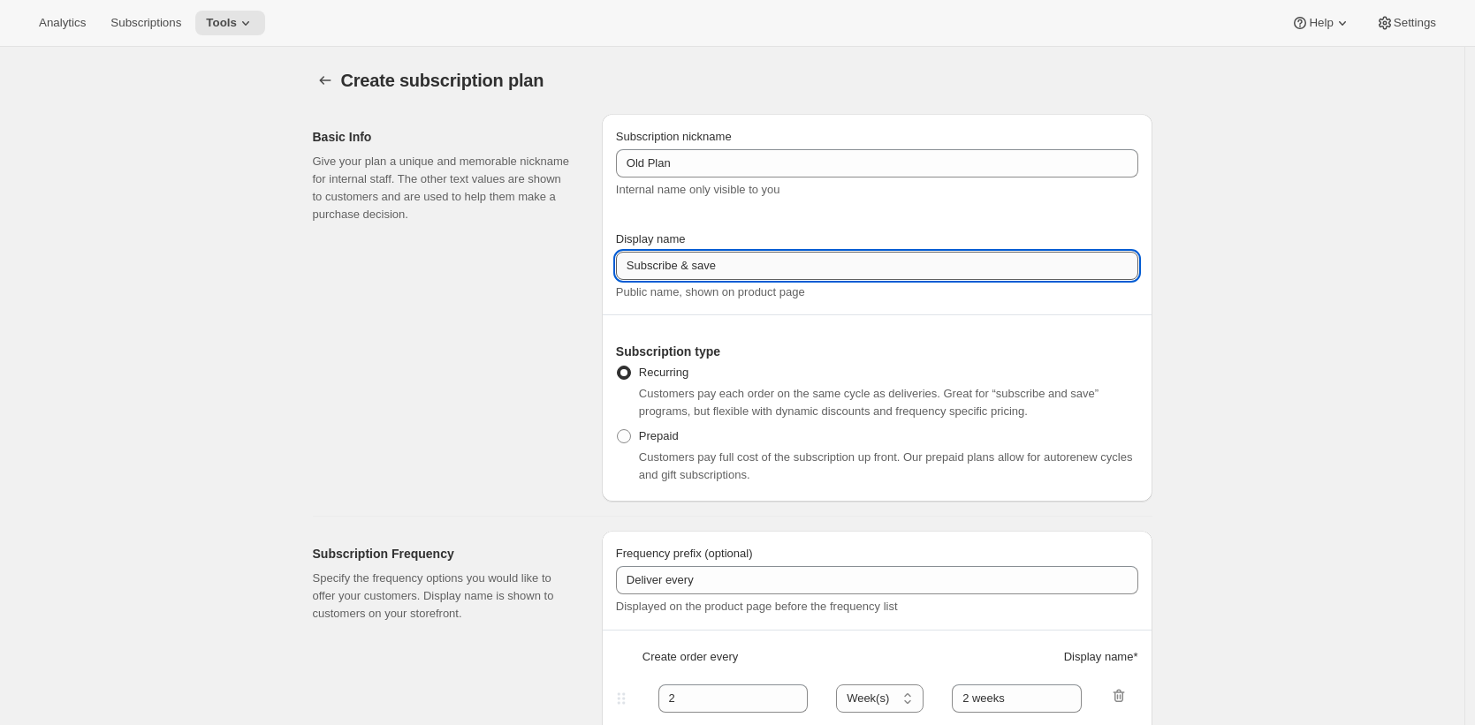
click at [865, 262] on input "Subscribe & save" at bounding box center [877, 266] width 522 height 28
paste input "Old Plan"
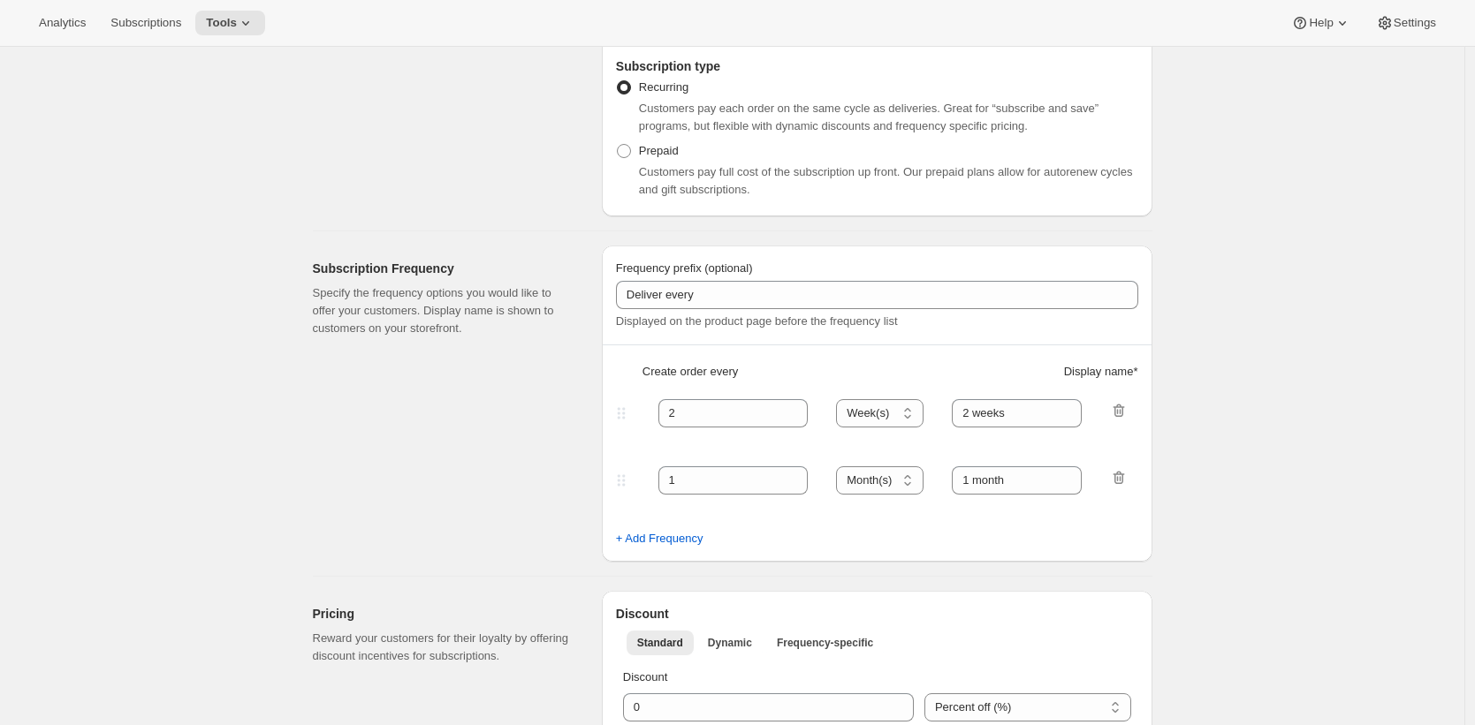
scroll to position [438, 0]
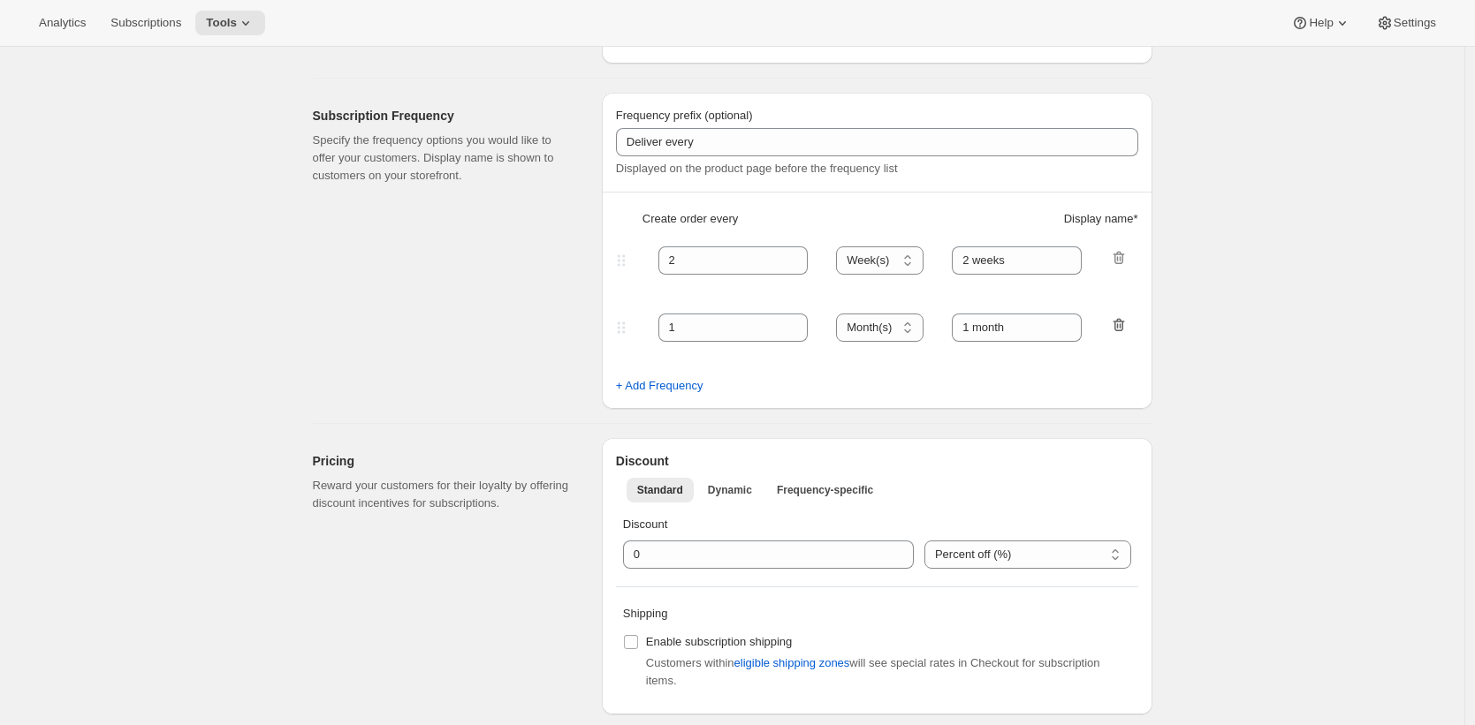
type input "Old Plan"
click at [1126, 329] on icon "button" at bounding box center [1119, 325] width 18 height 18
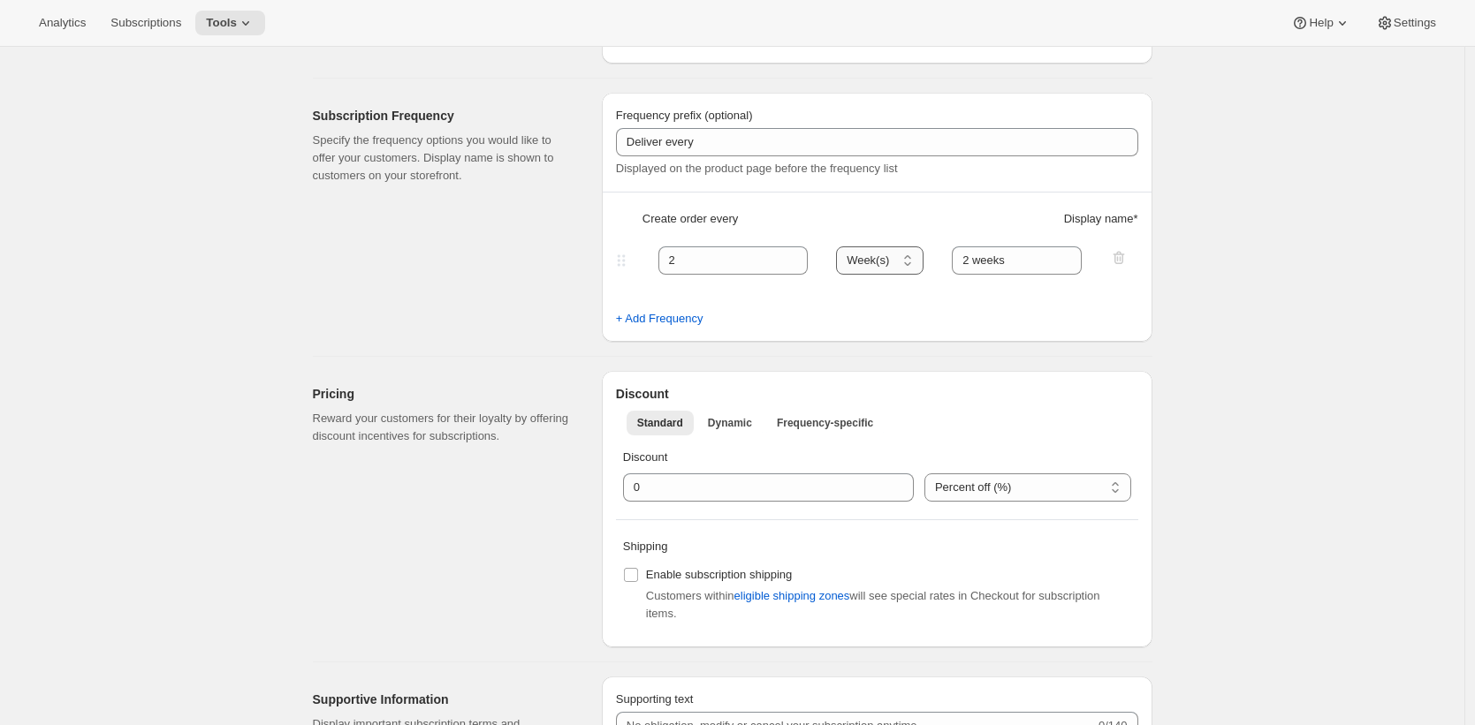
click at [897, 267] on select "Day(s) Week(s) Month(s) Year(s)" at bounding box center [879, 261] width 87 height 28
click at [841, 247] on select "Day(s) Week(s) Month(s) Year(s)" at bounding box center [879, 261] width 87 height 28
click at [897, 256] on select "Day(s) Week(s) Month(s) Year(s)" at bounding box center [879, 261] width 87 height 28
select select "MONTH"
click at [841, 247] on select "Day(s) Week(s) Month(s) Year(s)" at bounding box center [879, 261] width 87 height 28
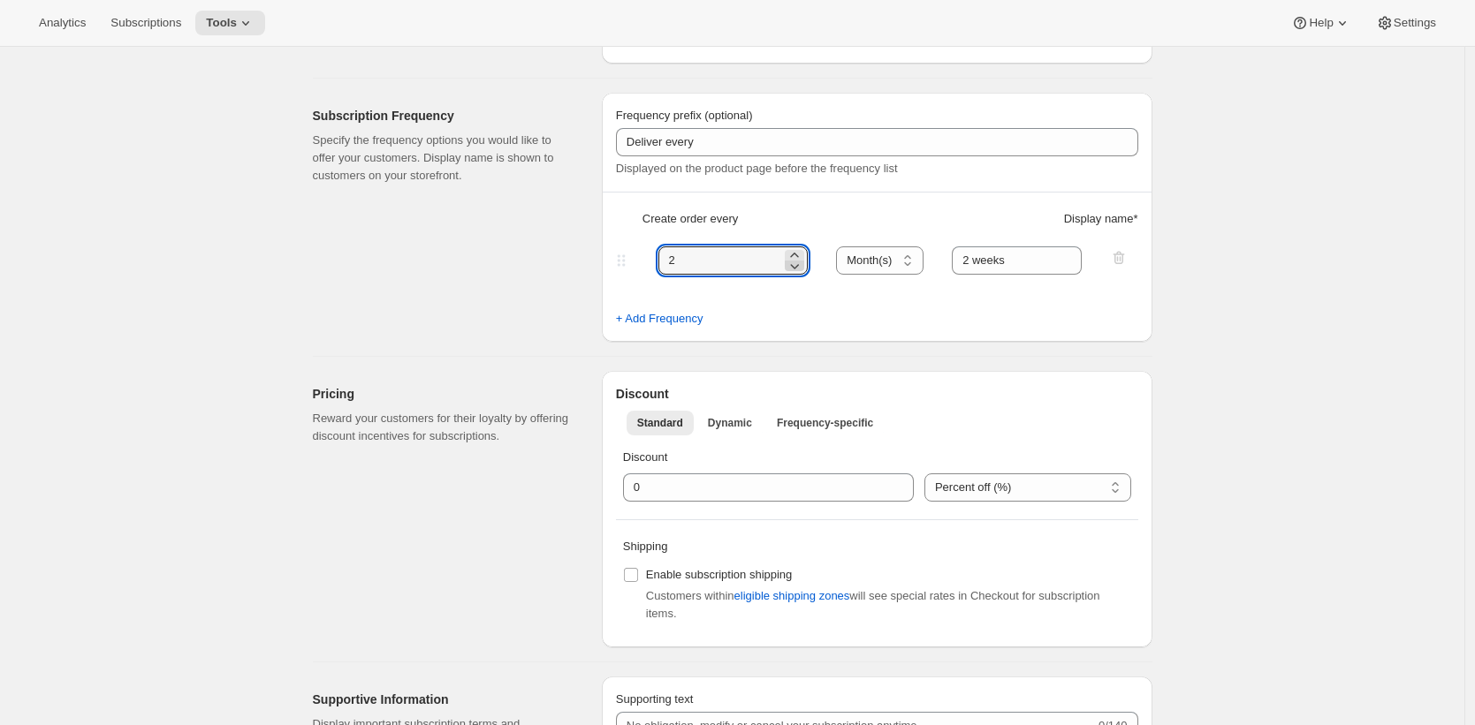
click at [801, 266] on icon at bounding box center [795, 266] width 18 height 18
type input "1"
click at [1054, 257] on input "2 weeks" at bounding box center [1017, 261] width 130 height 28
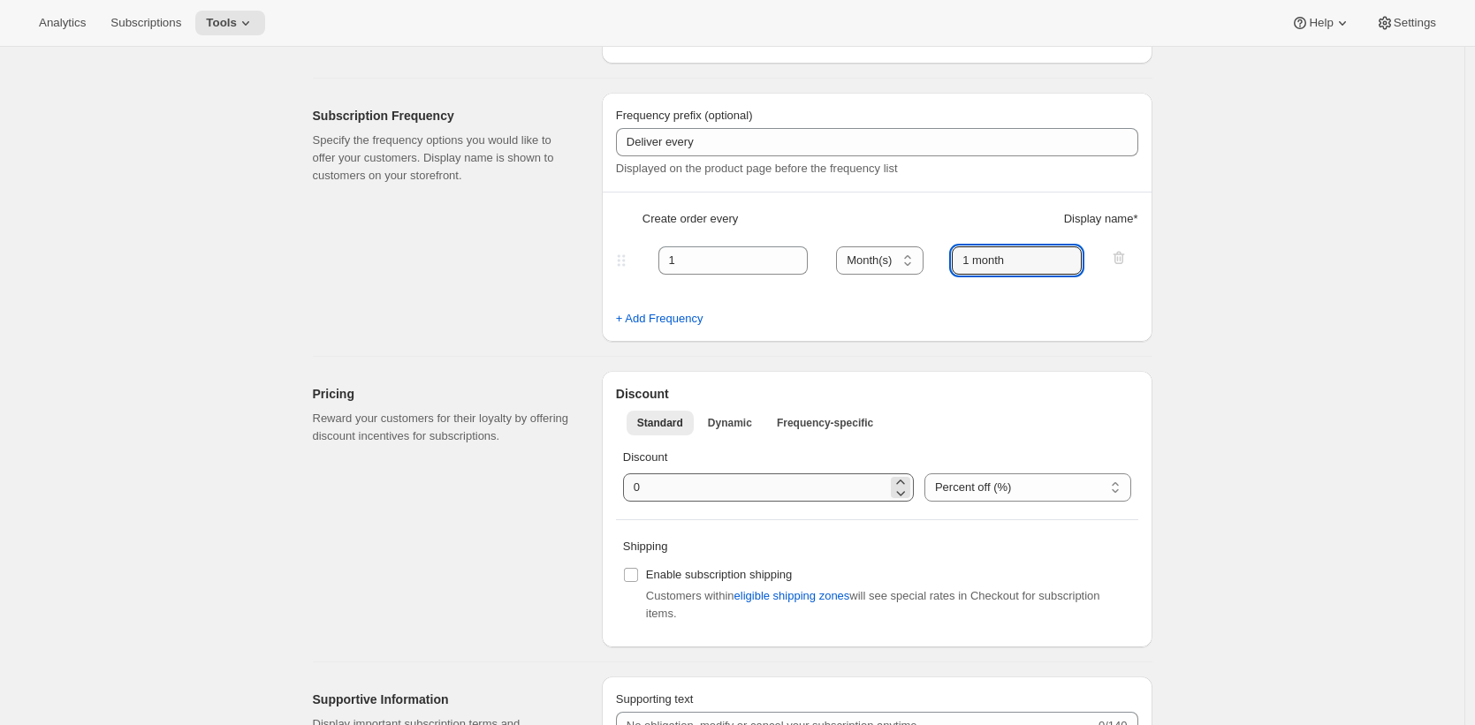
type input "1 month"
click at [745, 488] on input "integer" at bounding box center [755, 488] width 264 height 28
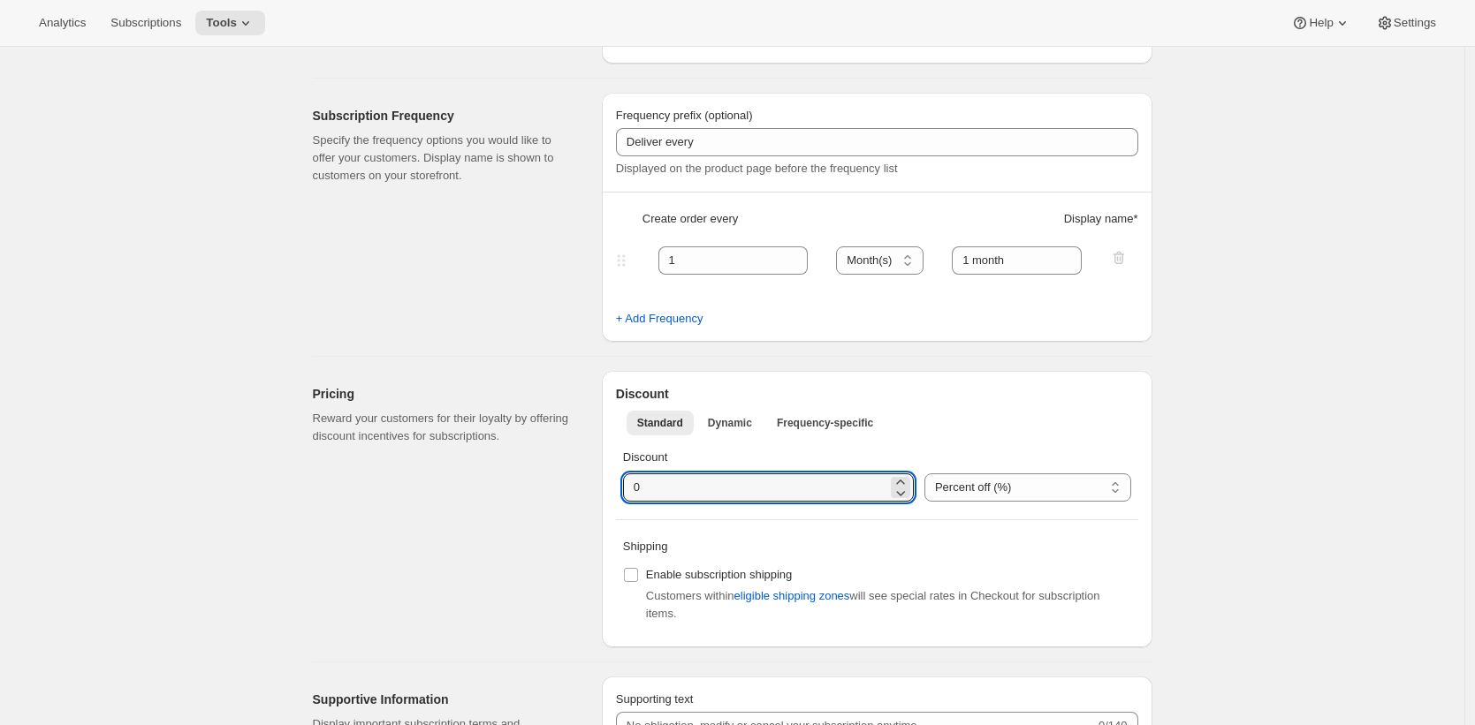
click at [1208, 417] on div "Create subscription plan. This page is ready Create subscription plan Basic Inf…" at bounding box center [732, 609] width 1464 height 2000
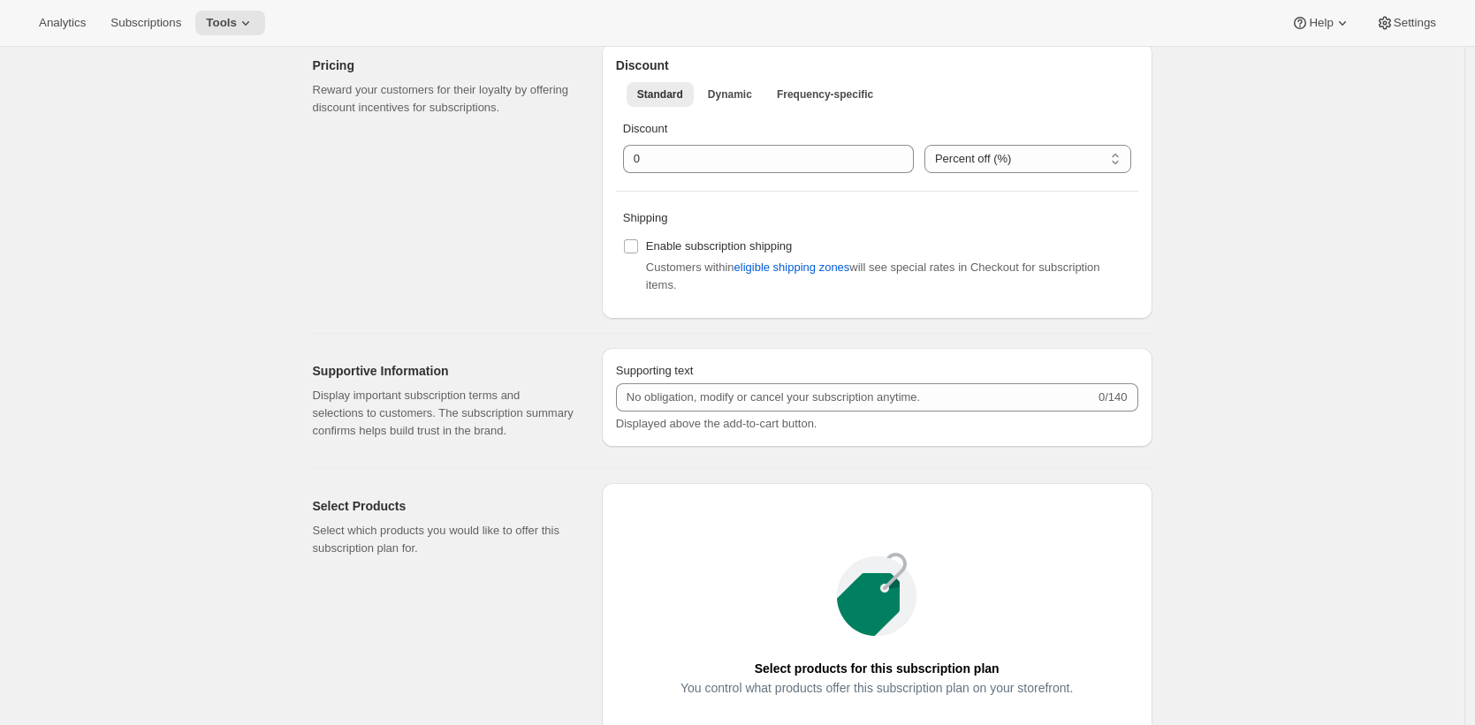
scroll to position [778, 0]
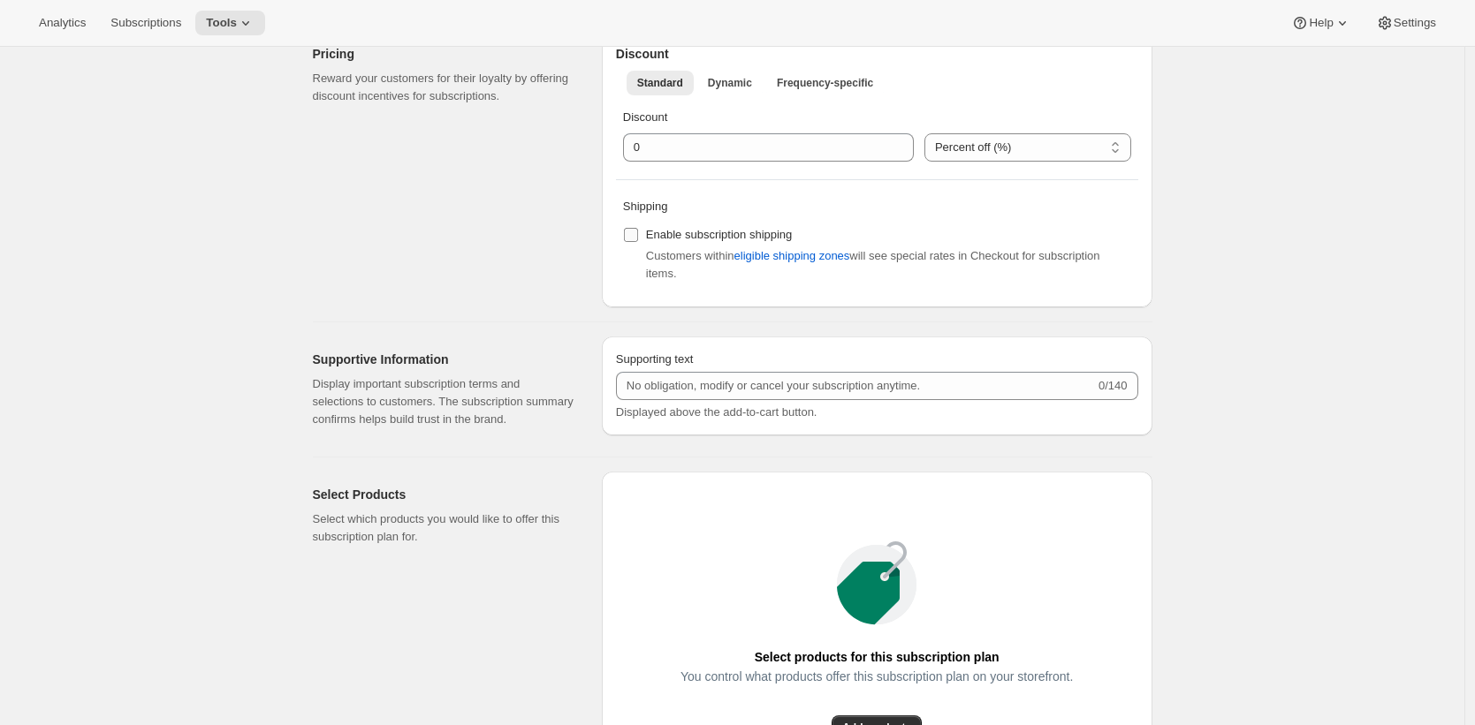
click at [736, 239] on span "Enable subscription shipping" at bounding box center [719, 234] width 147 height 13
click at [638, 239] on input "Enable subscription shipping" at bounding box center [631, 235] width 14 height 14
checkbox input "true"
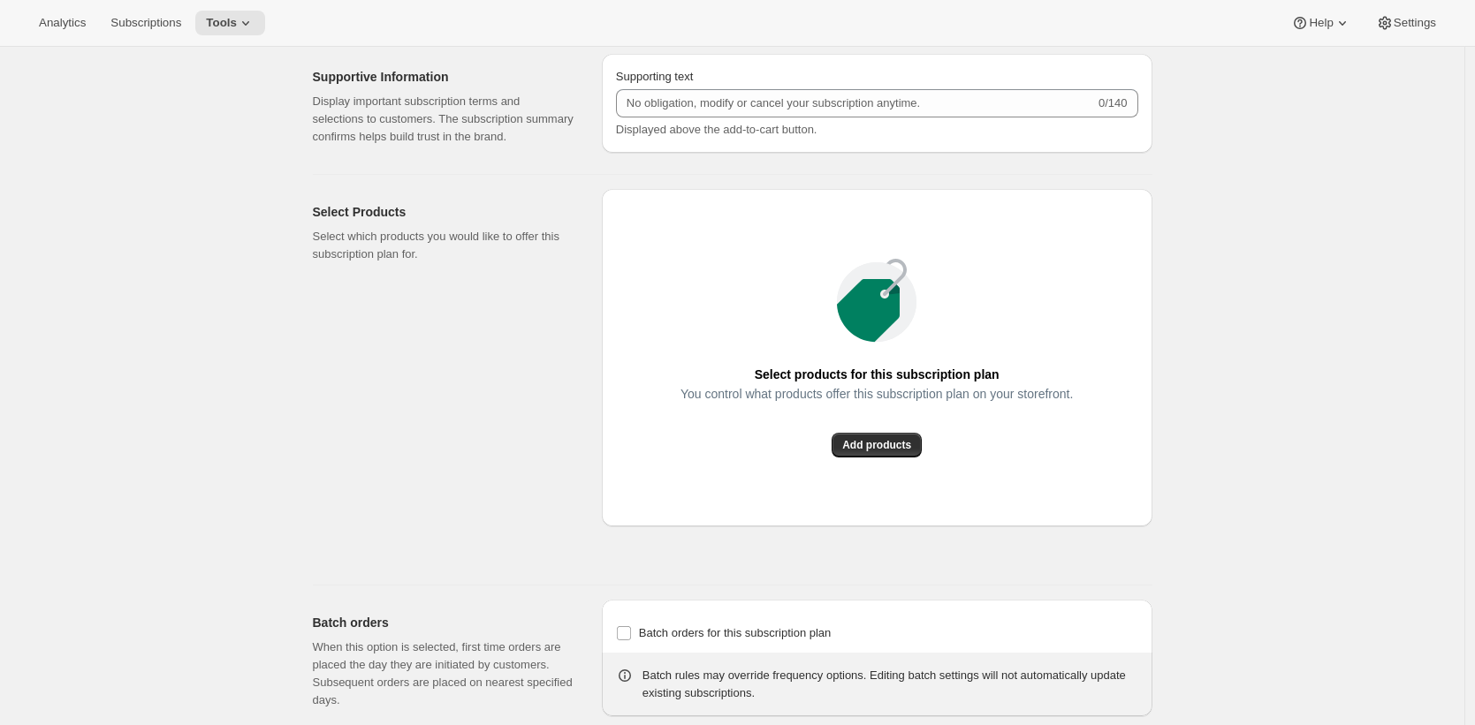
scroll to position [1083, 0]
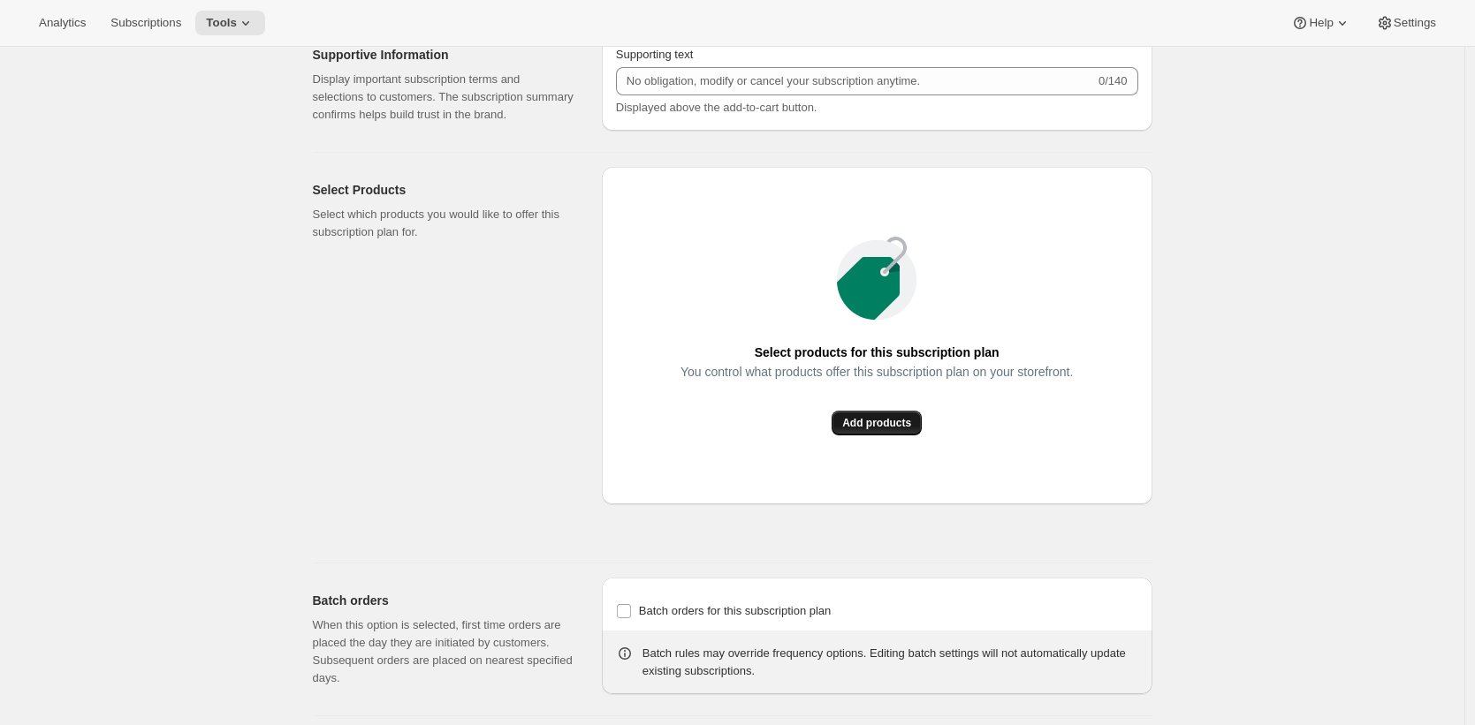
click at [882, 430] on span "Add products" at bounding box center [876, 423] width 69 height 14
click at [538, 417] on div "Select Products Select which products you would like to offer this subscription…" at bounding box center [450, 358] width 275 height 382
click at [515, 477] on div "Select Products Select which products you would like to offer this subscription…" at bounding box center [450, 358] width 275 height 382
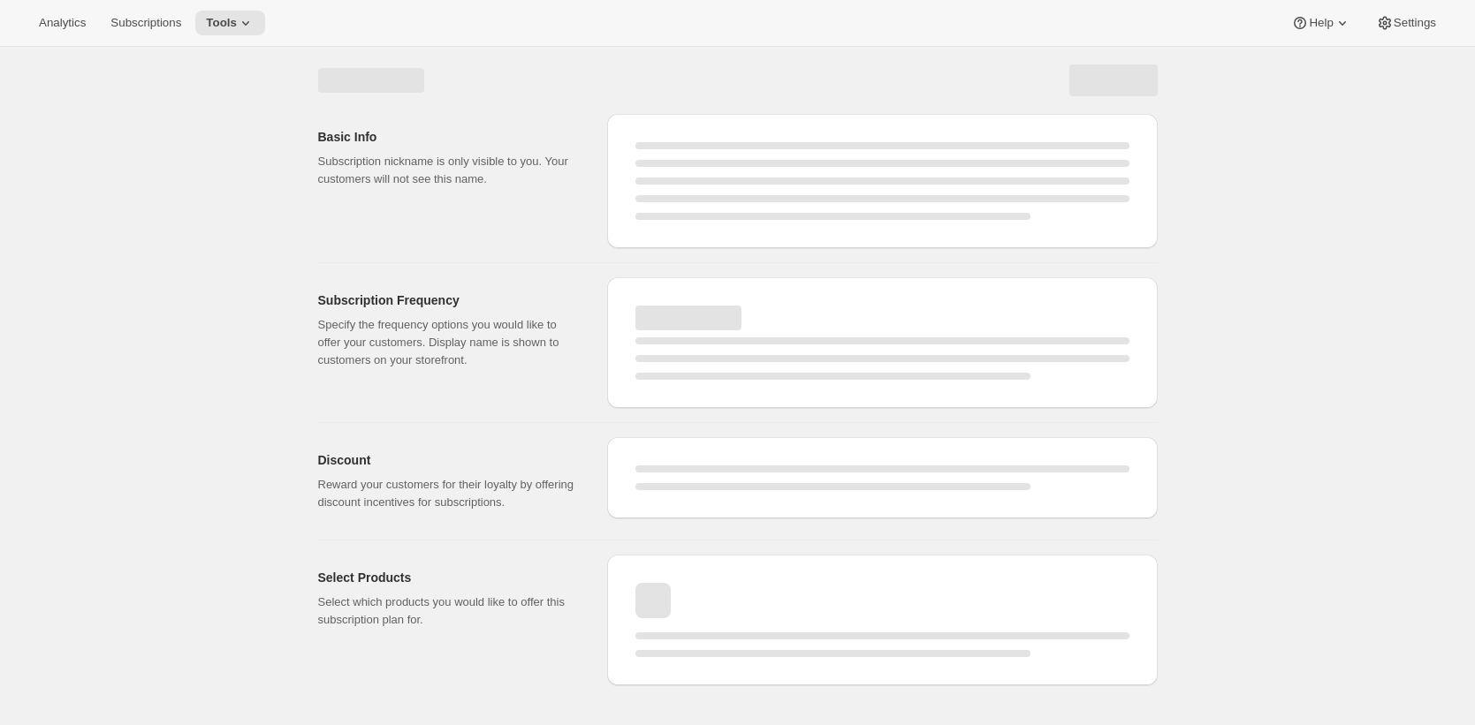
select select "MONTH"
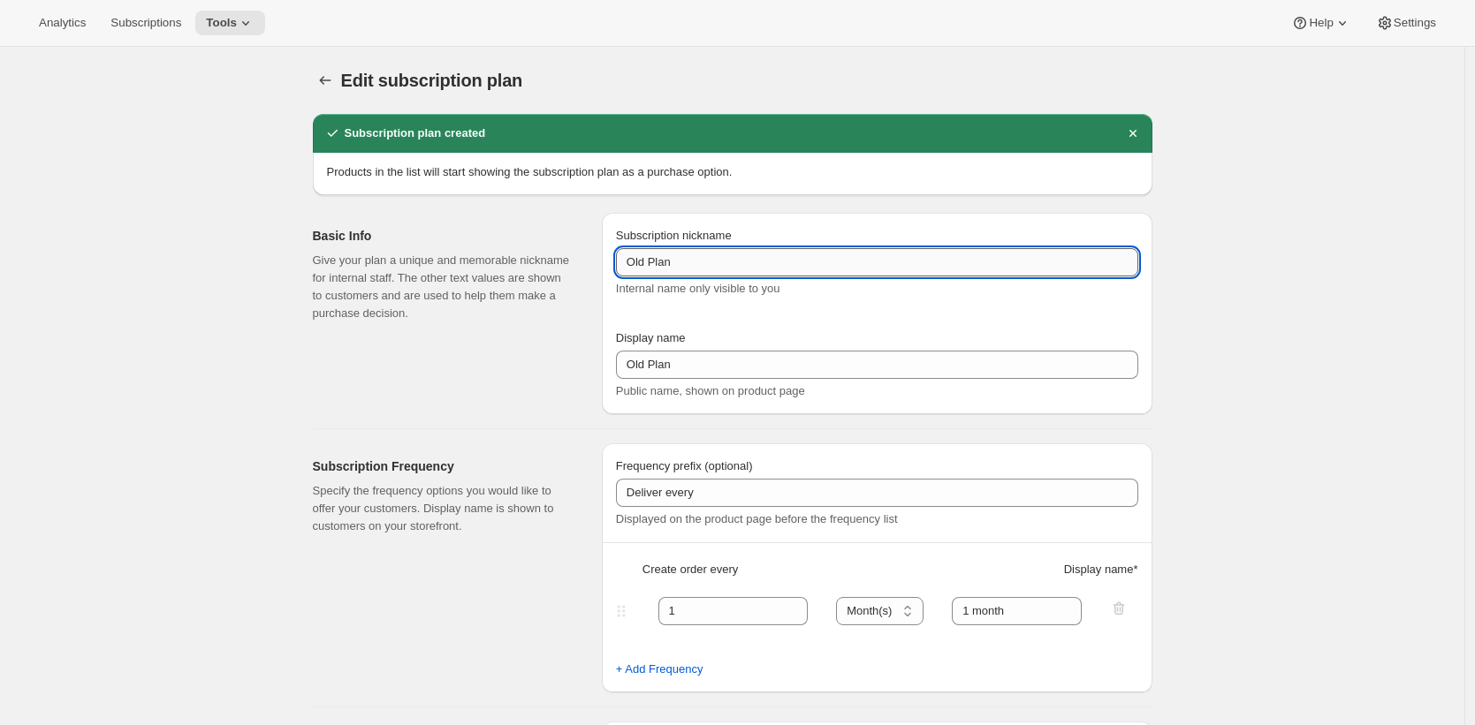
click at [630, 262] on input "Old Plan" at bounding box center [877, 262] width 522 height 28
type input "Legacy Plan"
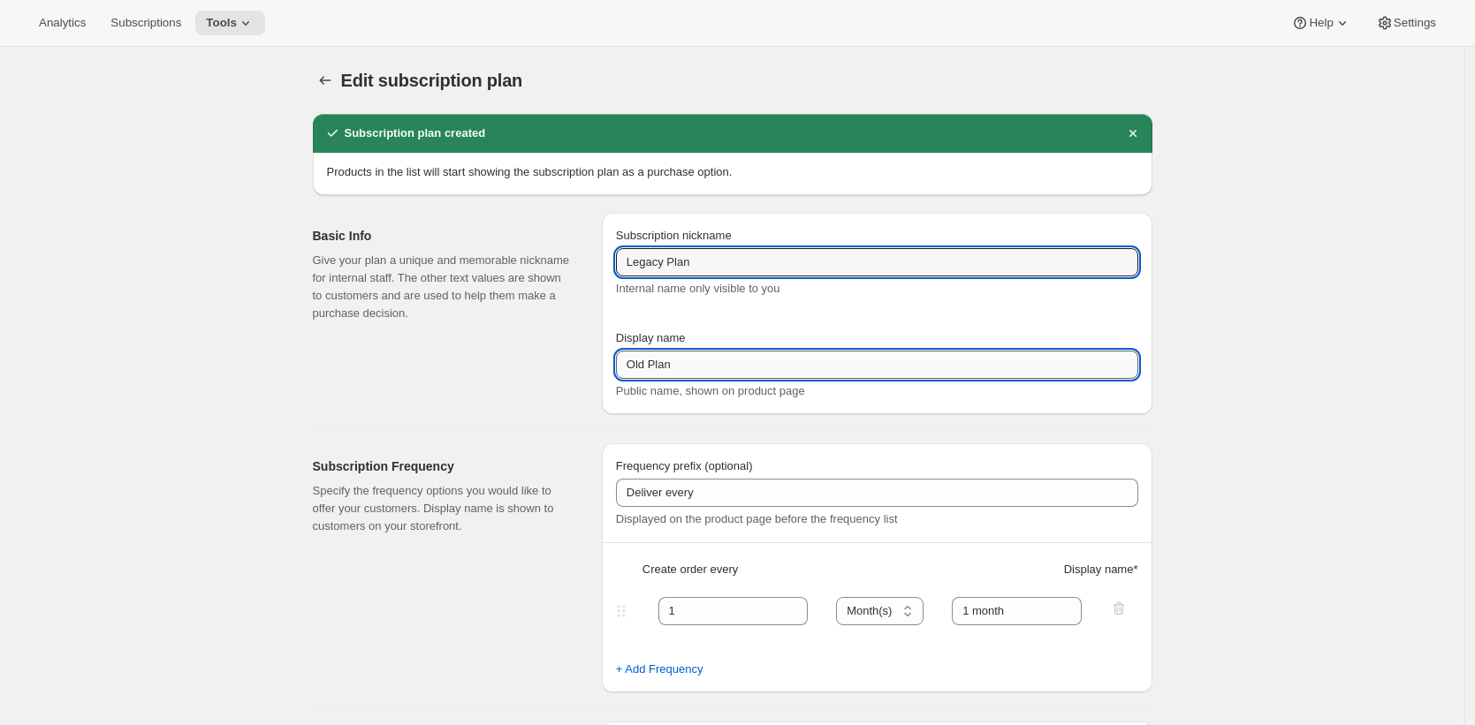
click at [636, 364] on input "Old Plan" at bounding box center [877, 365] width 522 height 28
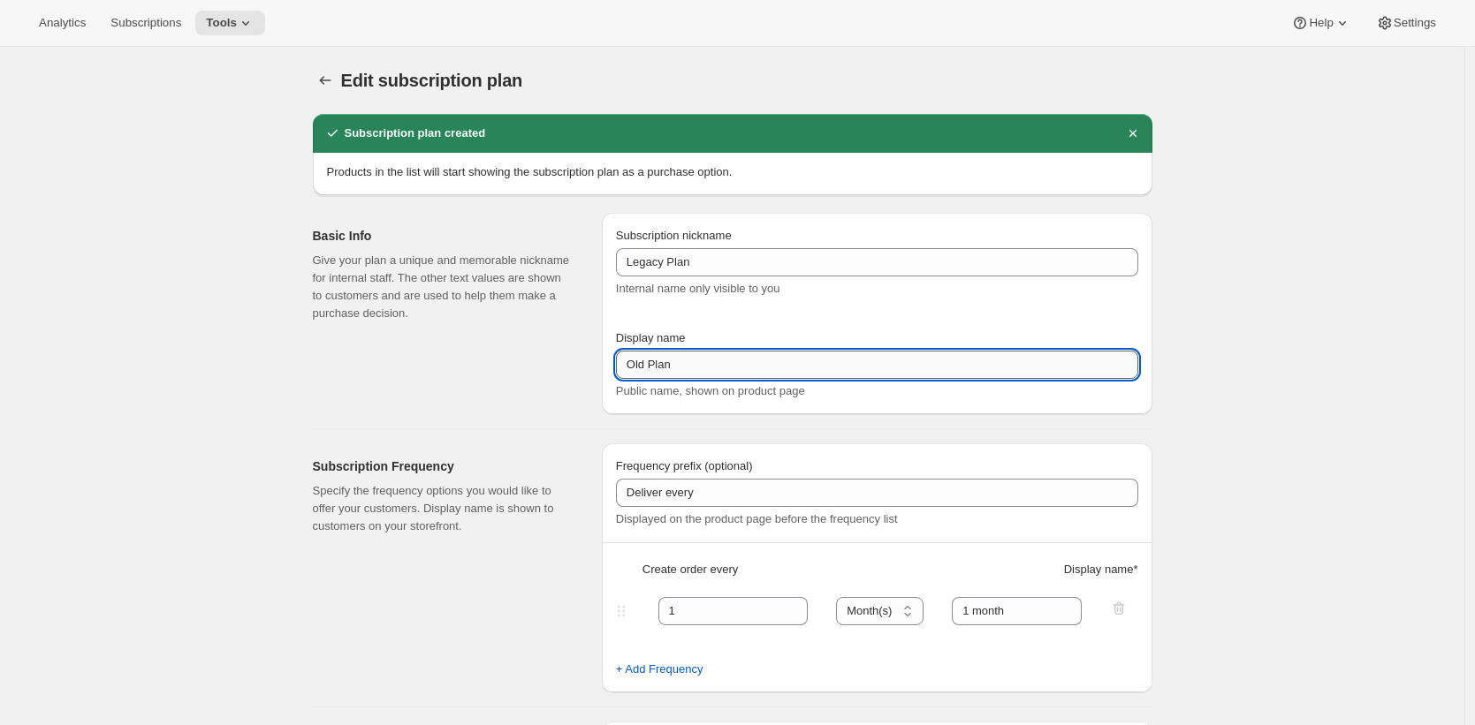
click at [636, 364] on input "Old Plan" at bounding box center [877, 365] width 522 height 28
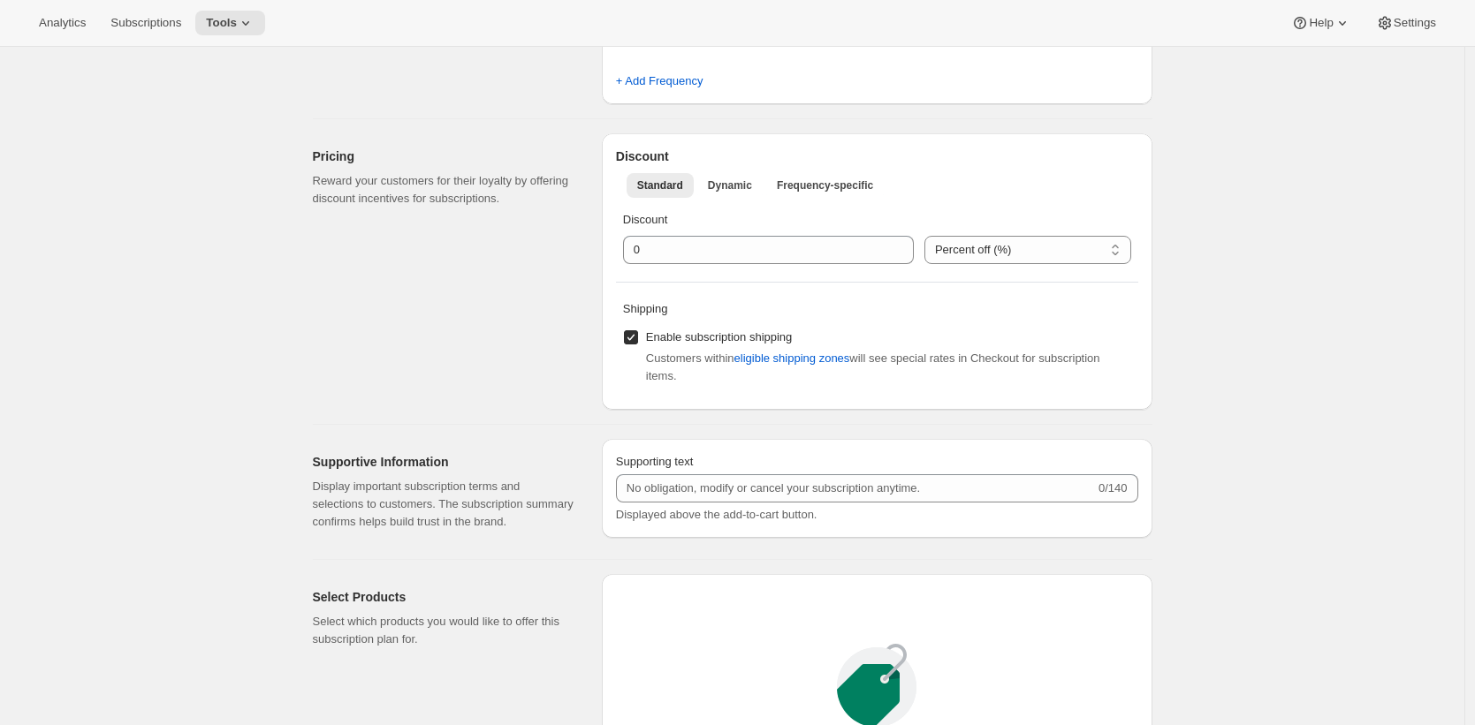
scroll to position [782, 0]
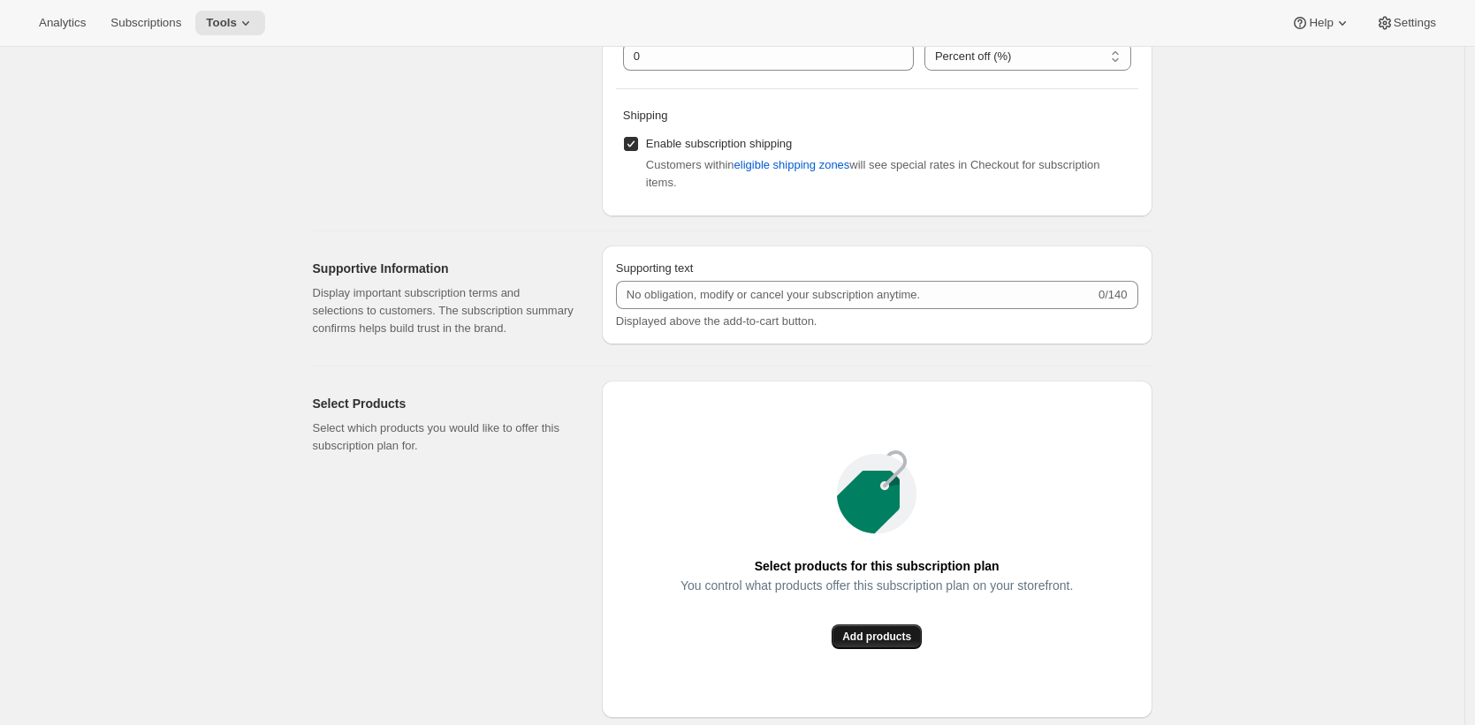
type input "Legacy Plan"
click at [875, 644] on span "Add products" at bounding box center [876, 637] width 69 height 14
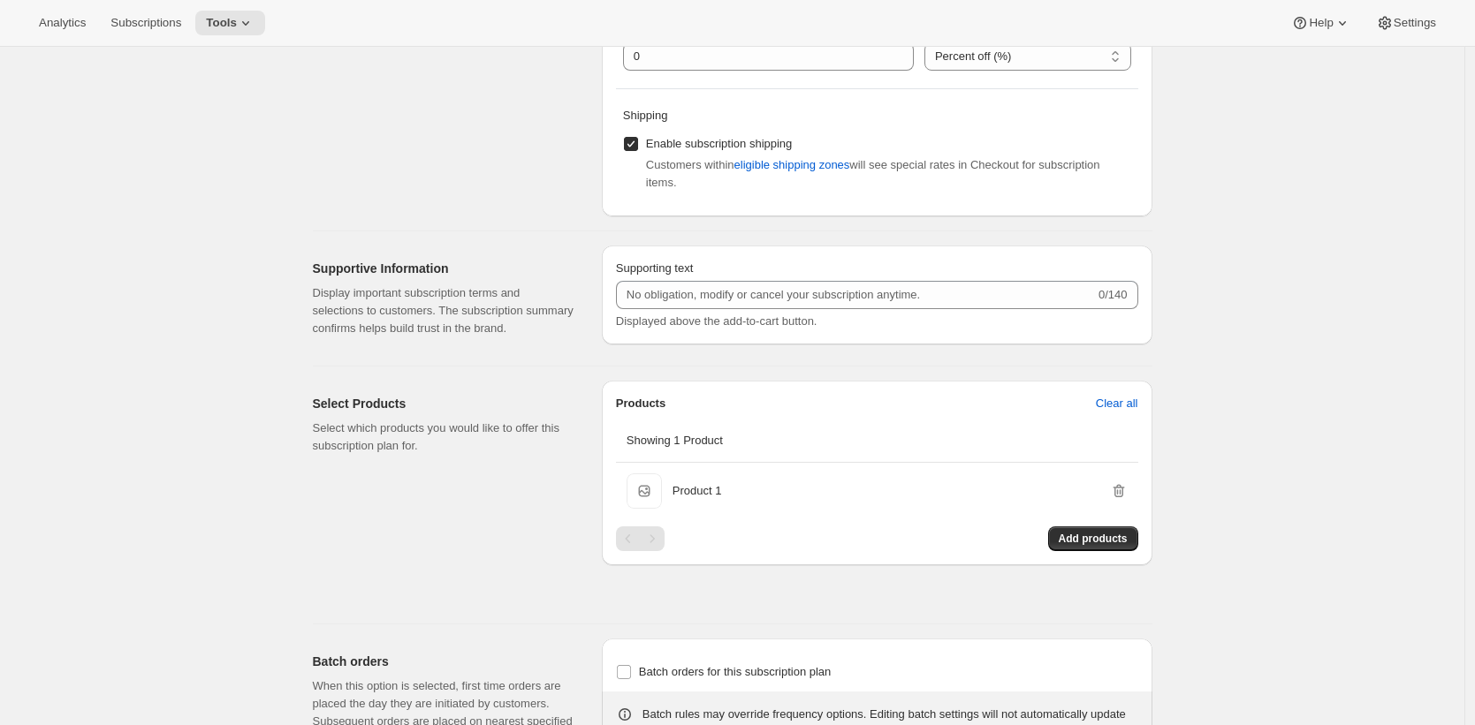
scroll to position [0, 0]
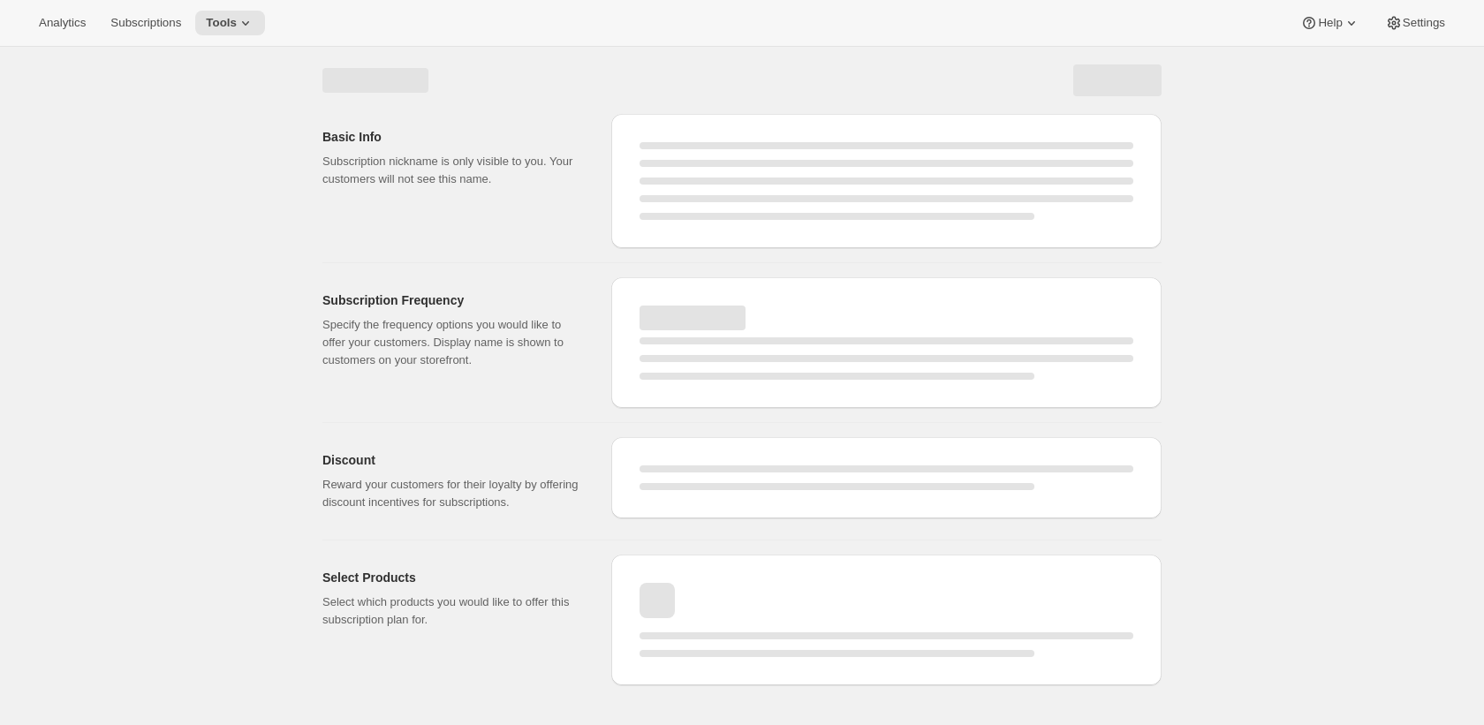
select select "MONTH"
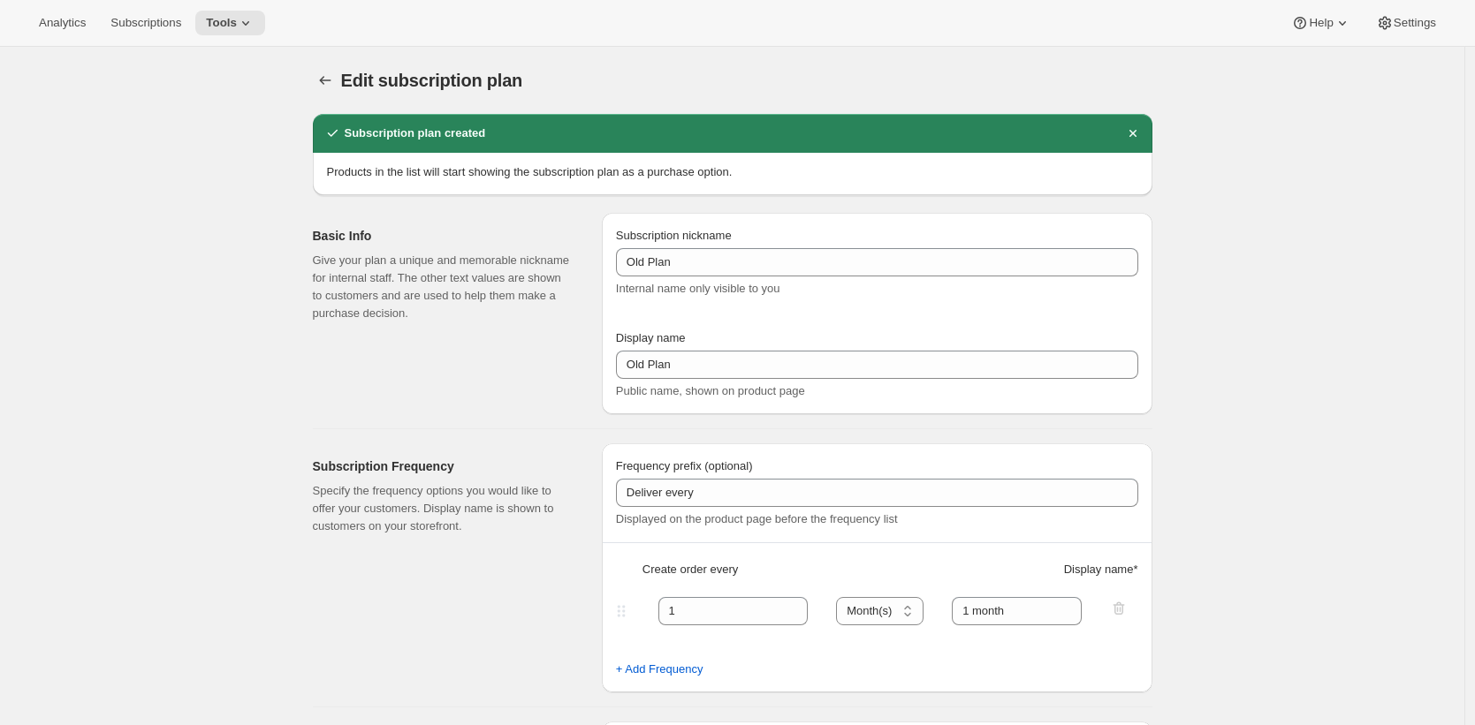
type input "Legacy Plan"
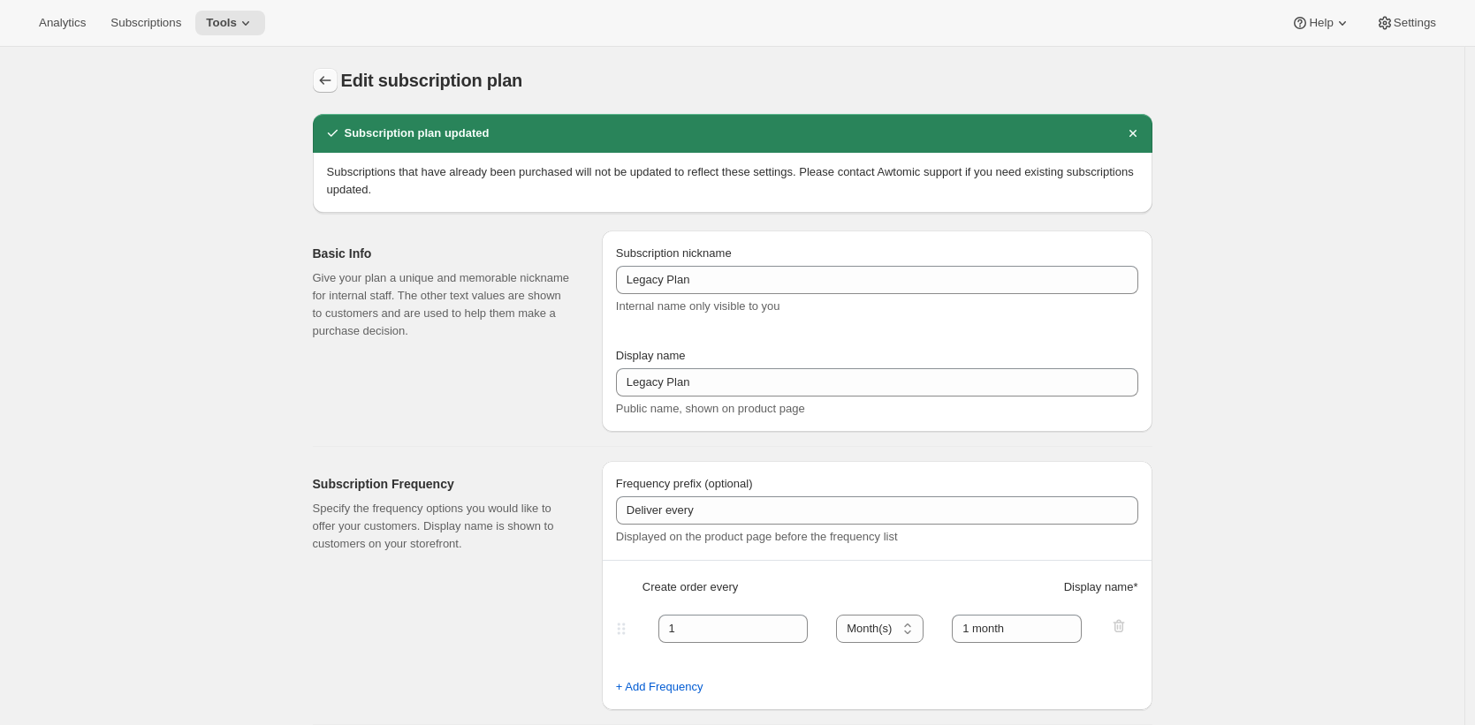
click at [330, 87] on icon "Subscription plans" at bounding box center [325, 81] width 18 height 18
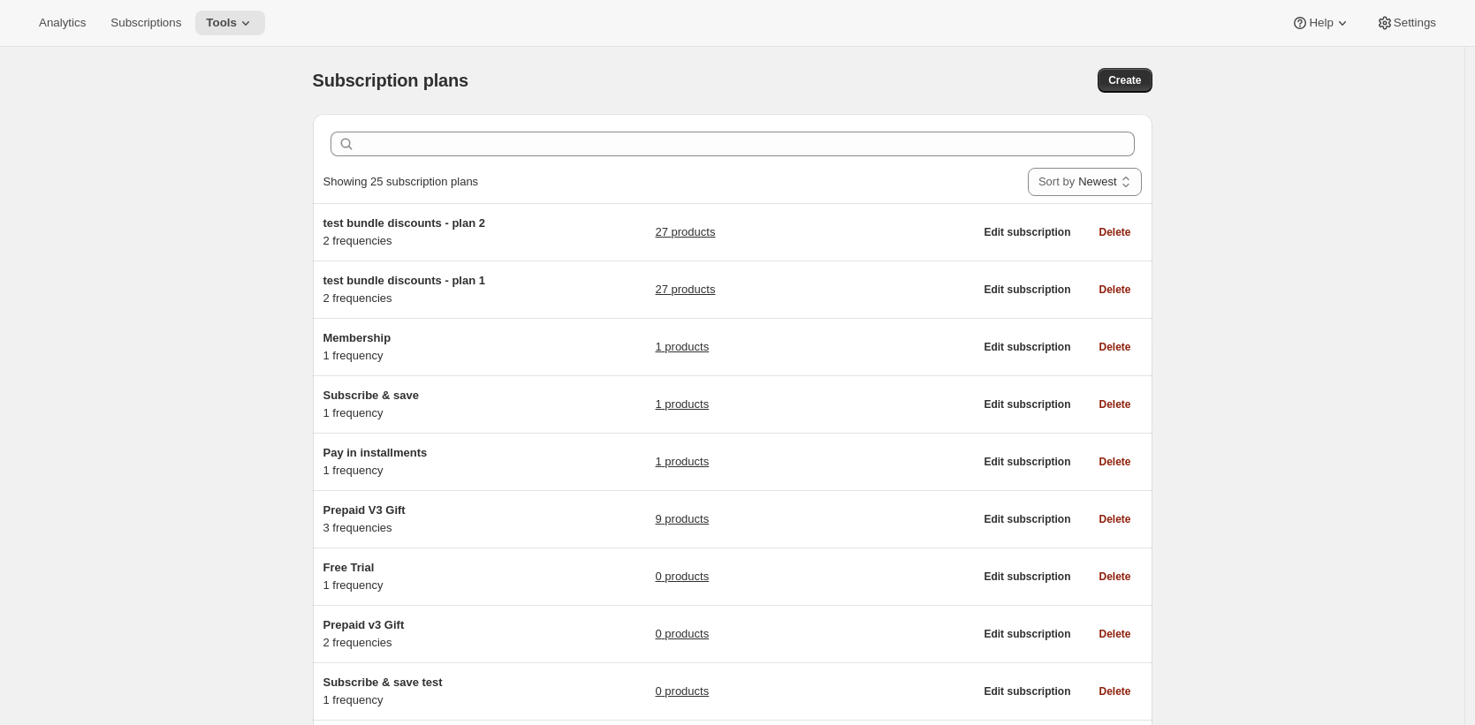
click at [909, 31] on div "Analytics Subscriptions Tools Help Settings" at bounding box center [737, 23] width 1475 height 47
click at [1126, 74] on span "Create" at bounding box center [1124, 80] width 33 height 14
select select "WEEK"
select select "MONTH"
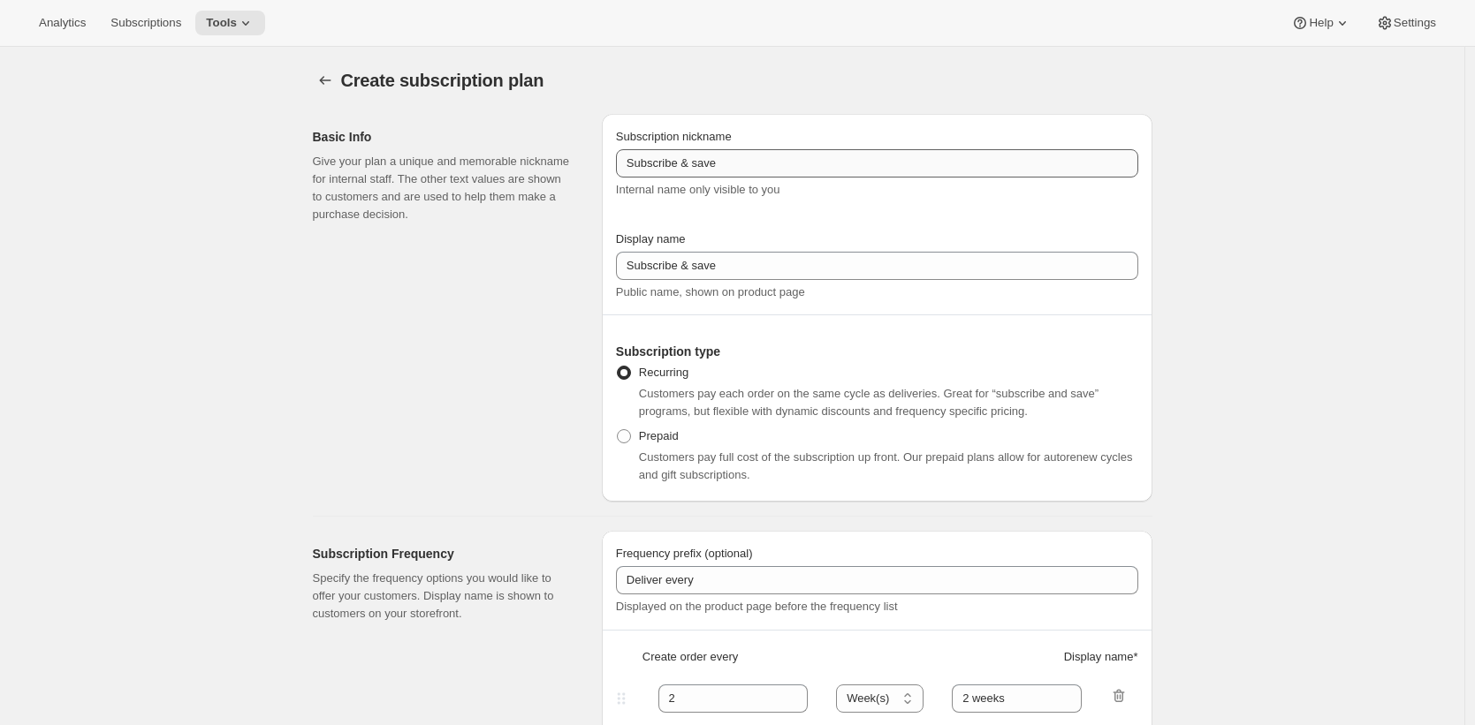
drag, startPoint x: 880, startPoint y: 125, endPoint x: 863, endPoint y: 148, distance: 28.5
click at [879, 125] on div "Subscription nickname Subscribe & save Internal name only visible to you Displa…" at bounding box center [877, 308] width 550 height 388
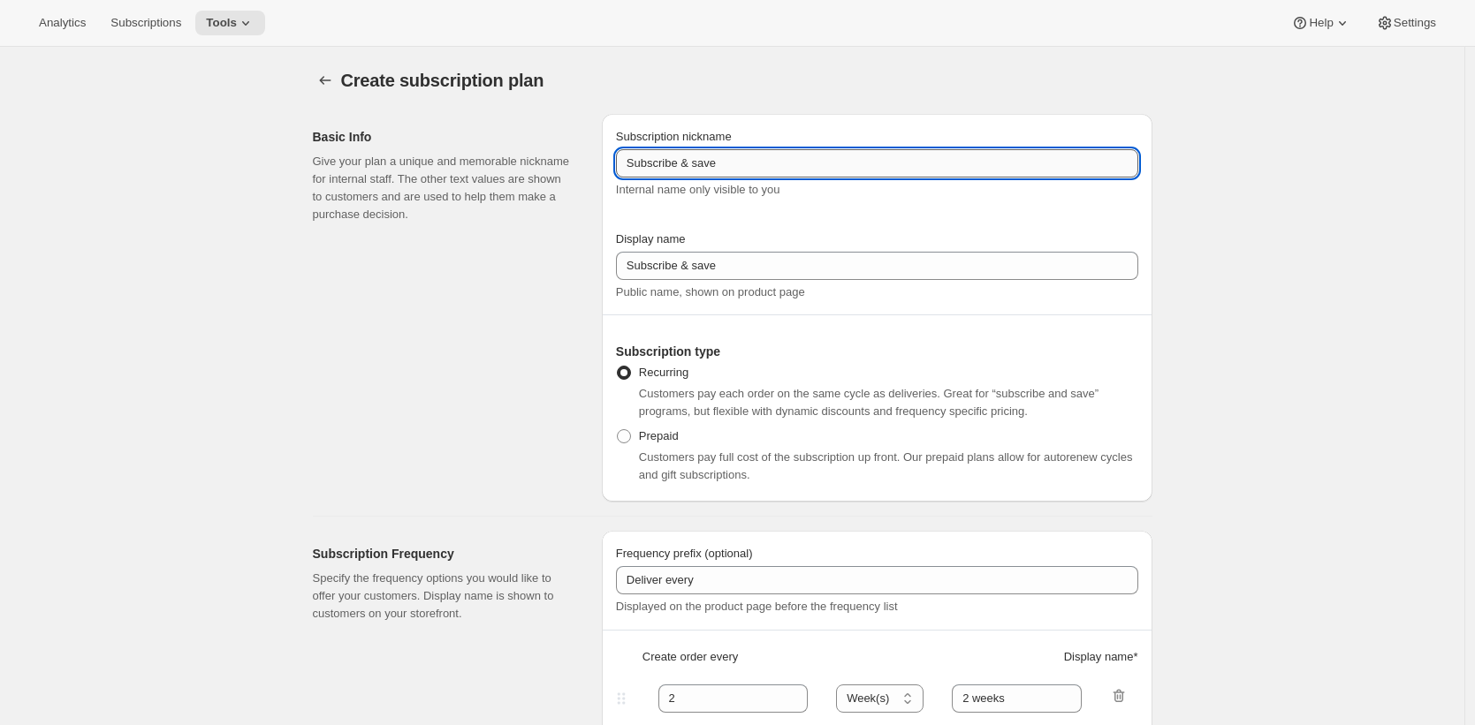
click at [854, 163] on input "Subscribe & save" at bounding box center [877, 163] width 522 height 28
type input "New Plan"
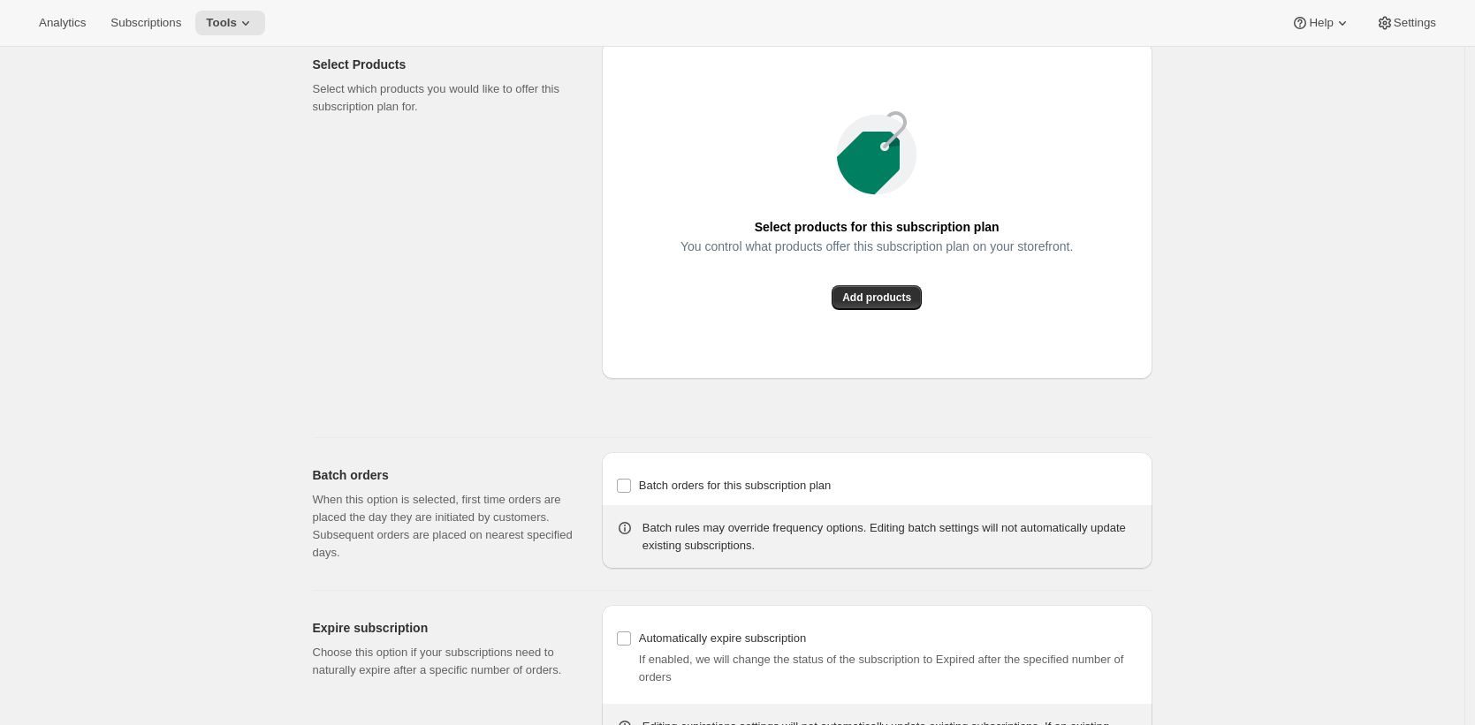
scroll to position [1280, 0]
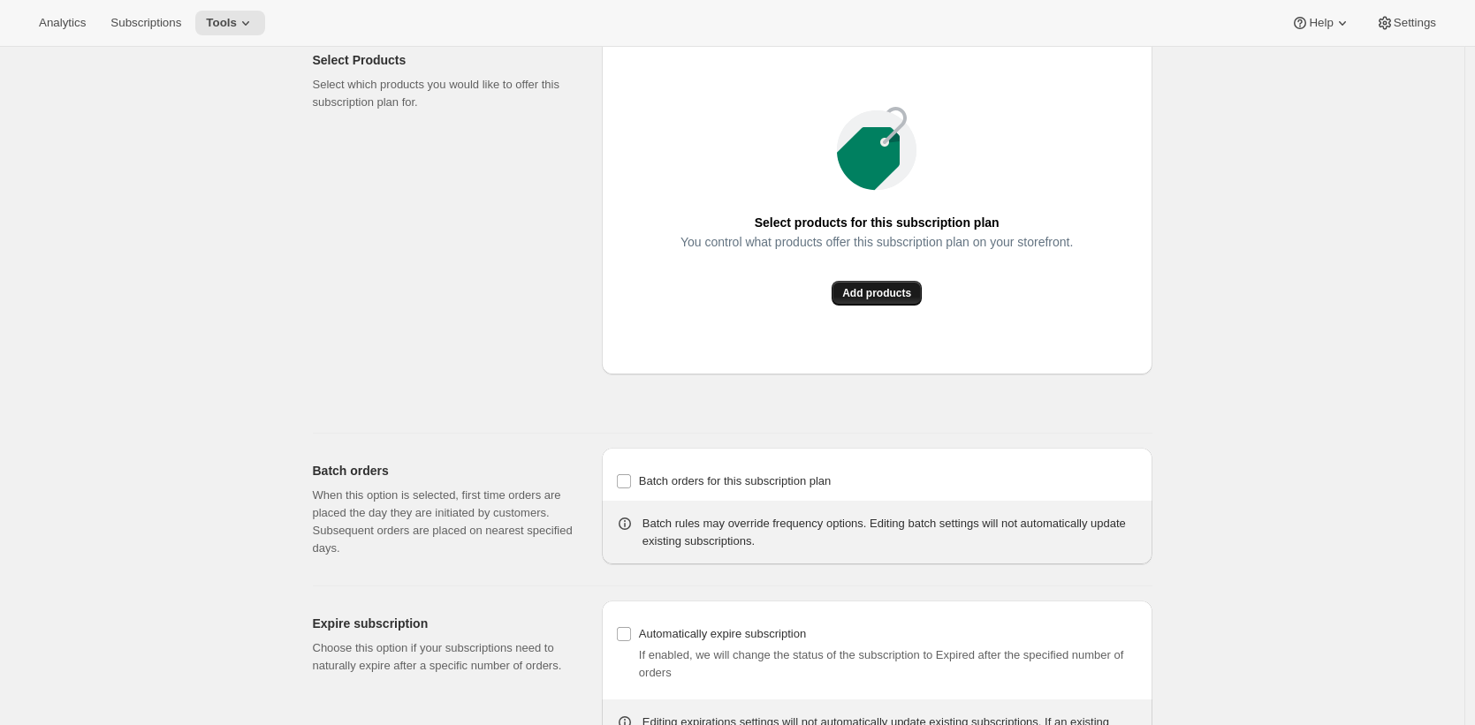
type input "New Plan"
click at [884, 300] on span "Add products" at bounding box center [876, 293] width 69 height 14
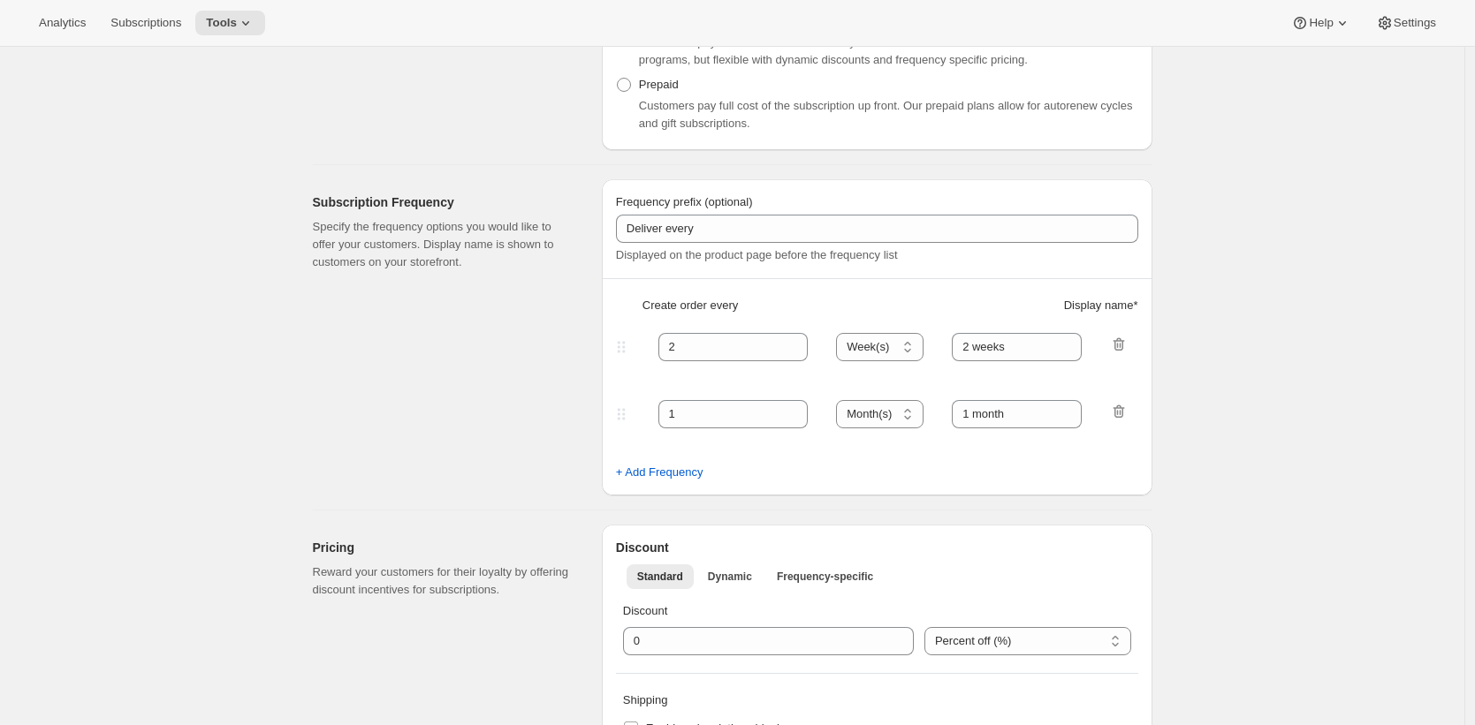
scroll to position [939, 0]
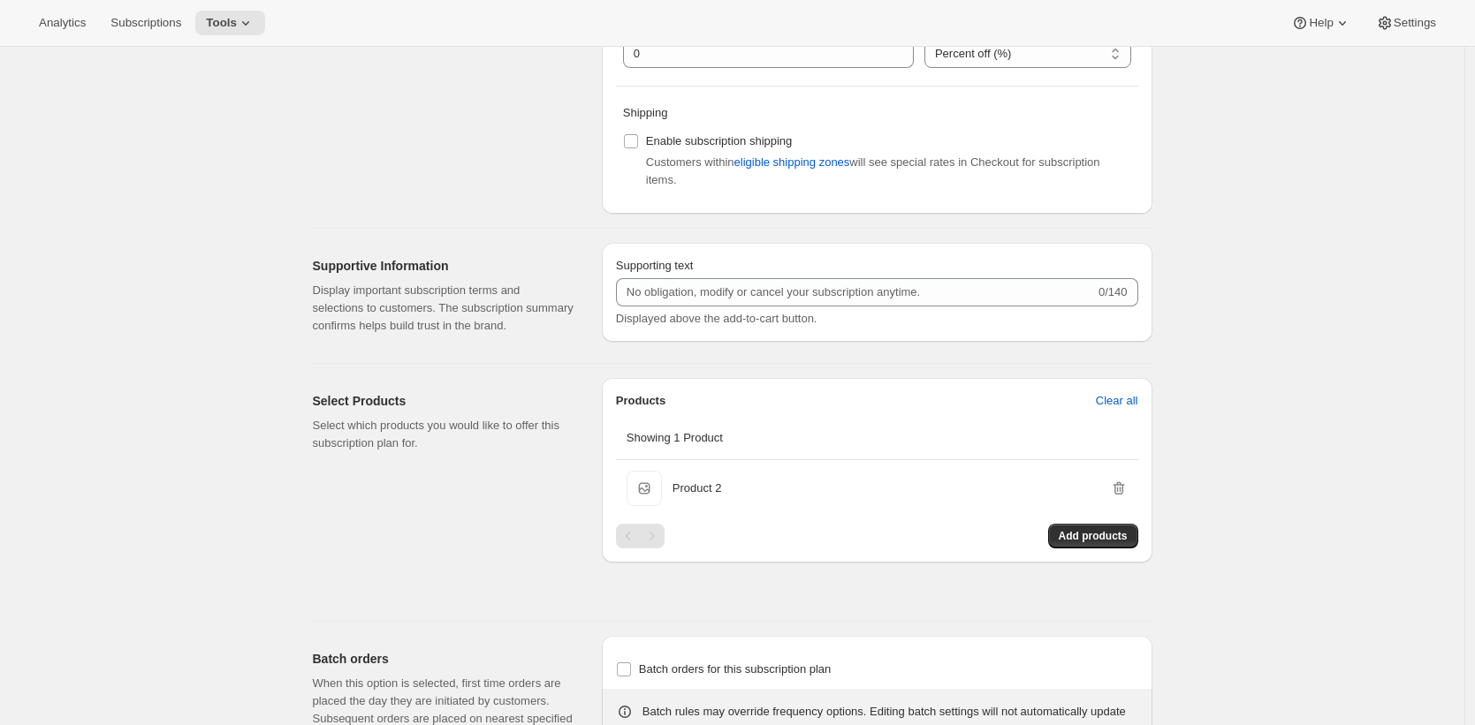
select select "WEEK"
select select "MONTH"
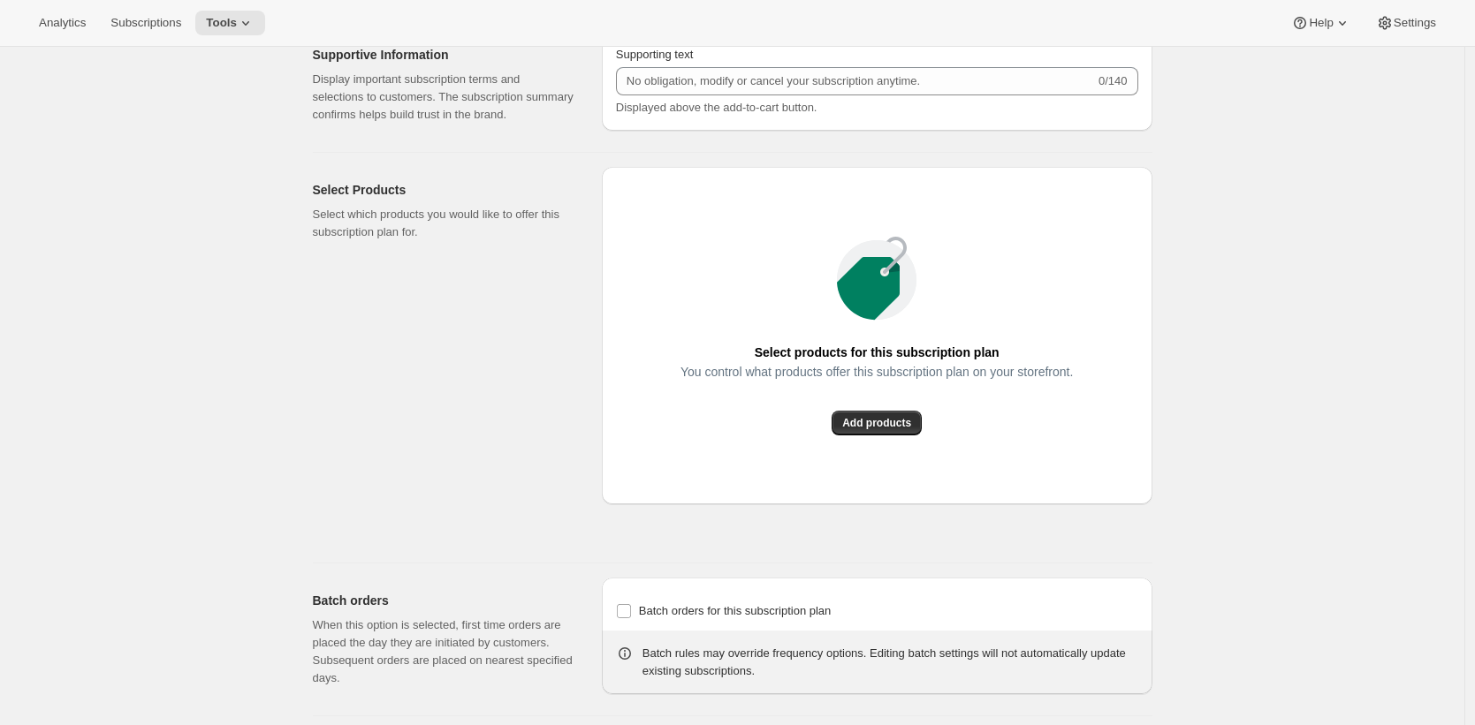
type input "New Plan"
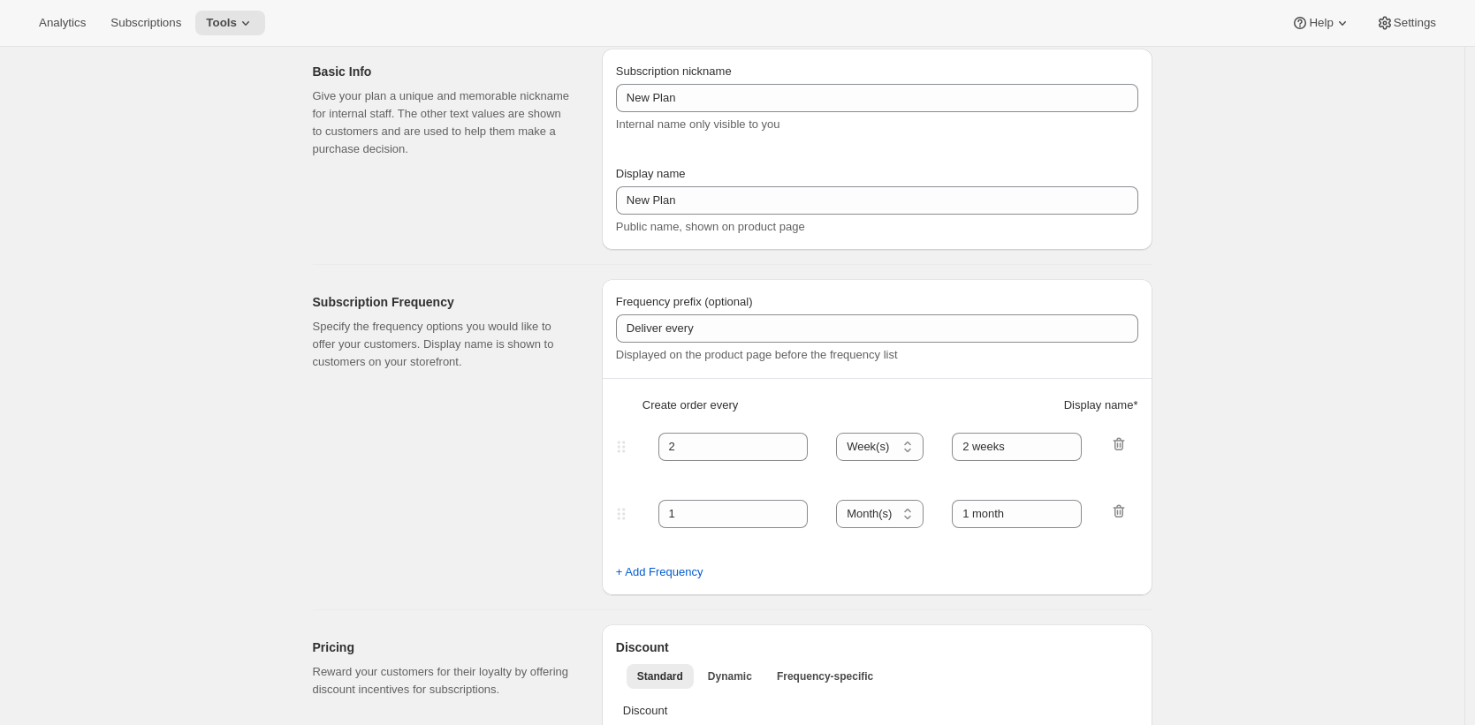
scroll to position [82, 0]
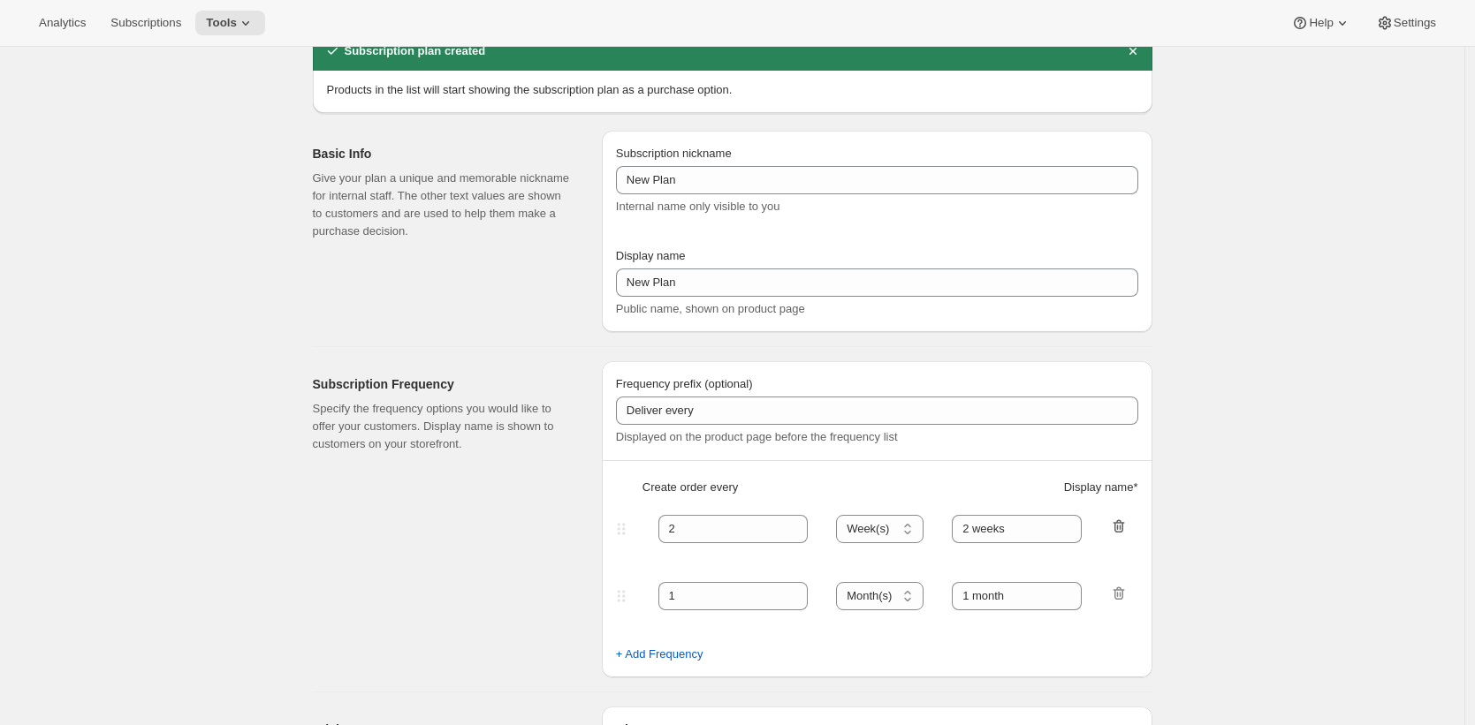
click at [1123, 530] on icon "button" at bounding box center [1119, 527] width 18 height 18
type input "1"
select select "MONTH"
type input "1 month"
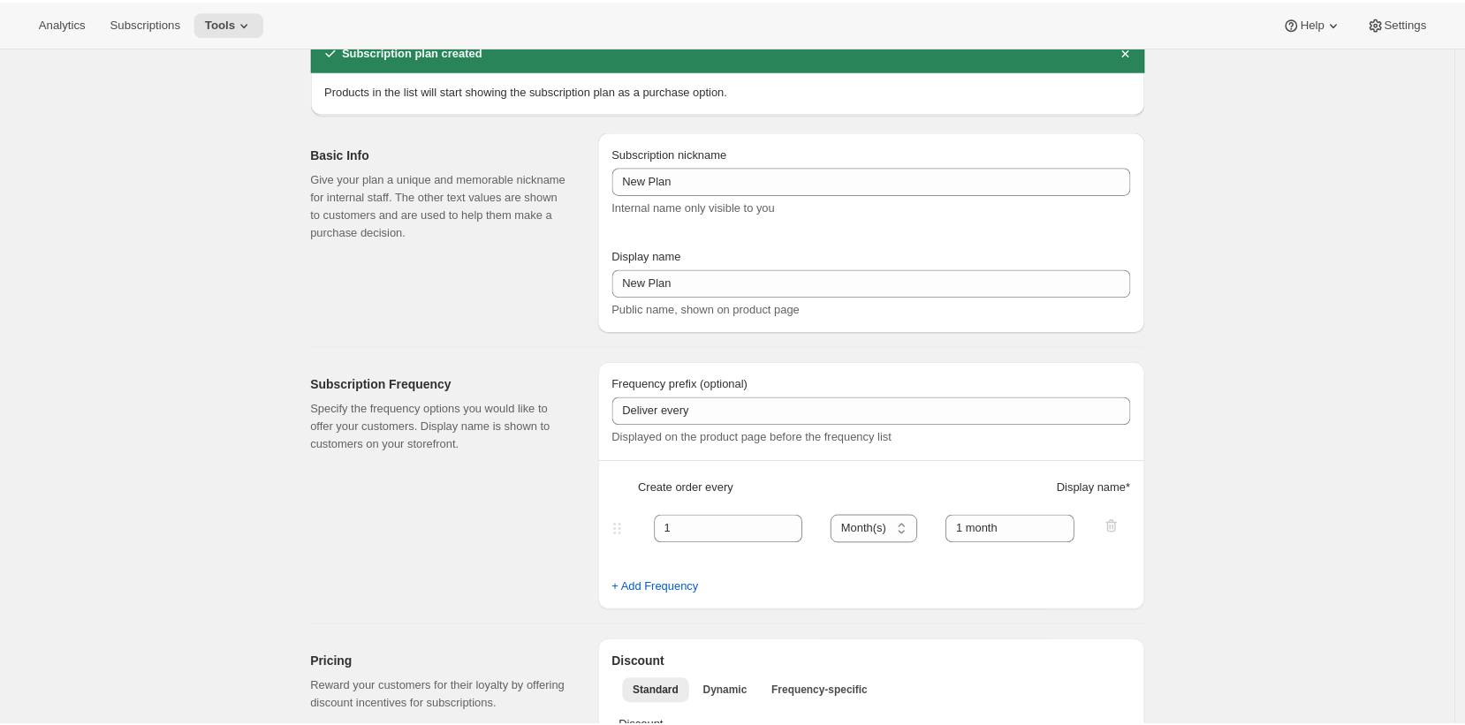
scroll to position [0, 0]
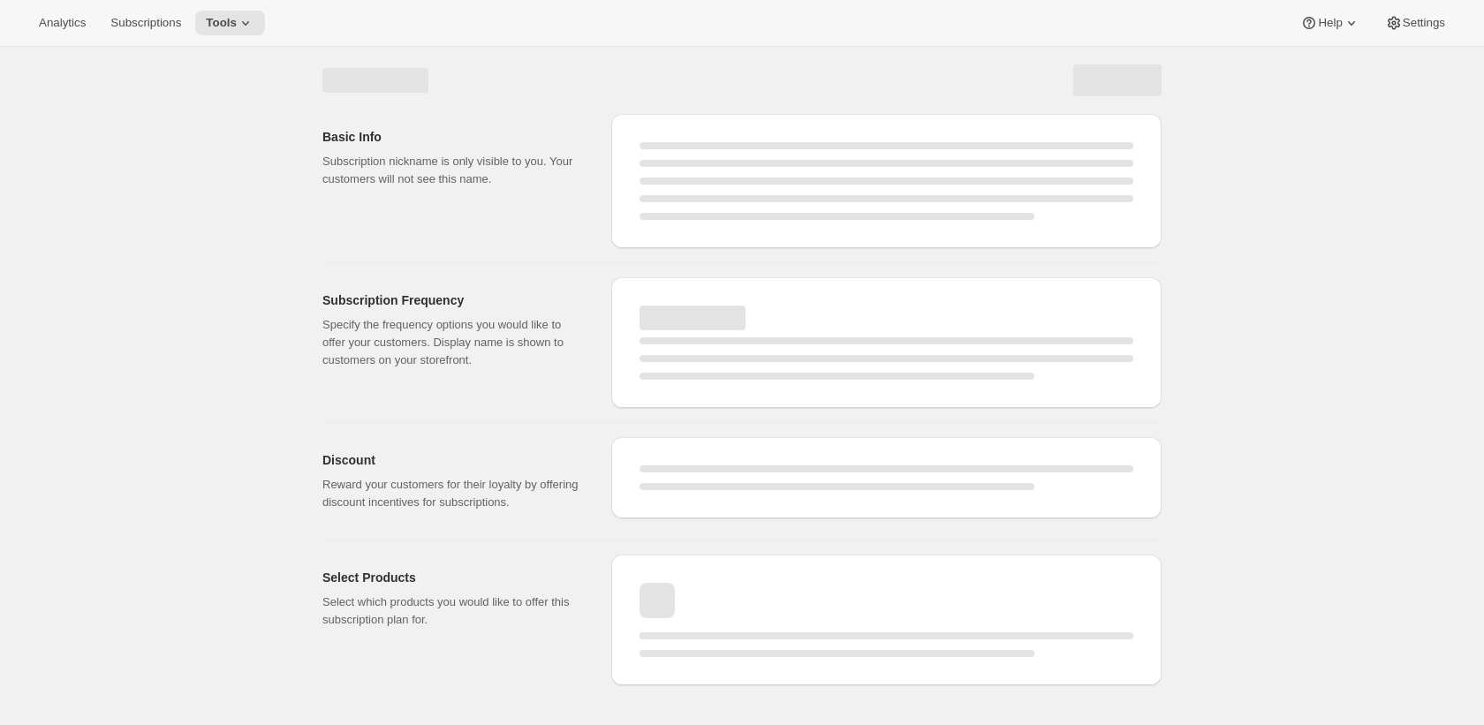
select select "MONTH"
select select "WEEK"
select select "MONTH"
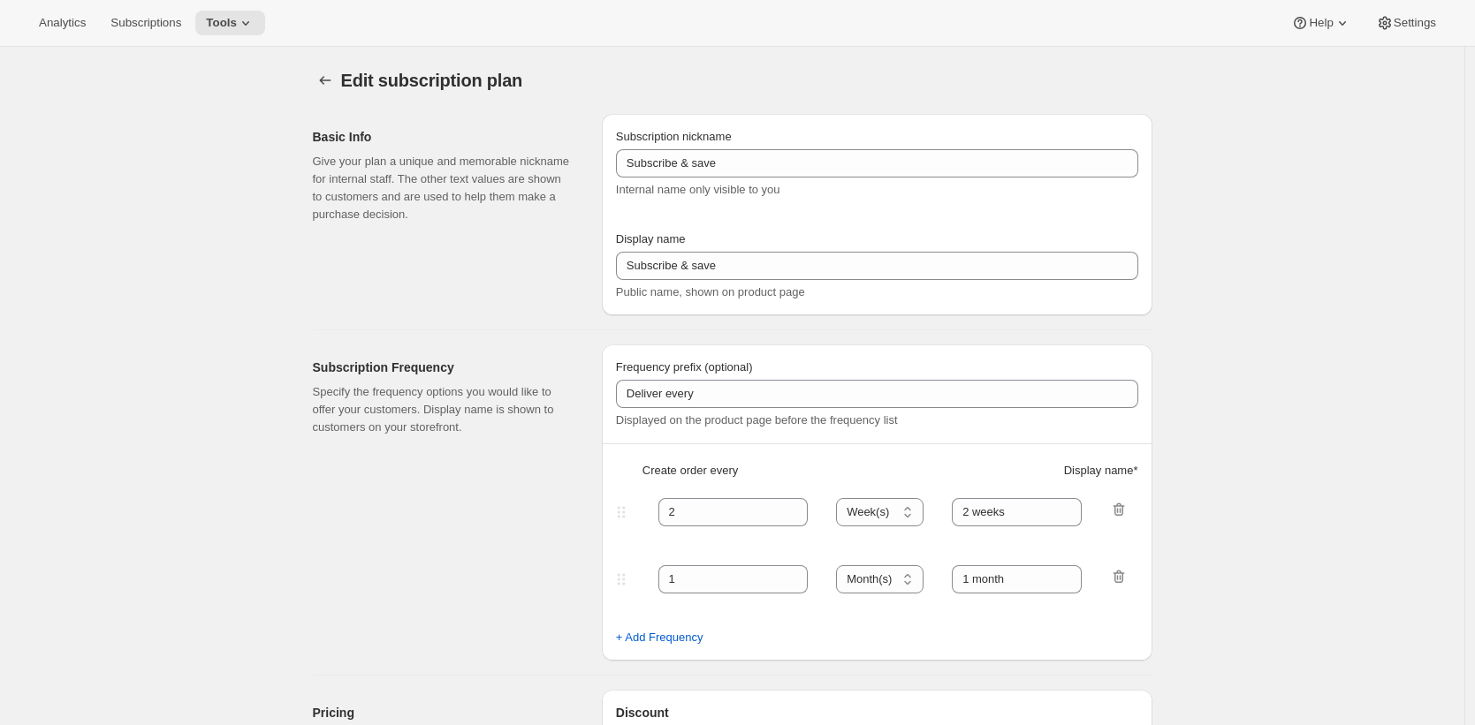
type input "New Plan"
type input "1"
select select "MONTH"
type input "1 month"
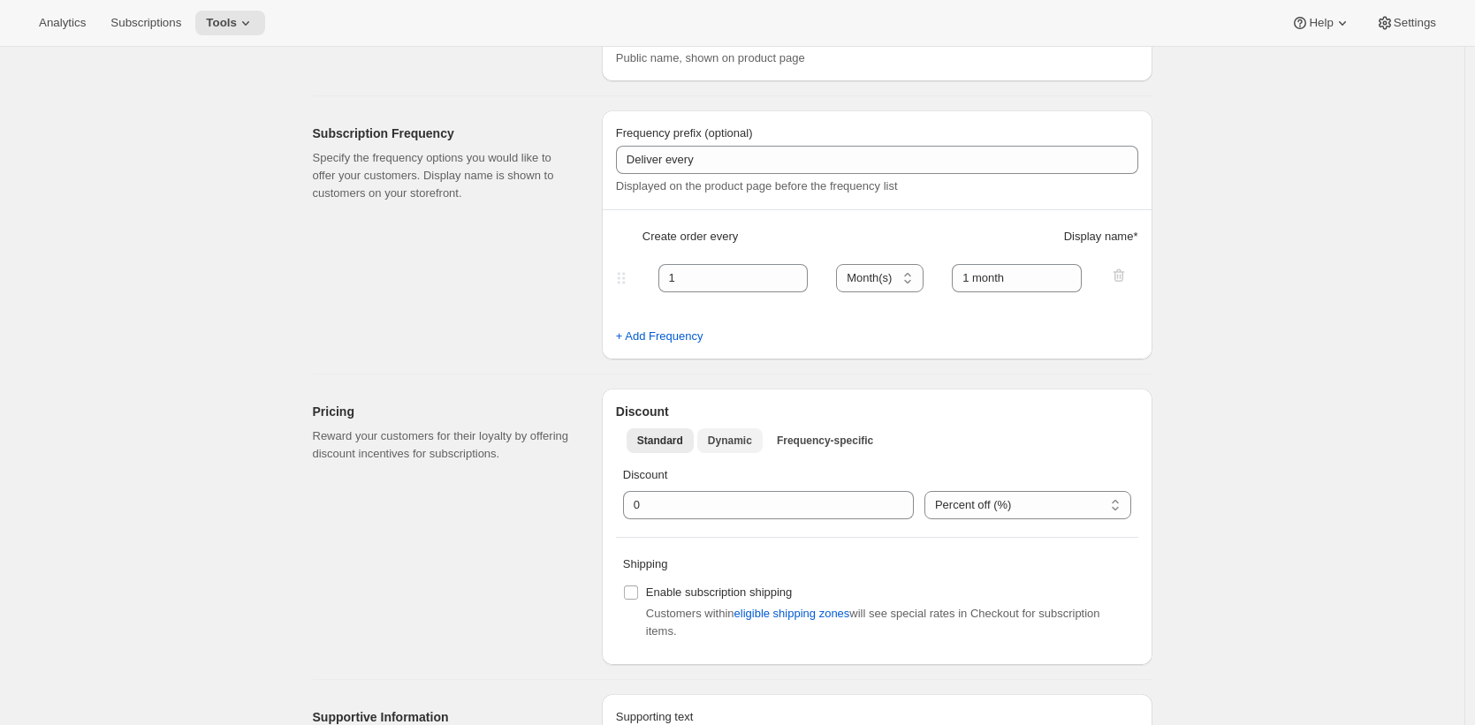
scroll to position [200, 0]
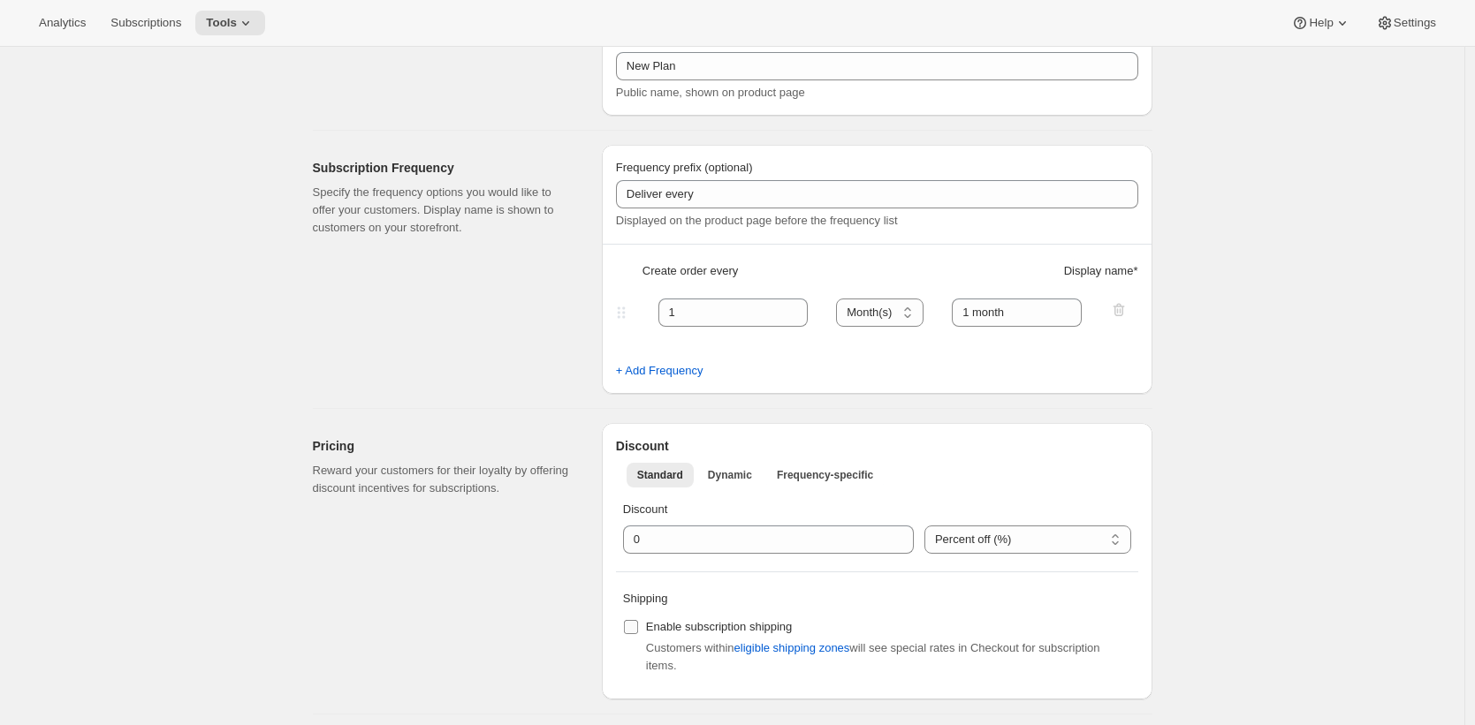
click at [713, 619] on span "Enable subscription shipping" at bounding box center [719, 628] width 147 height 18
click at [638, 620] on input "Enable subscription shipping" at bounding box center [631, 627] width 14 height 14
checkbox input "true"
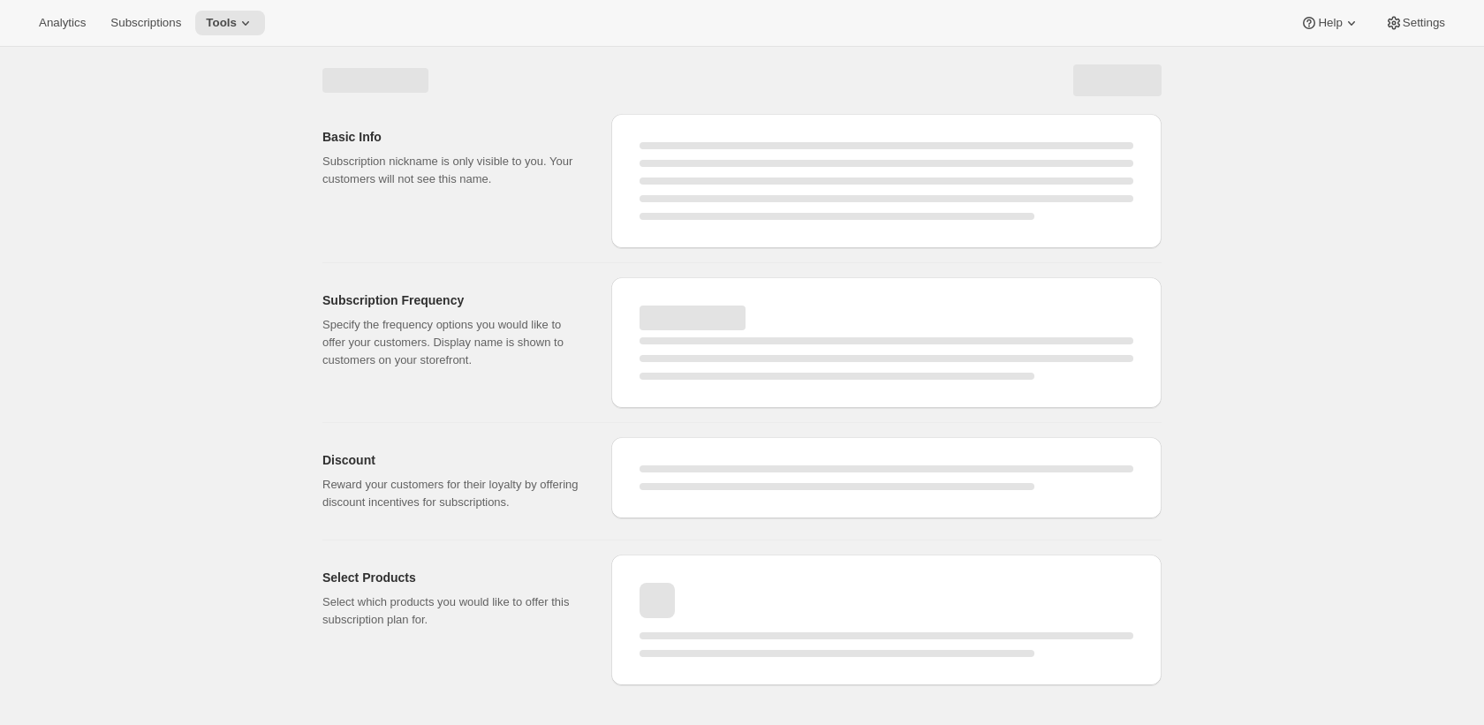
select select "MONTH"
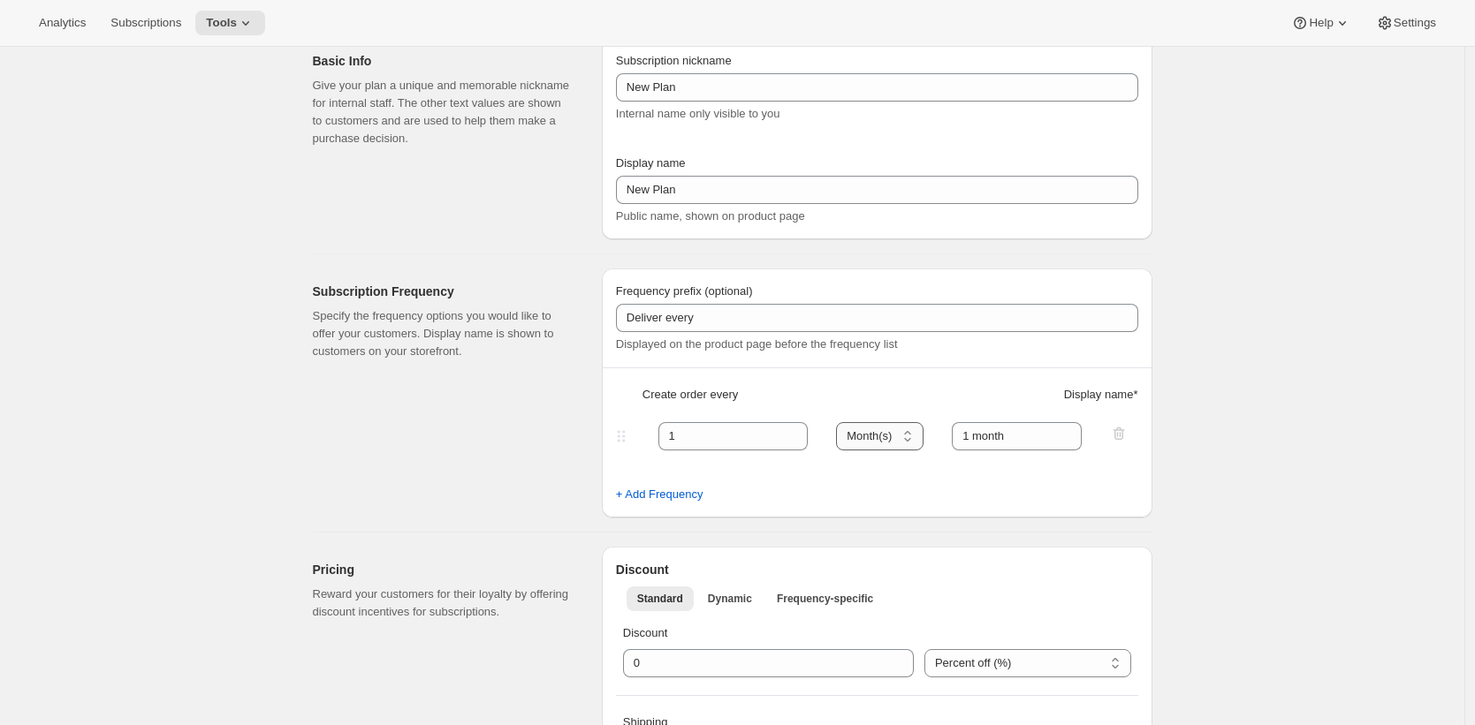
scroll to position [595, 0]
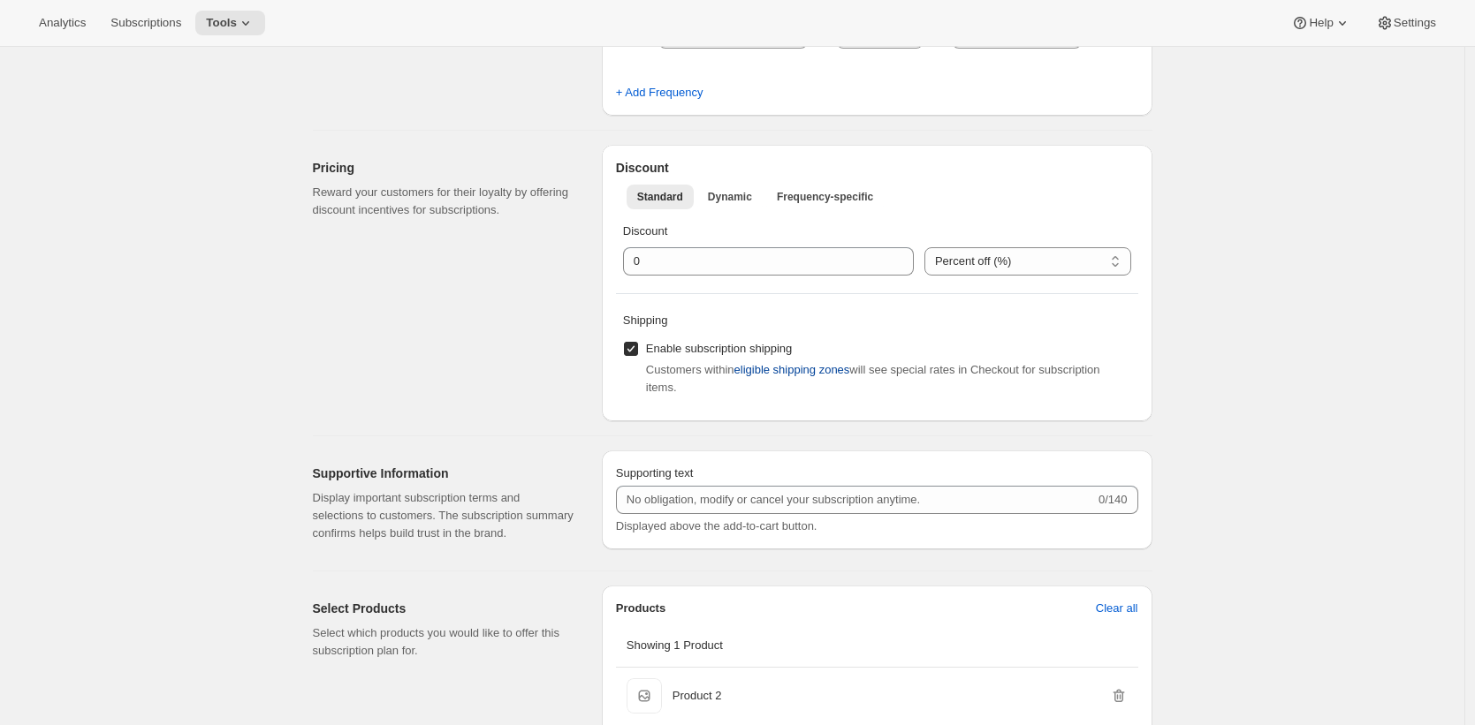
click at [826, 377] on span "eligible shipping zones" at bounding box center [792, 370] width 116 height 18
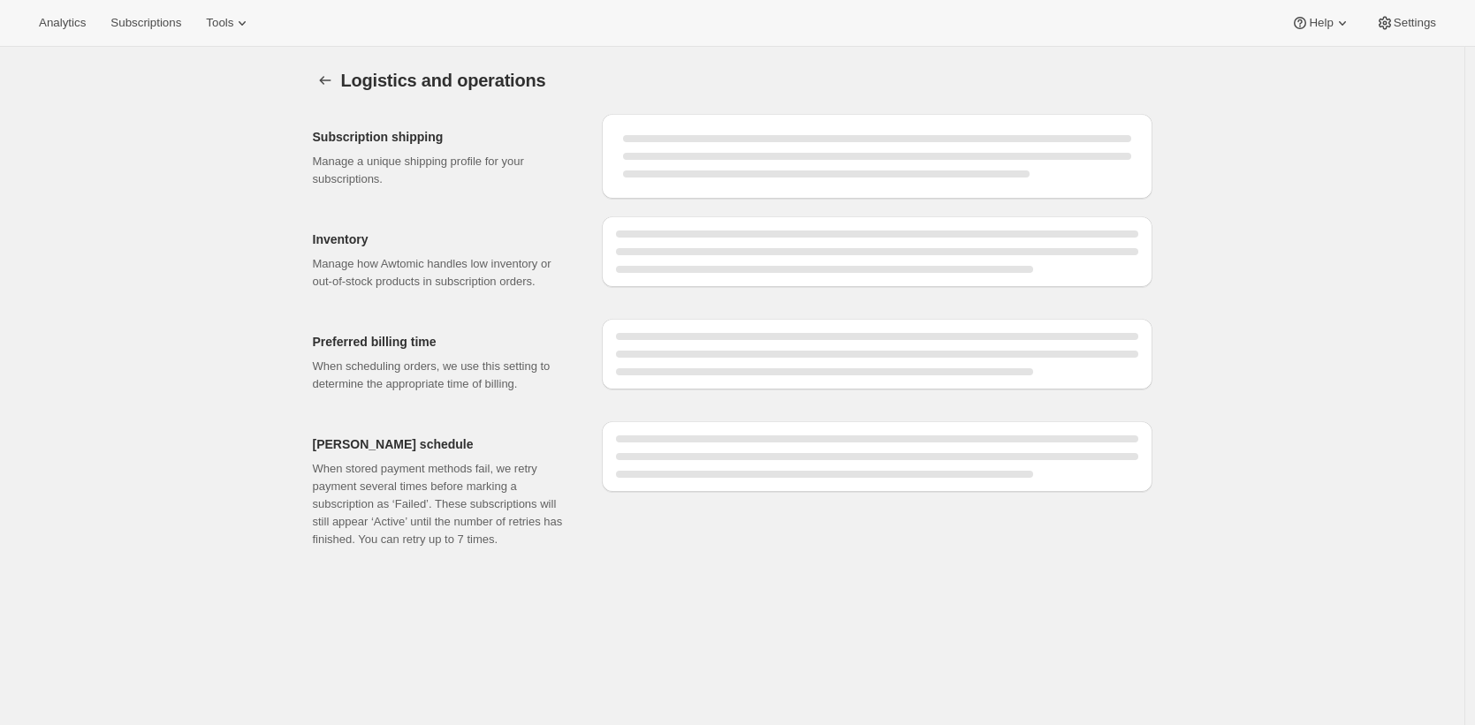
select select "05:00"
select select "PM"
select select "DAY"
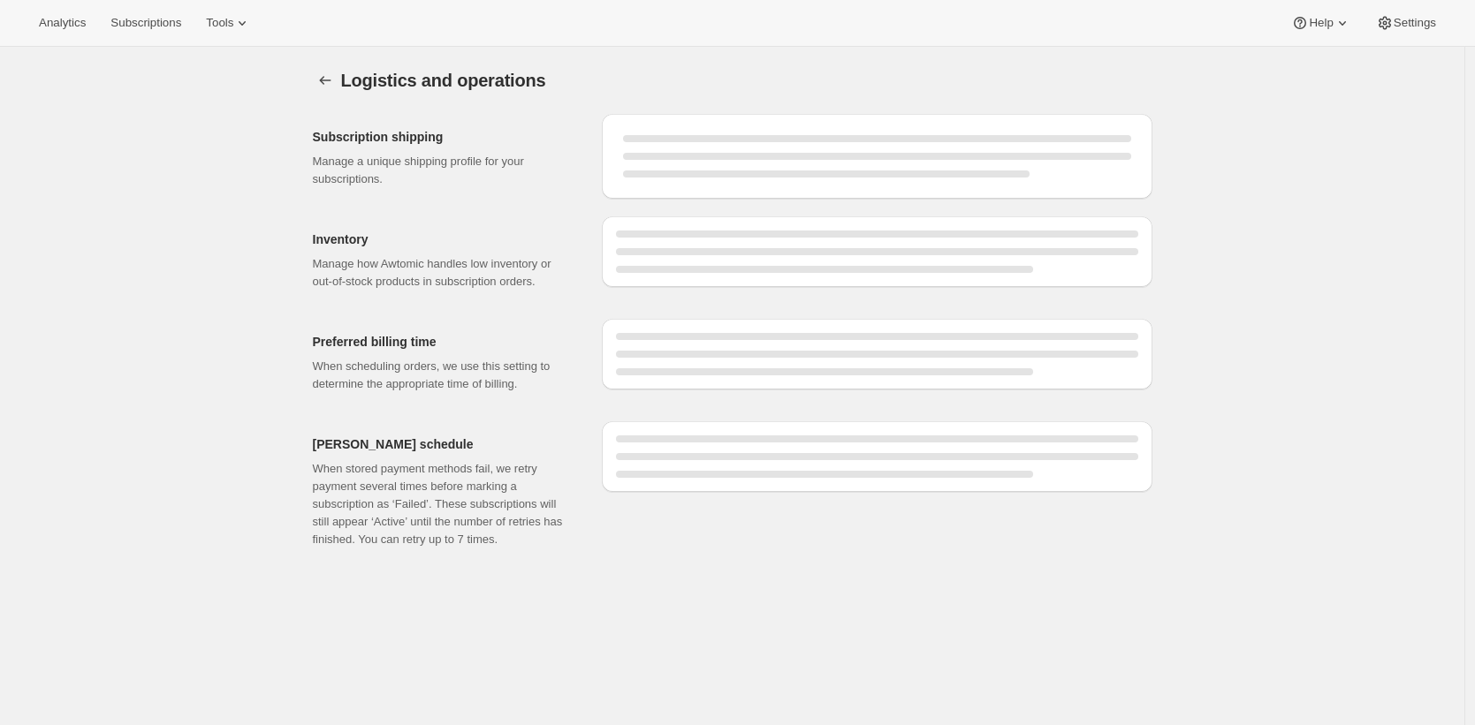
select select "DAY"
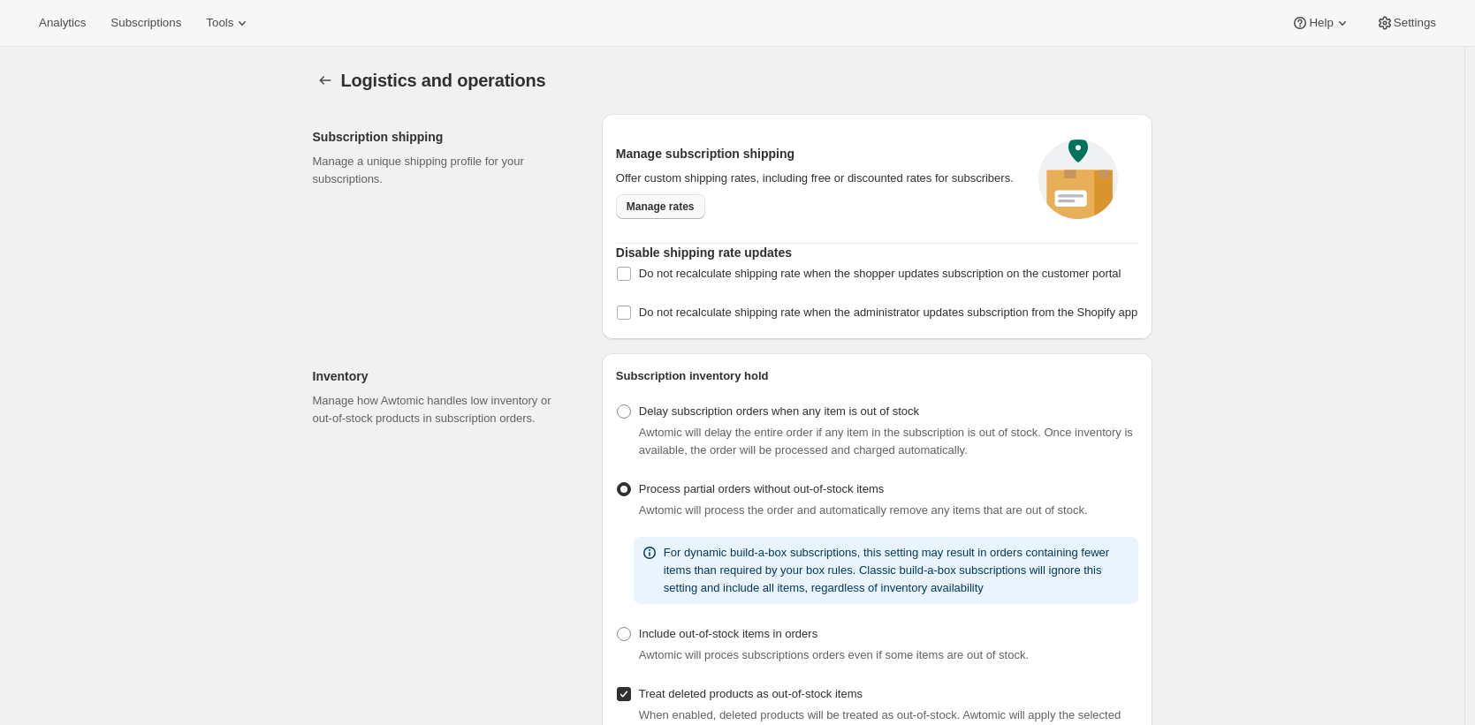
click at [674, 214] on span "Manage rates" at bounding box center [660, 207] width 68 height 14
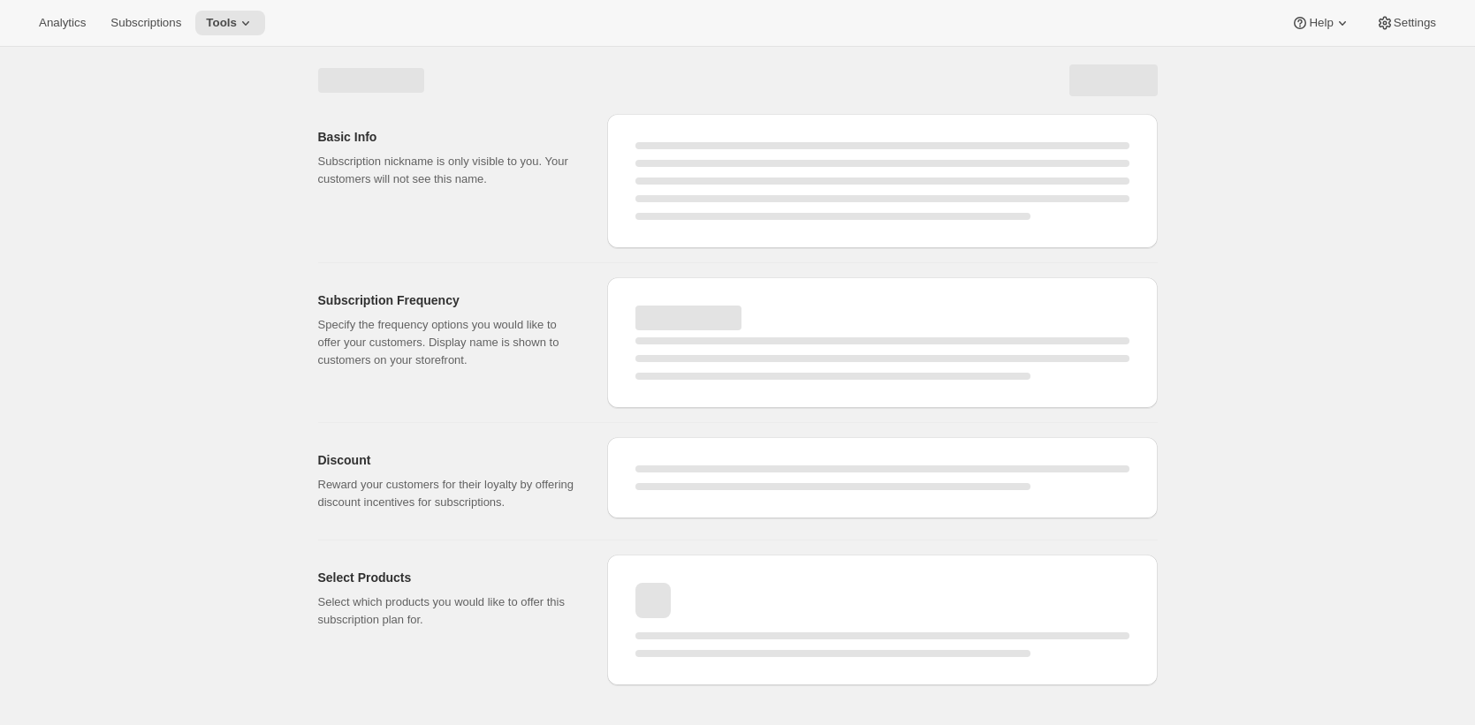
select select "WEEK"
select select "MONTH"
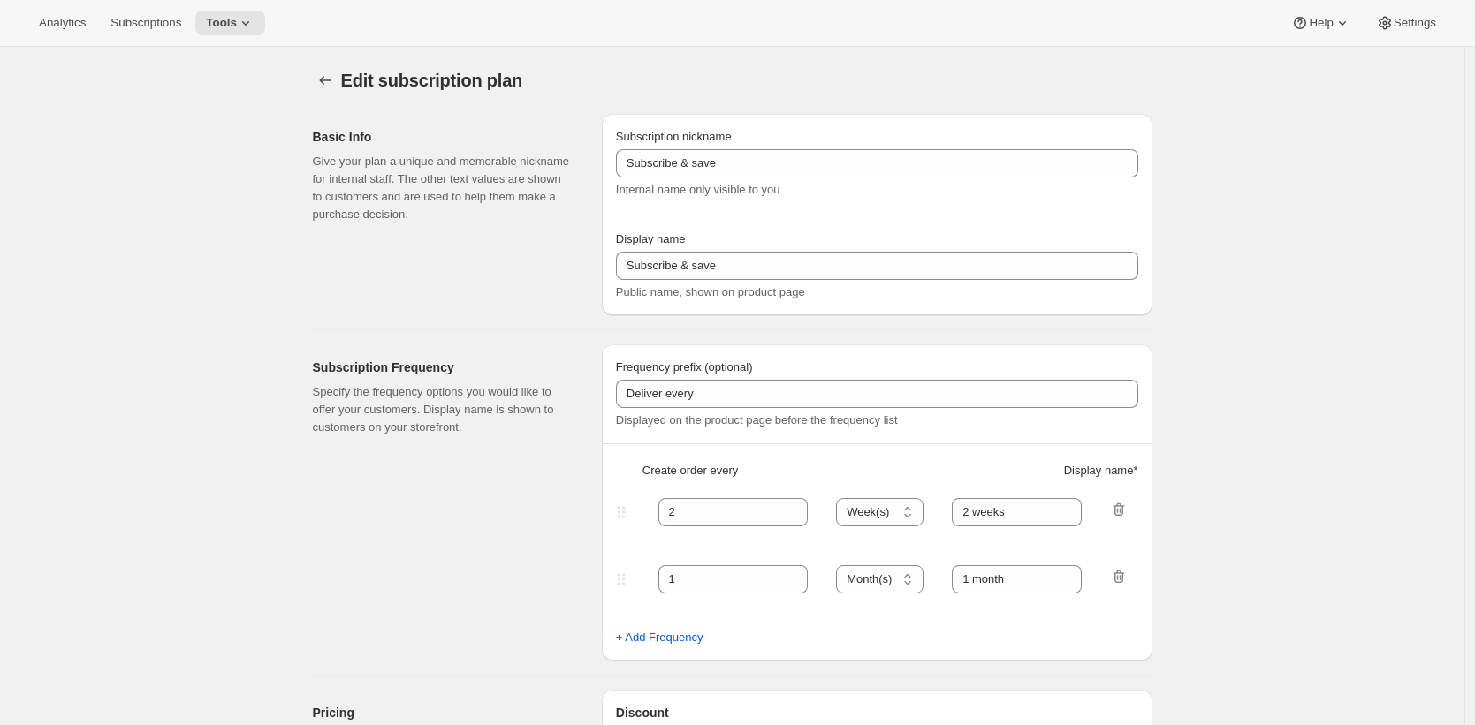
type input "New Plan"
type input "1"
select select "MONTH"
type input "1 month"
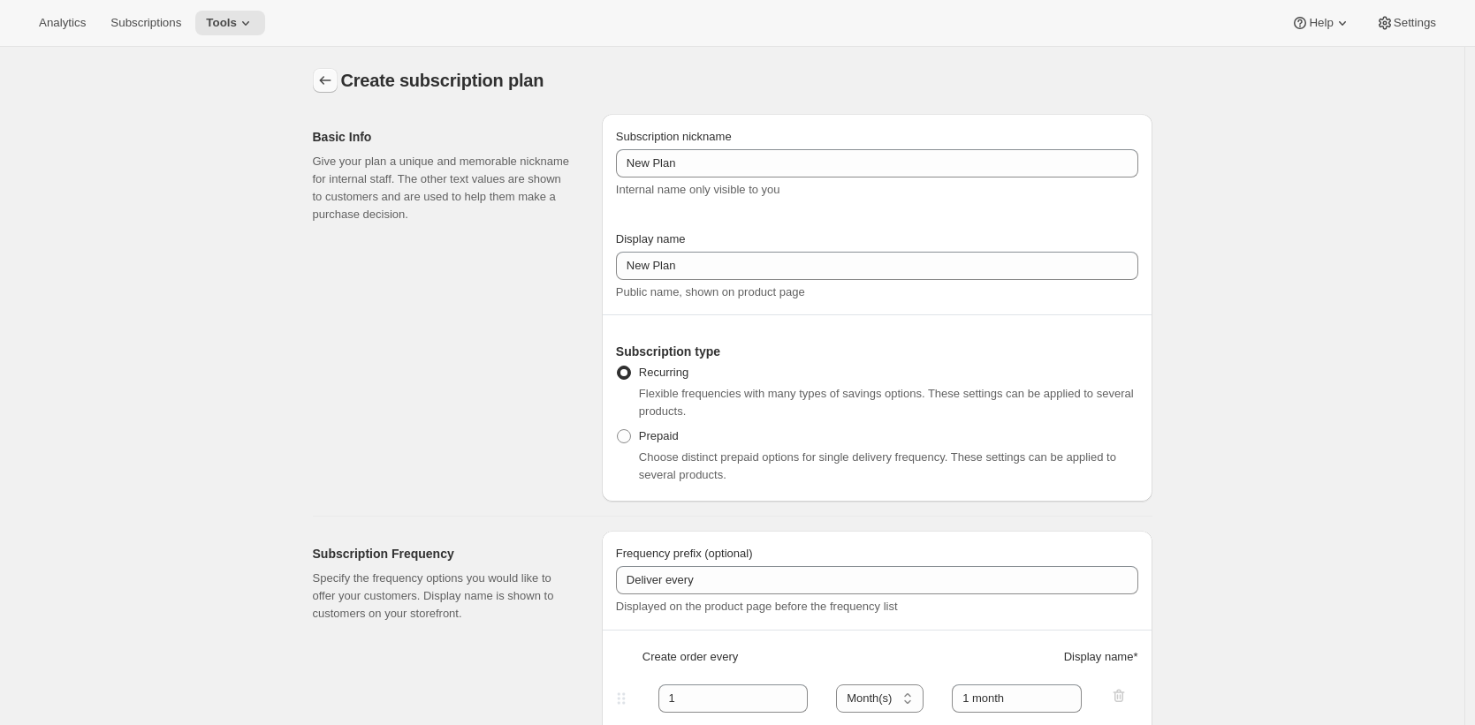
click at [324, 73] on icon "Subscription plans" at bounding box center [325, 81] width 18 height 18
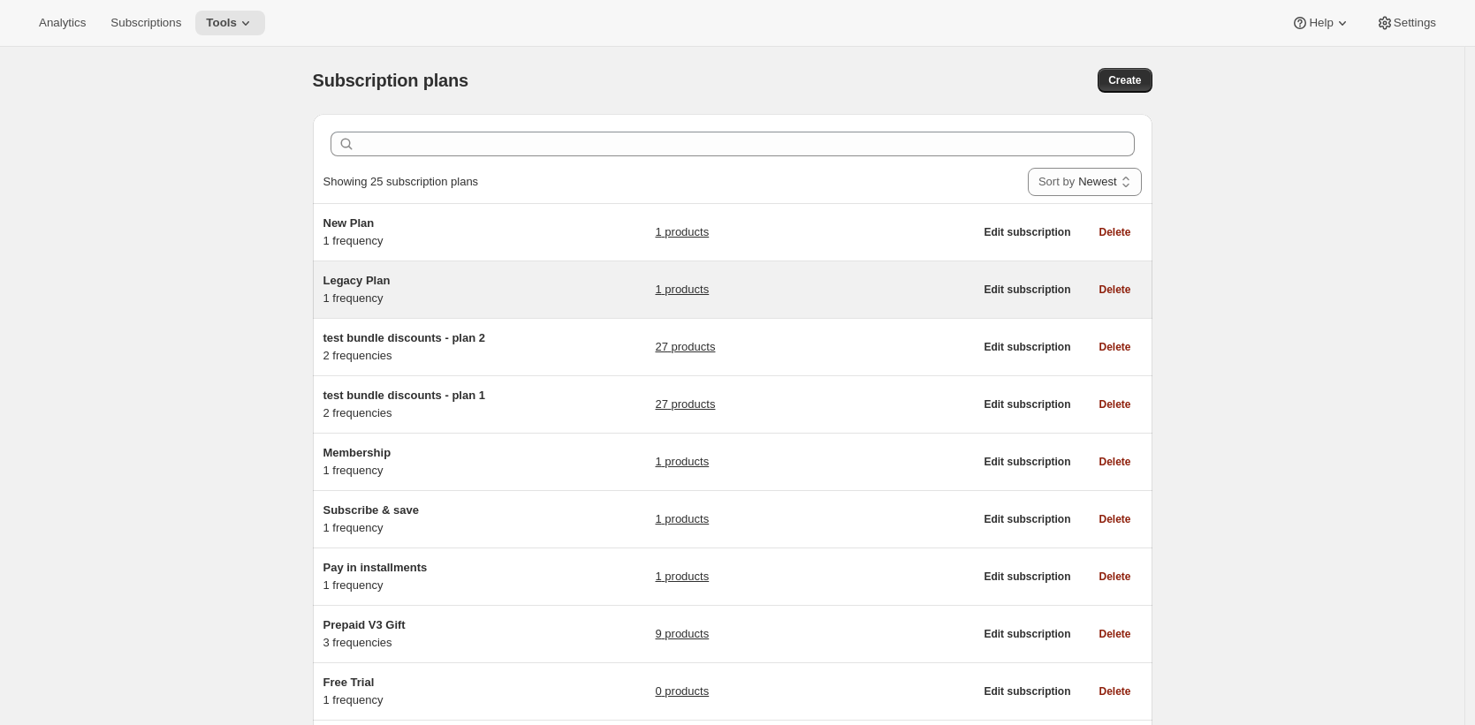
click at [566, 285] on div "Legacy Plan 1 frequency 1 products" at bounding box center [648, 289] width 650 height 35
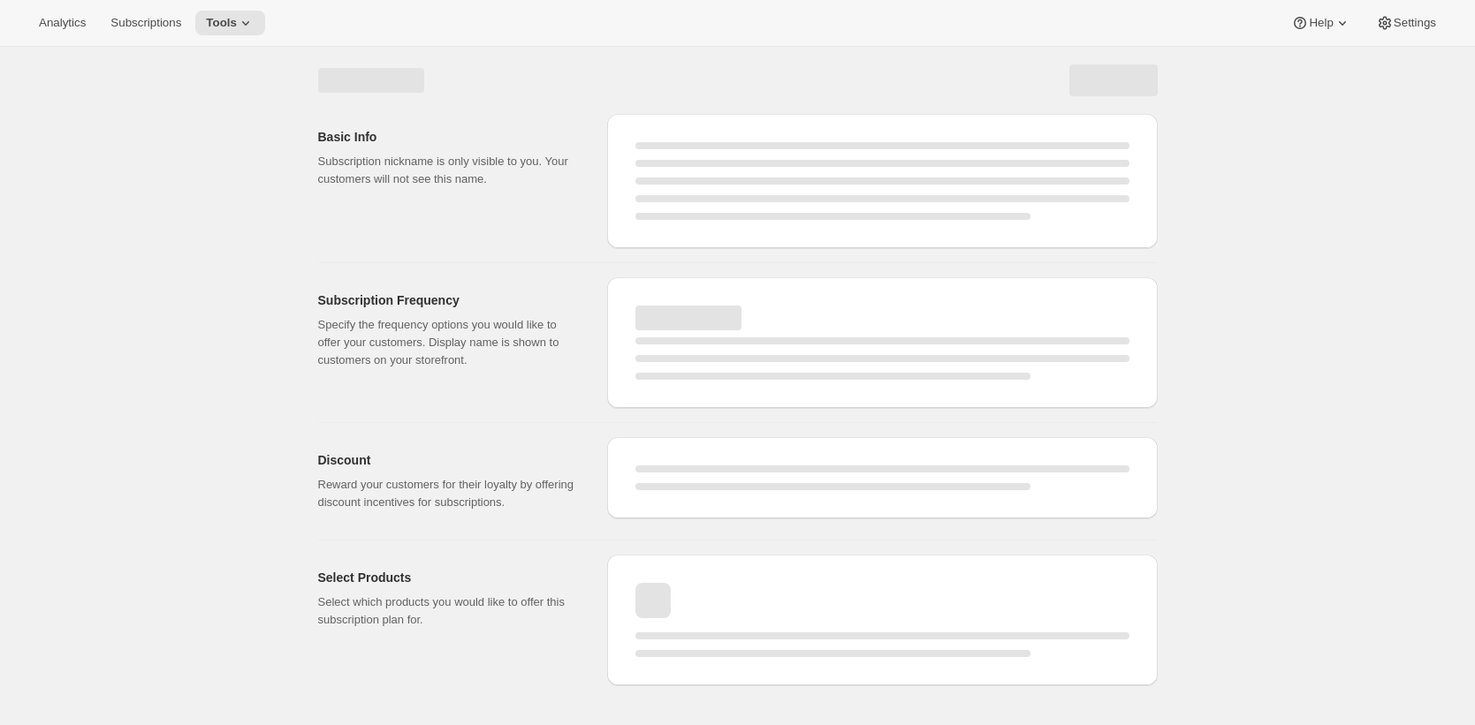
select select "WEEK"
select select "MONTH"
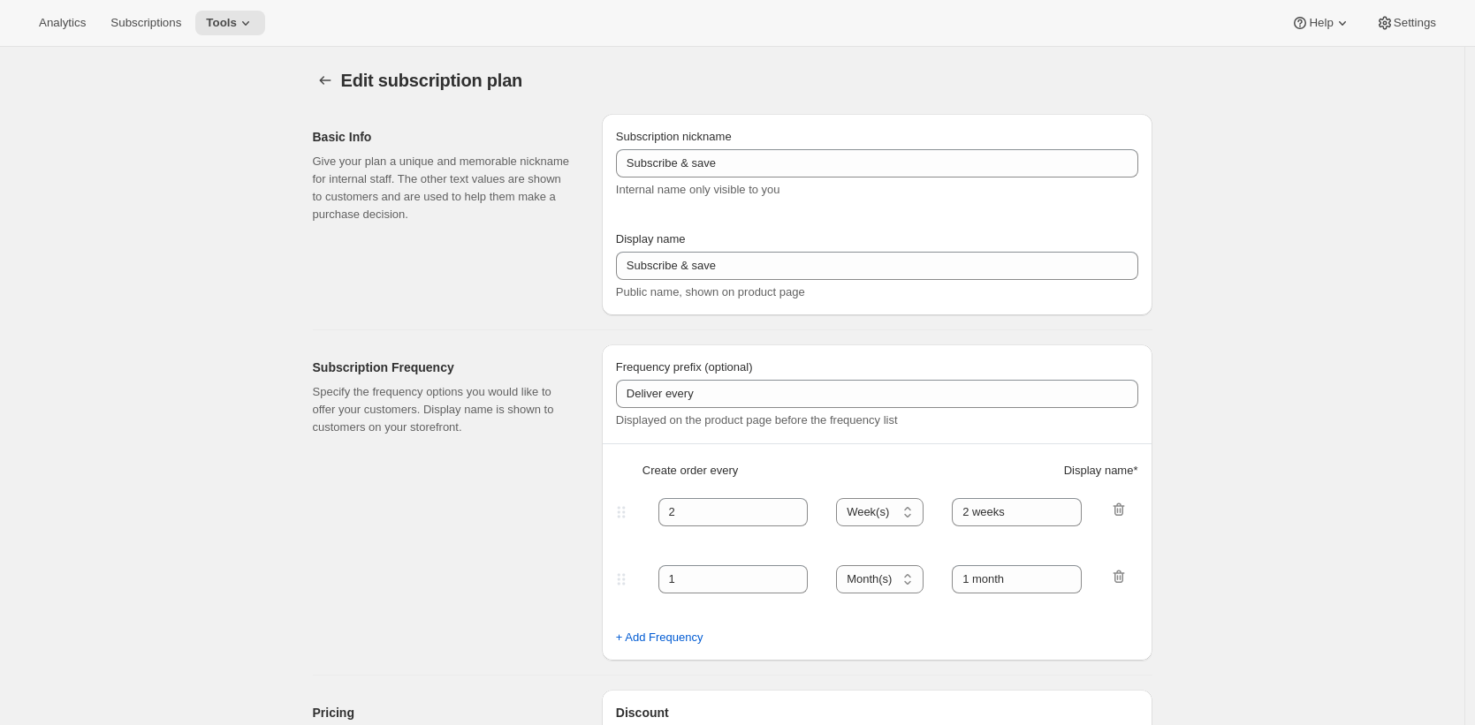
type input "Legacy Plan"
type input "1"
select select "MONTH"
type input "1 month"
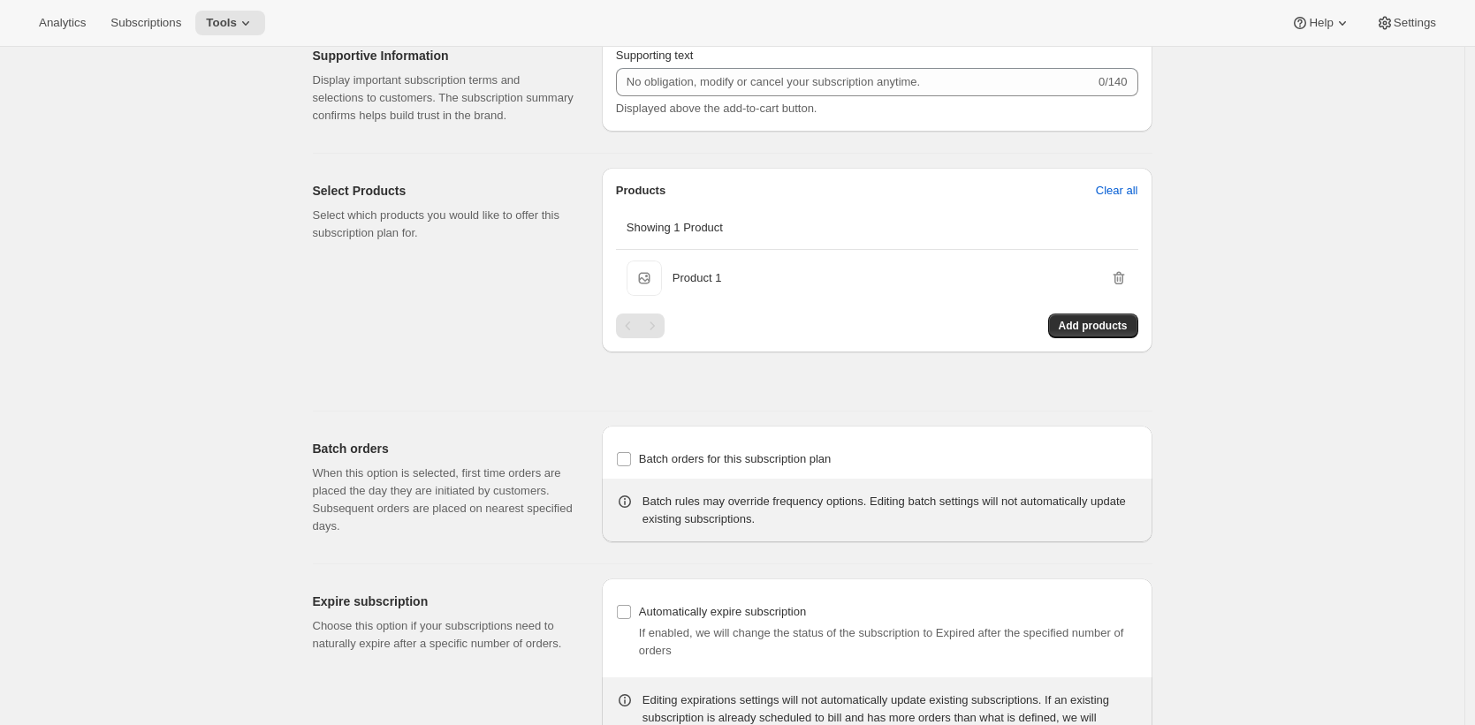
scroll to position [672, 0]
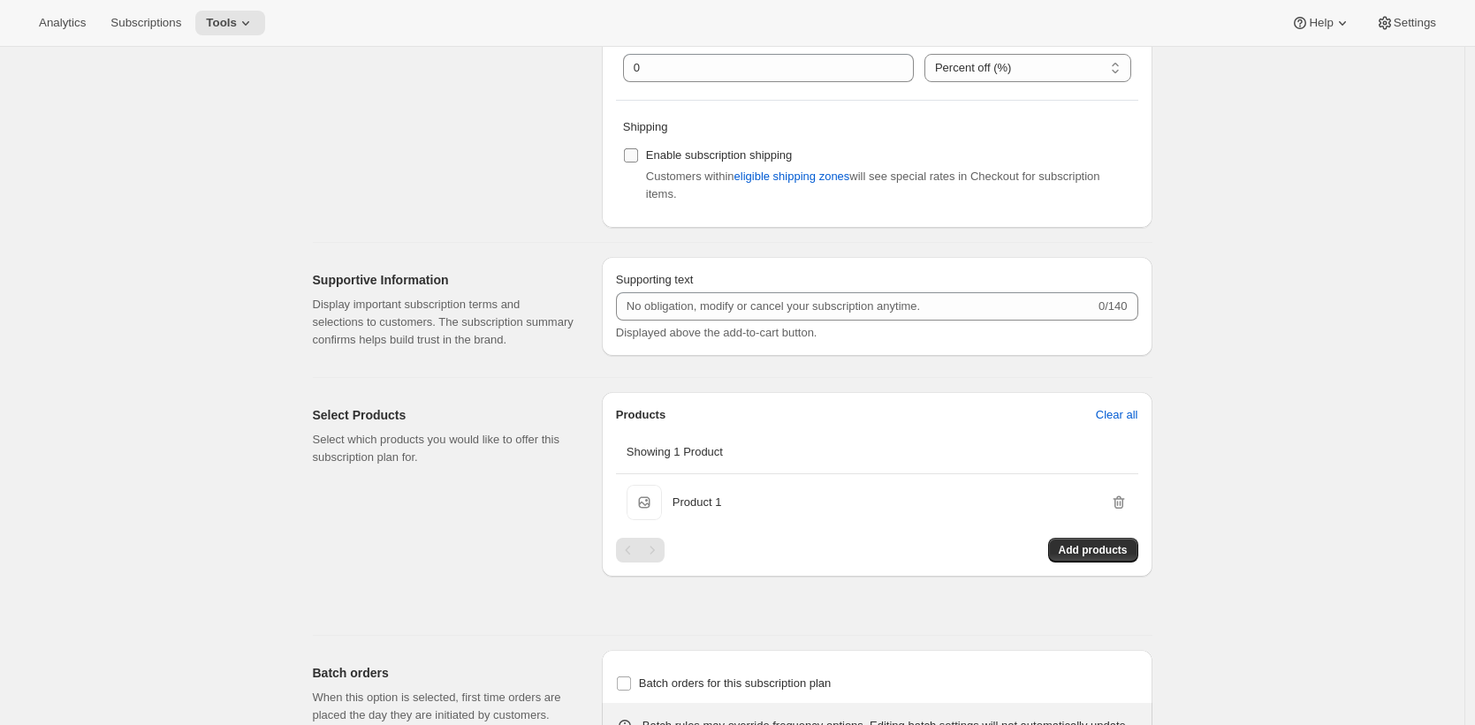
click at [686, 152] on span "Enable subscription shipping" at bounding box center [719, 154] width 147 height 13
click at [638, 152] on input "Enable subscription shipping" at bounding box center [631, 155] width 14 height 14
checkbox input "true"
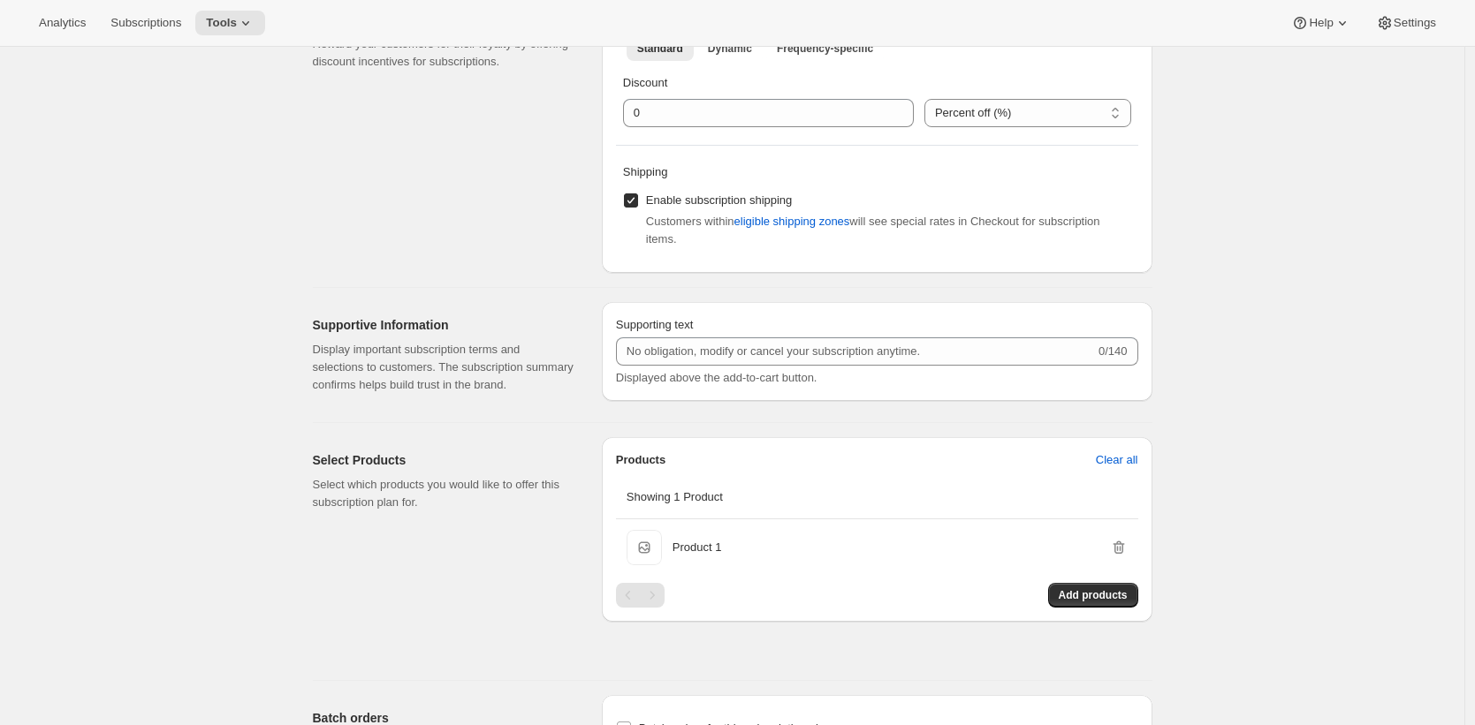
scroll to position [332, 0]
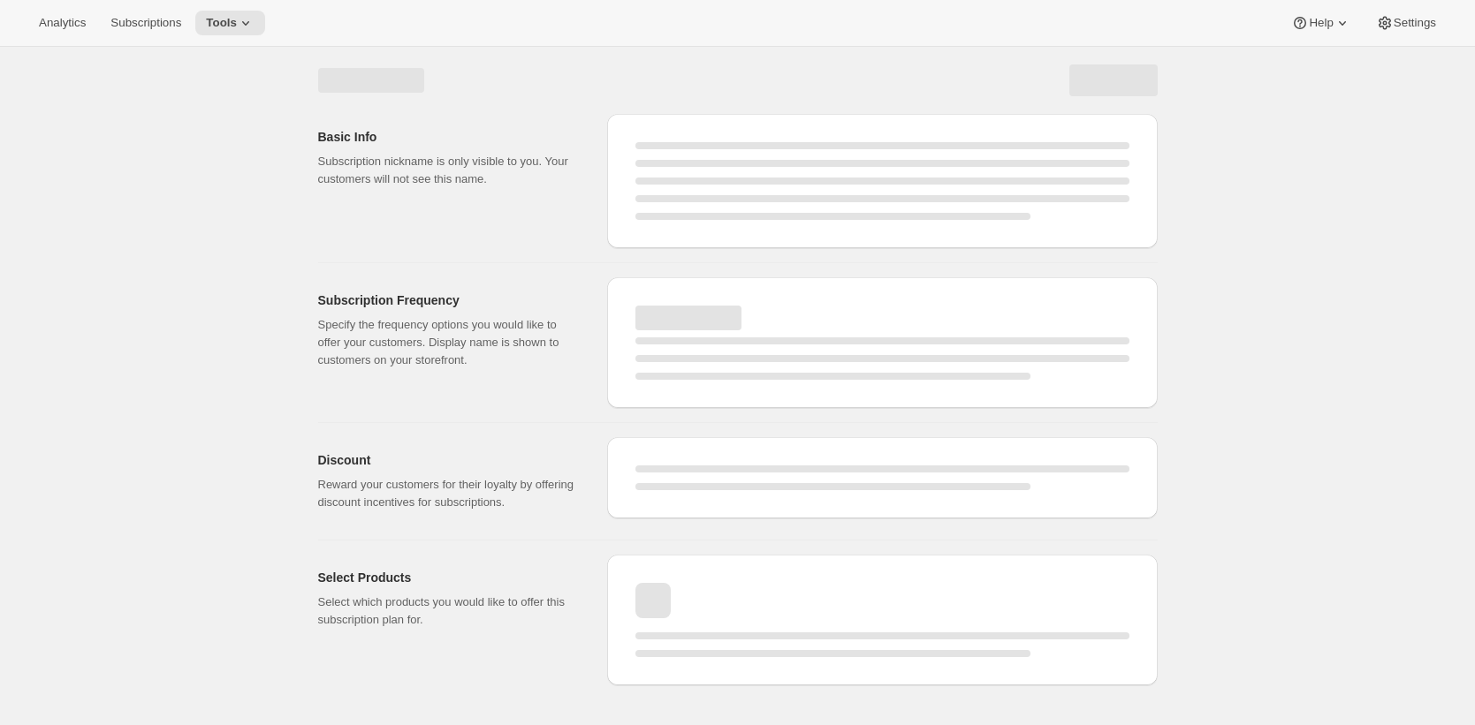
select select "MONTH"
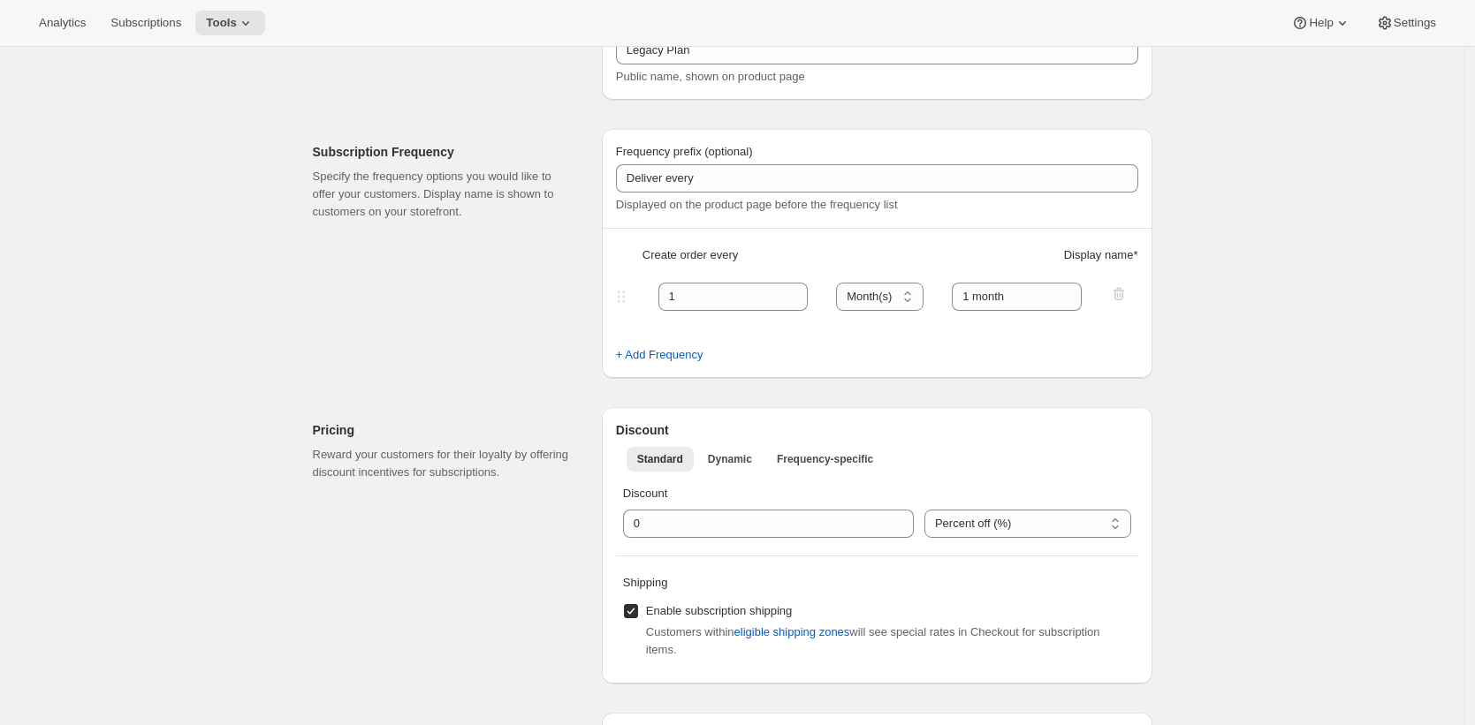
click at [460, 179] on p "Specify the frequency options you would like to offer your customers. Display n…" at bounding box center [443, 194] width 261 height 53
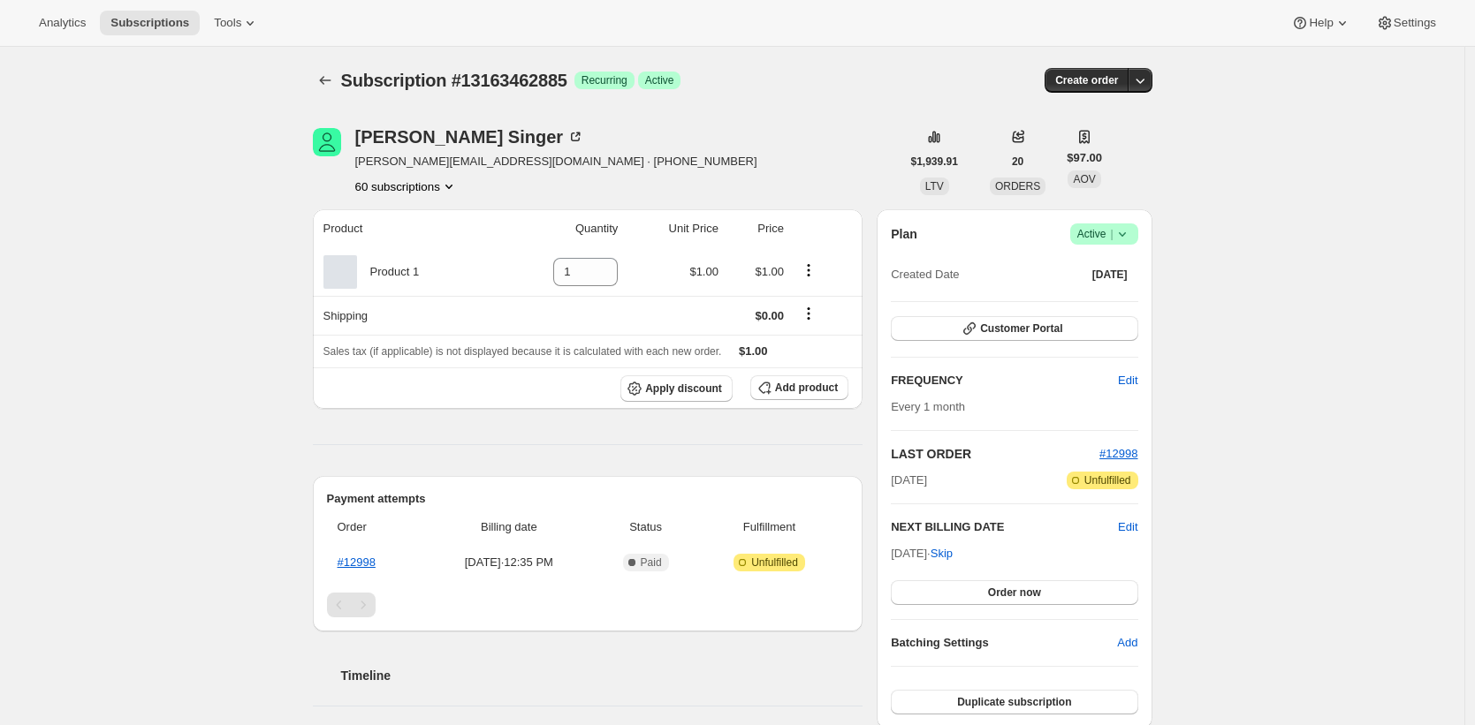
click at [272, 187] on div "Subscription #13163462885. This page is ready Subscription #13163462885 Success…" at bounding box center [732, 667] width 1464 height 1241
click at [831, 391] on span "Add product" at bounding box center [806, 388] width 63 height 14
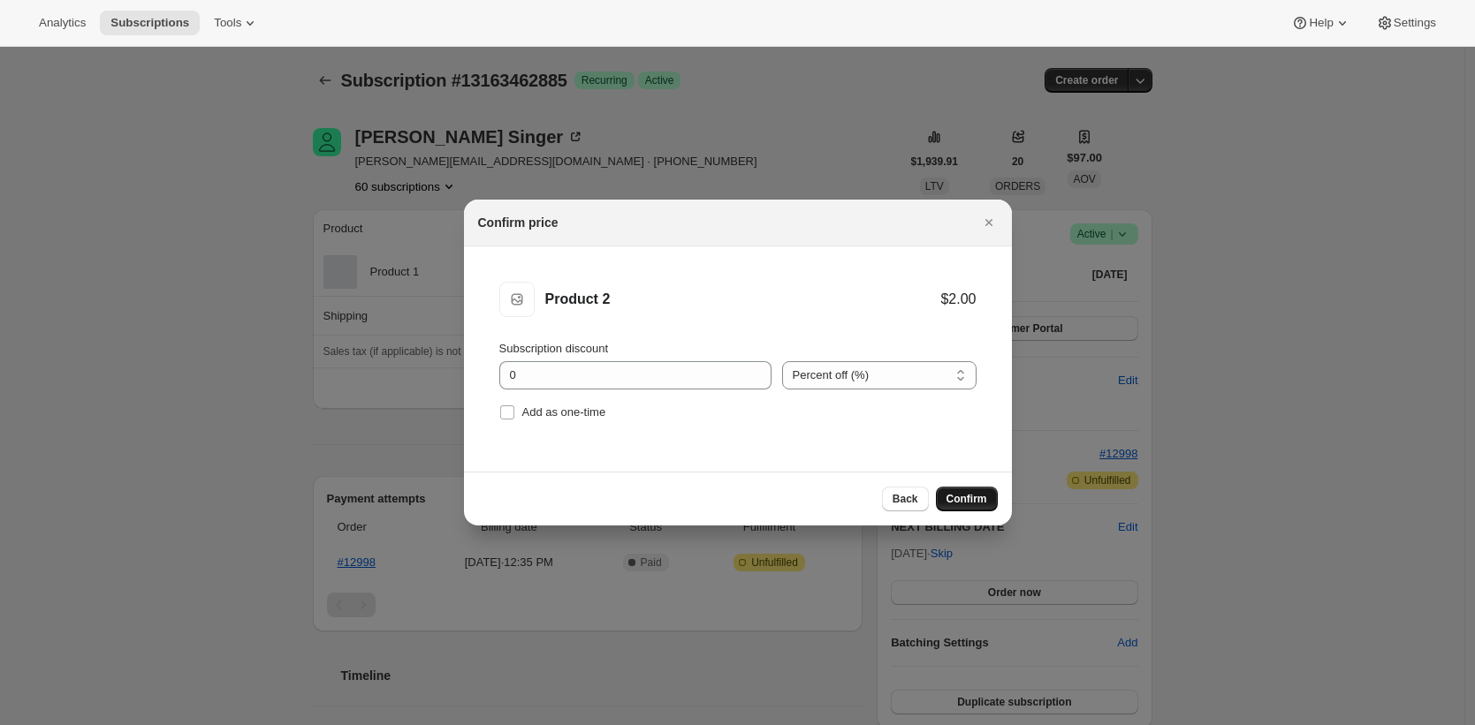
click at [975, 500] on span "Confirm" at bounding box center [966, 499] width 41 height 14
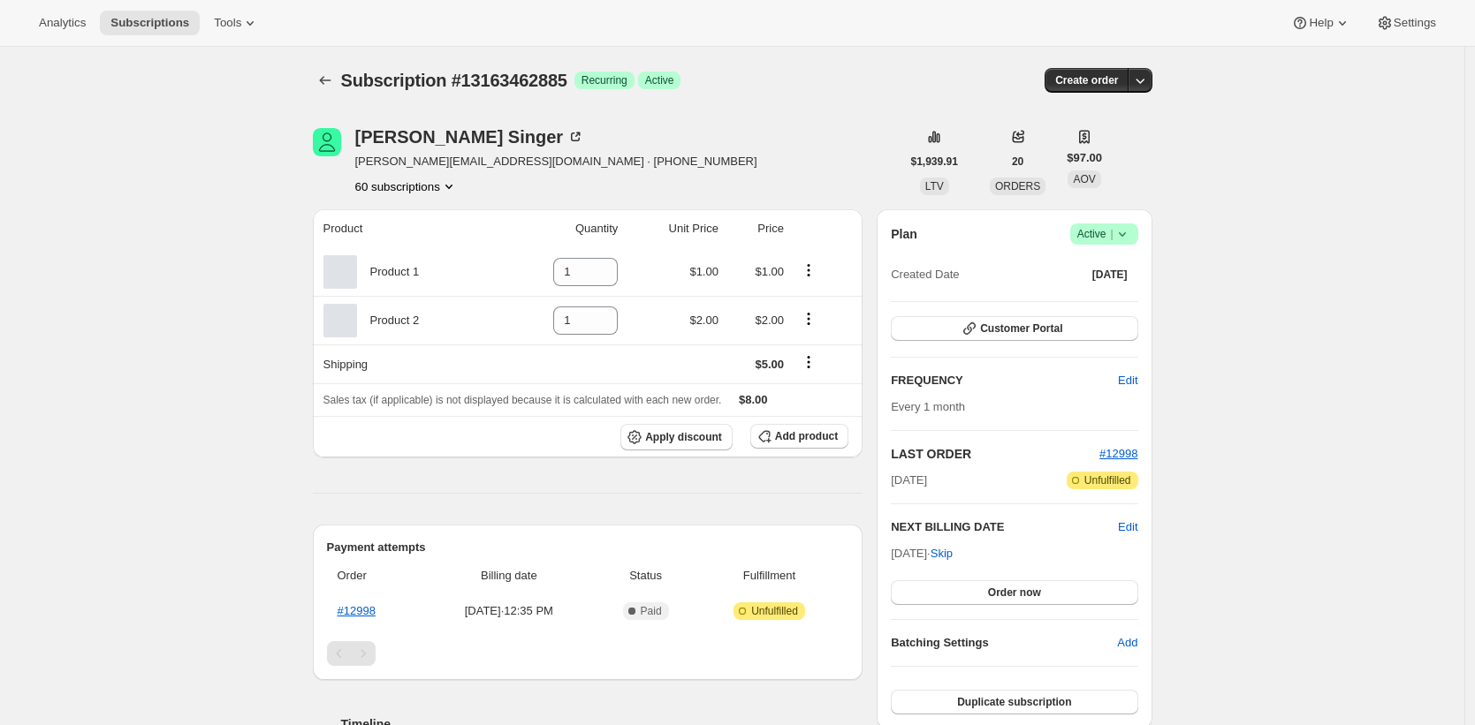
click at [1419, 222] on div "Subscription #13163462885. This page is ready Subscription #13163462885 Success…" at bounding box center [732, 667] width 1464 height 1241
drag, startPoint x: 839, startPoint y: 110, endPoint x: 821, endPoint y: 69, distance: 45.5
click at [837, 106] on div "Subscription #13163462885. This page is ready Subscription #13163462885 Success…" at bounding box center [732, 80] width 839 height 67
click at [177, 252] on div "Subscription #13163462885. This page is ready Subscription #13163462885 Success…" at bounding box center [732, 667] width 1464 height 1241
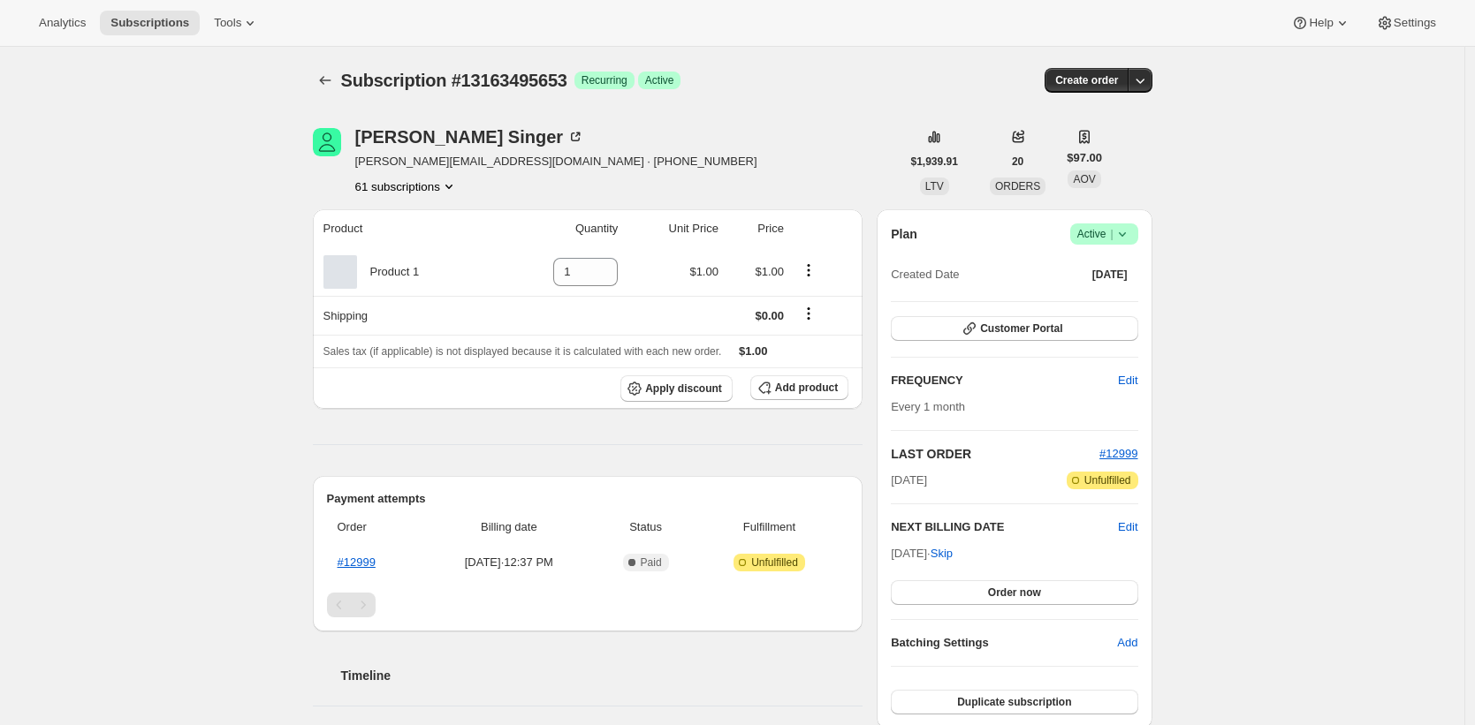
click at [738, 110] on div "Subscription #13163495653. This page is ready Subscription #13163495653 Success…" at bounding box center [732, 80] width 839 height 67
click at [824, 385] on span "Add product" at bounding box center [806, 388] width 63 height 14
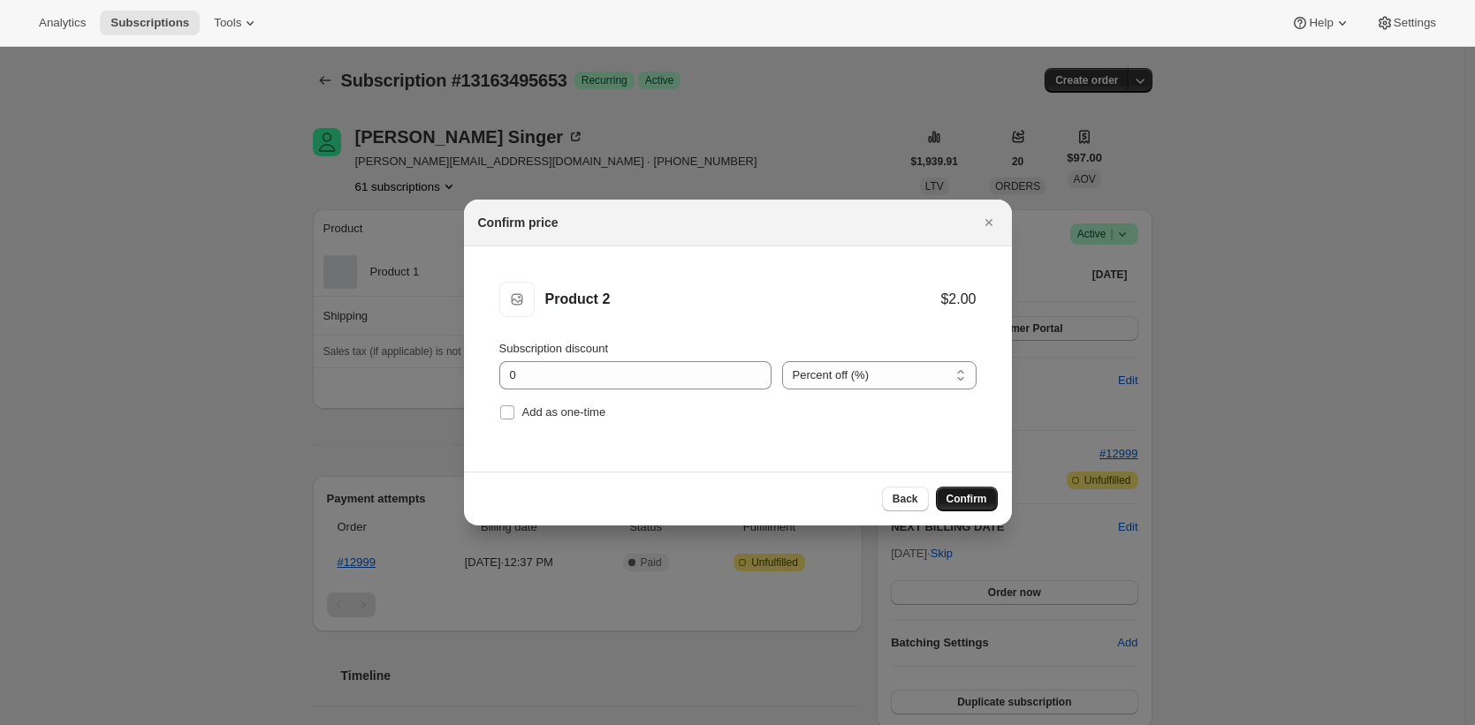
click at [961, 499] on span "Confirm" at bounding box center [966, 499] width 41 height 14
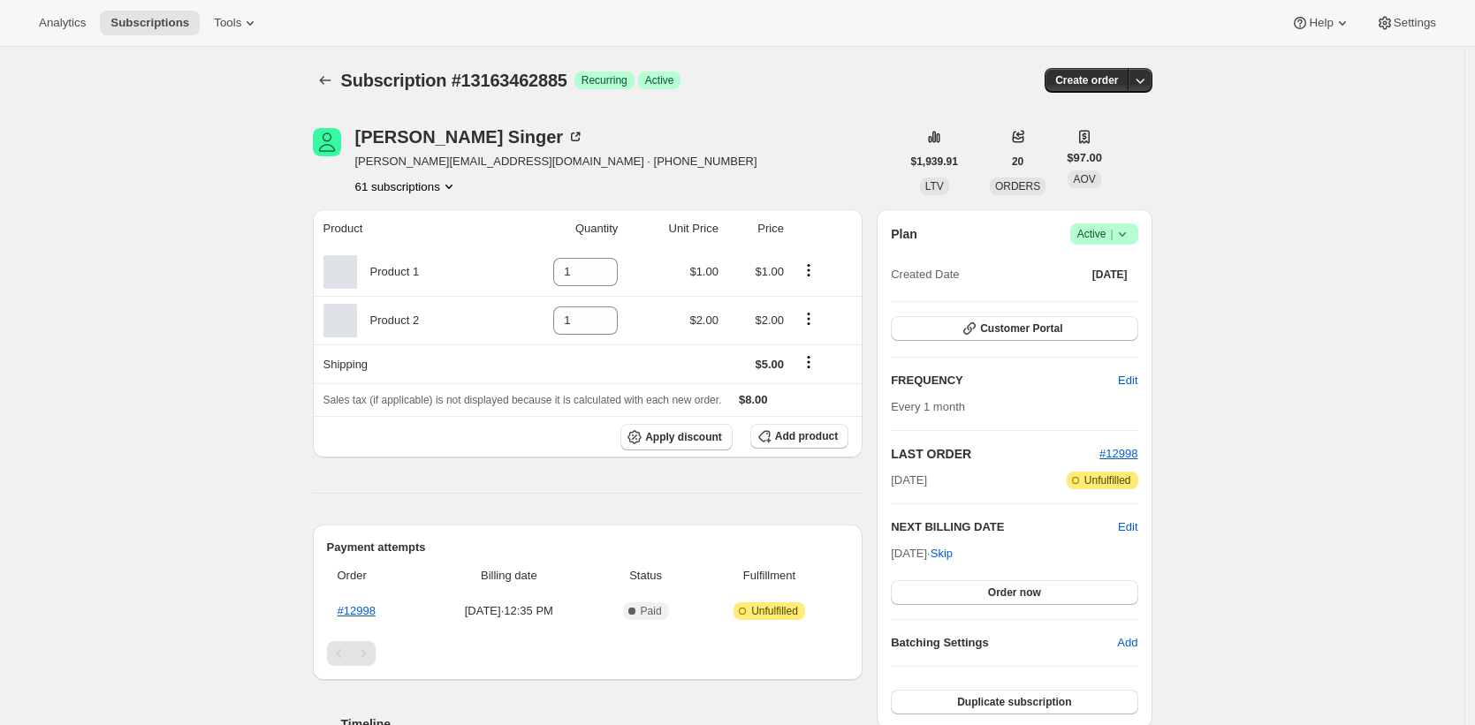
click at [559, 75] on span "Subscription #13163462885" at bounding box center [454, 80] width 226 height 19
click at [235, 23] on span "Tools" at bounding box center [227, 23] width 27 height 14
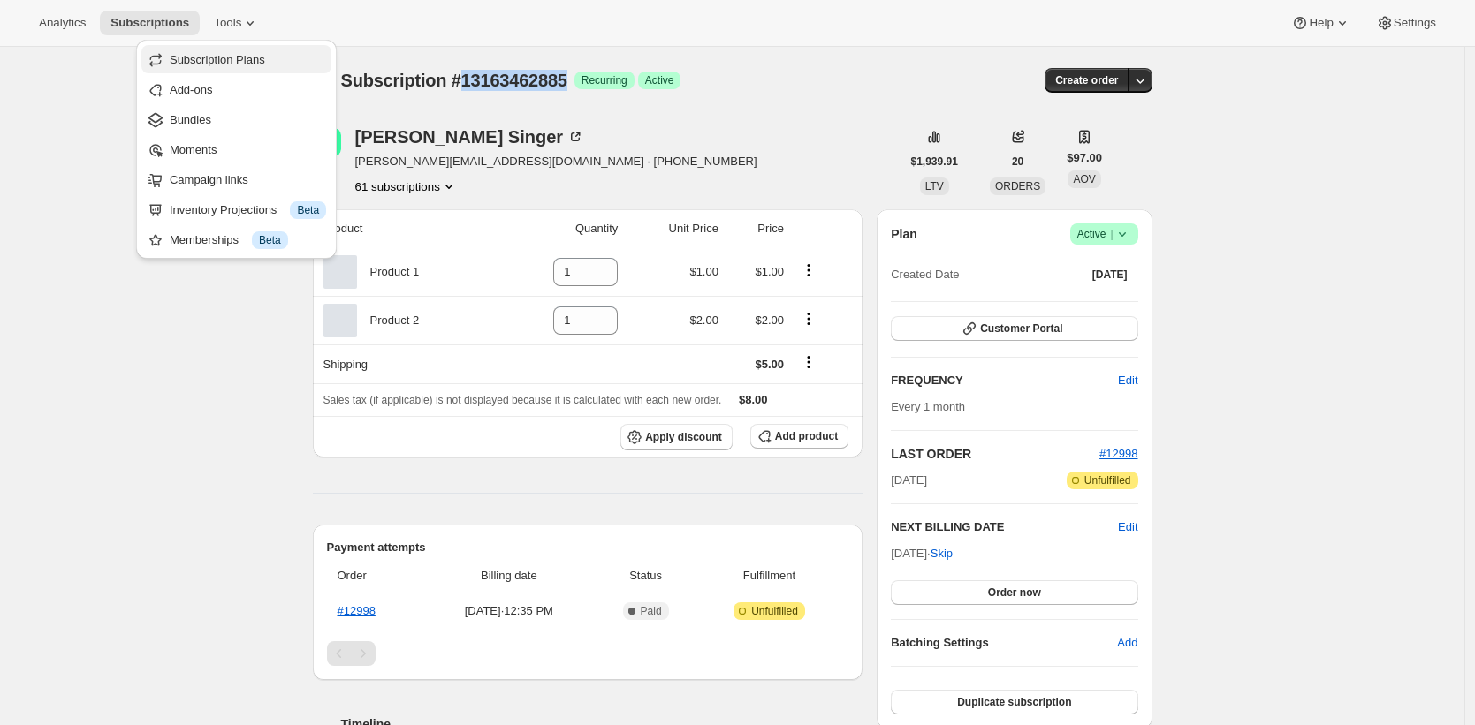
click at [239, 63] on span "Subscription Plans" at bounding box center [217, 59] width 95 height 13
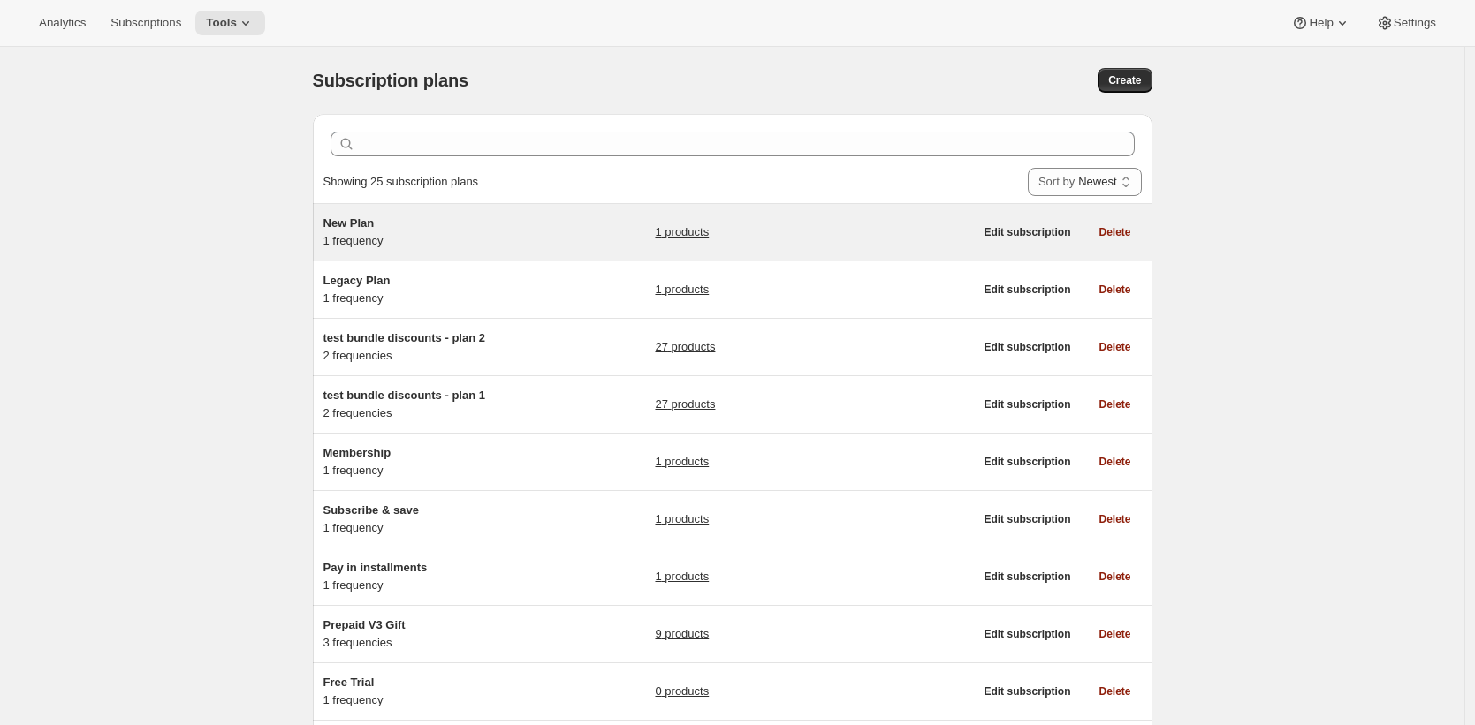
click at [494, 239] on div "New Plan 1 frequency" at bounding box center [433, 232] width 221 height 35
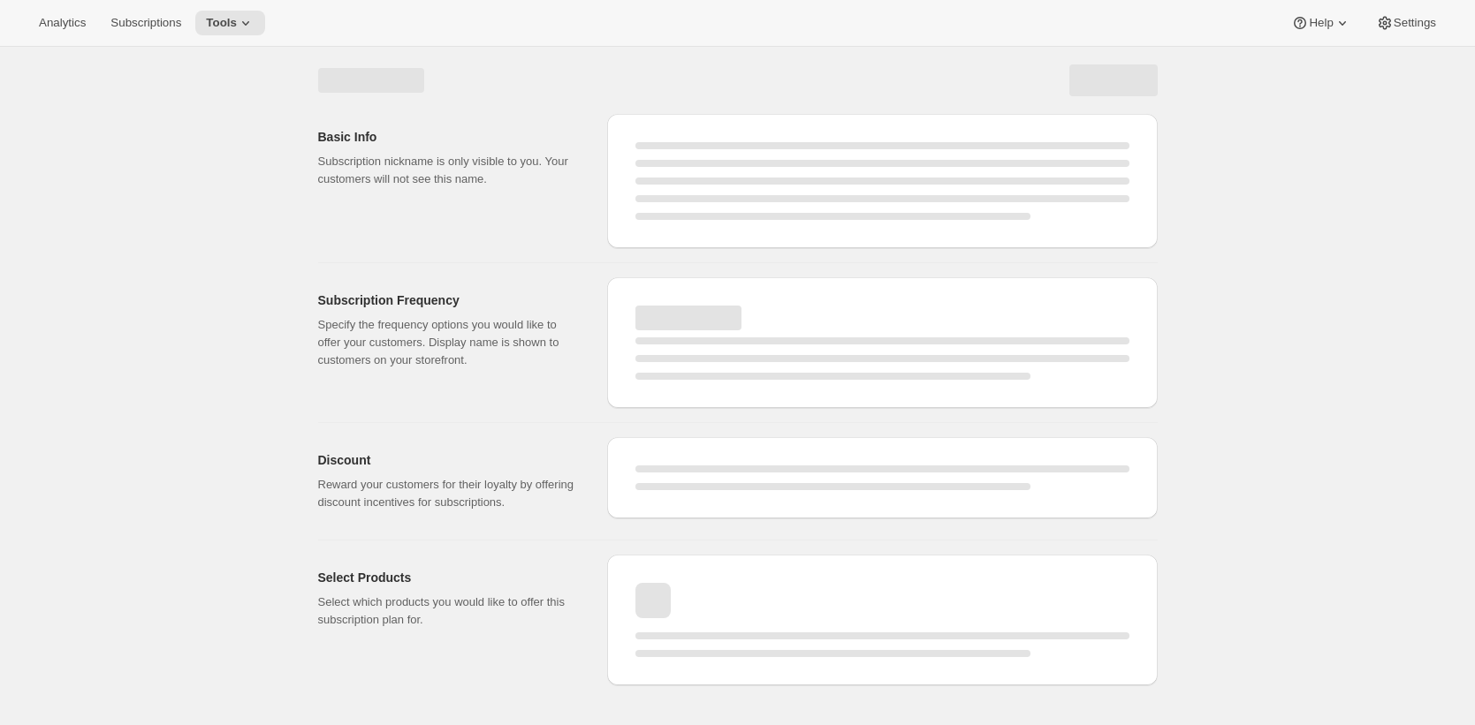
select select "WEEK"
select select "MONTH"
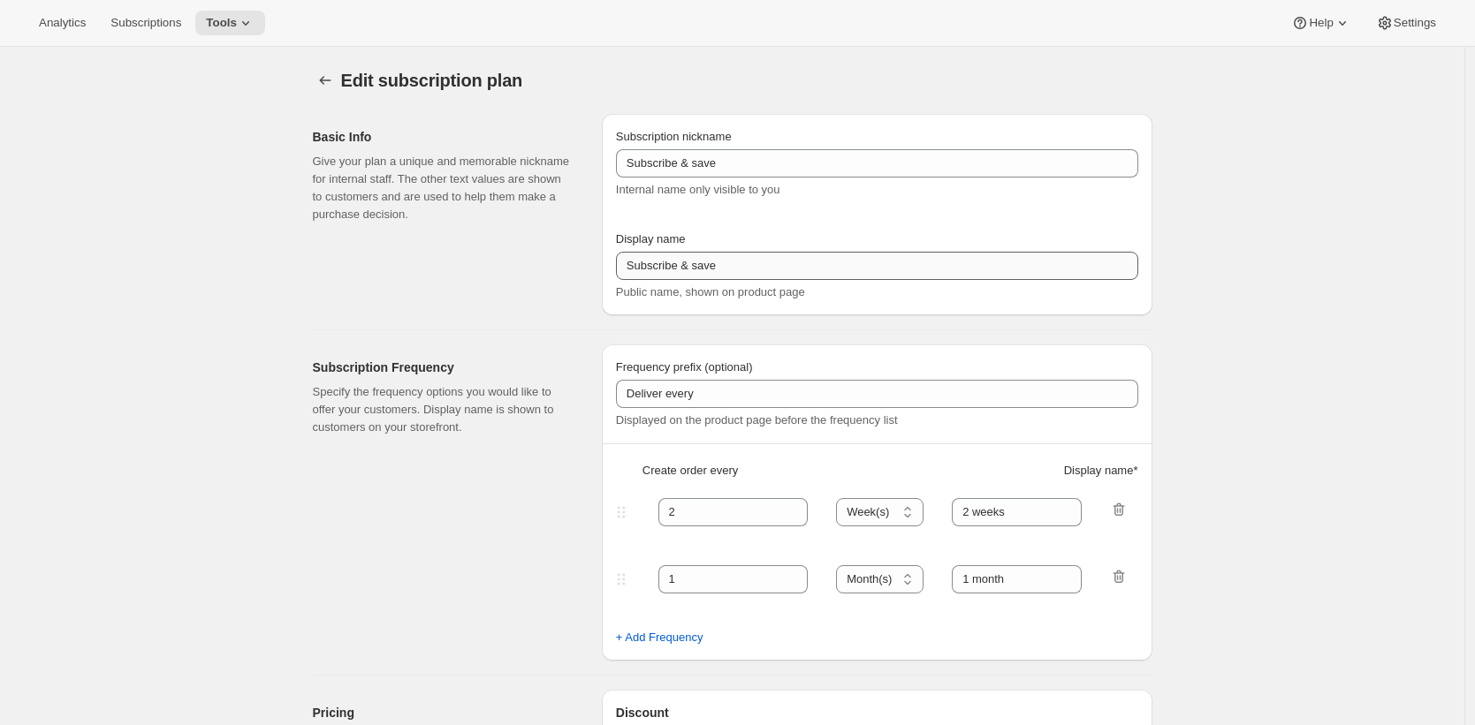
type input "New Plan"
type input "1"
select select "MONTH"
type input "1 month"
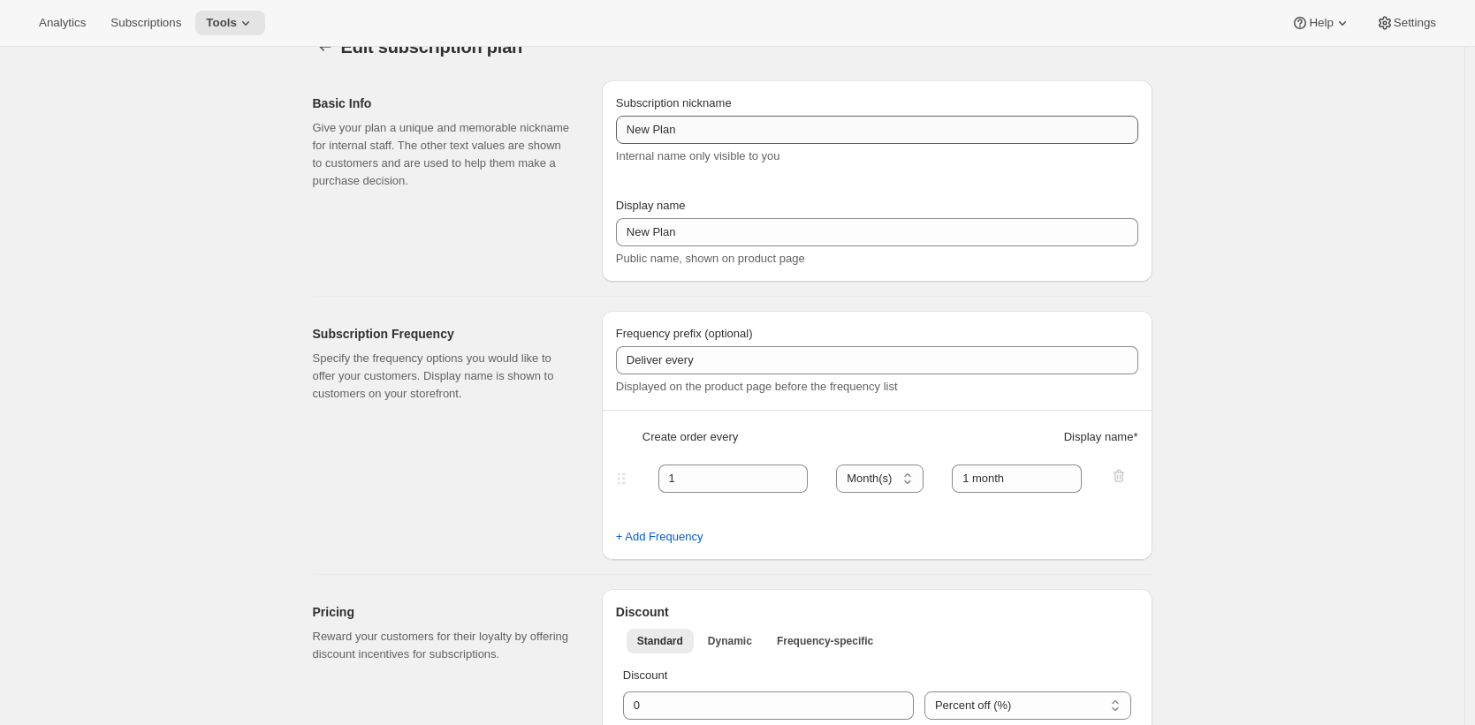
scroll to position [19, 0]
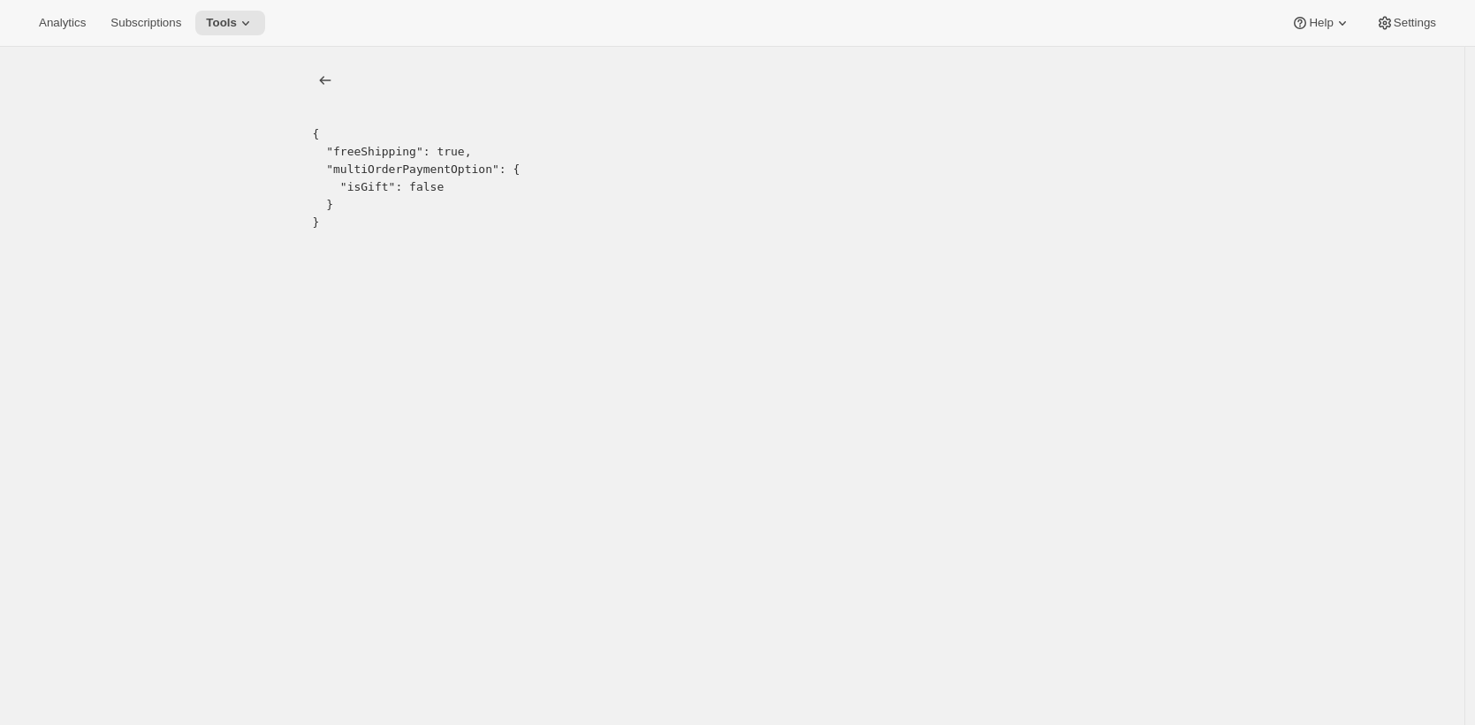
click at [870, 264] on div "{ "freeShipping": true, "multiOrderPaymentOption": { "isGift": false } }" at bounding box center [732, 409] width 1464 height 725
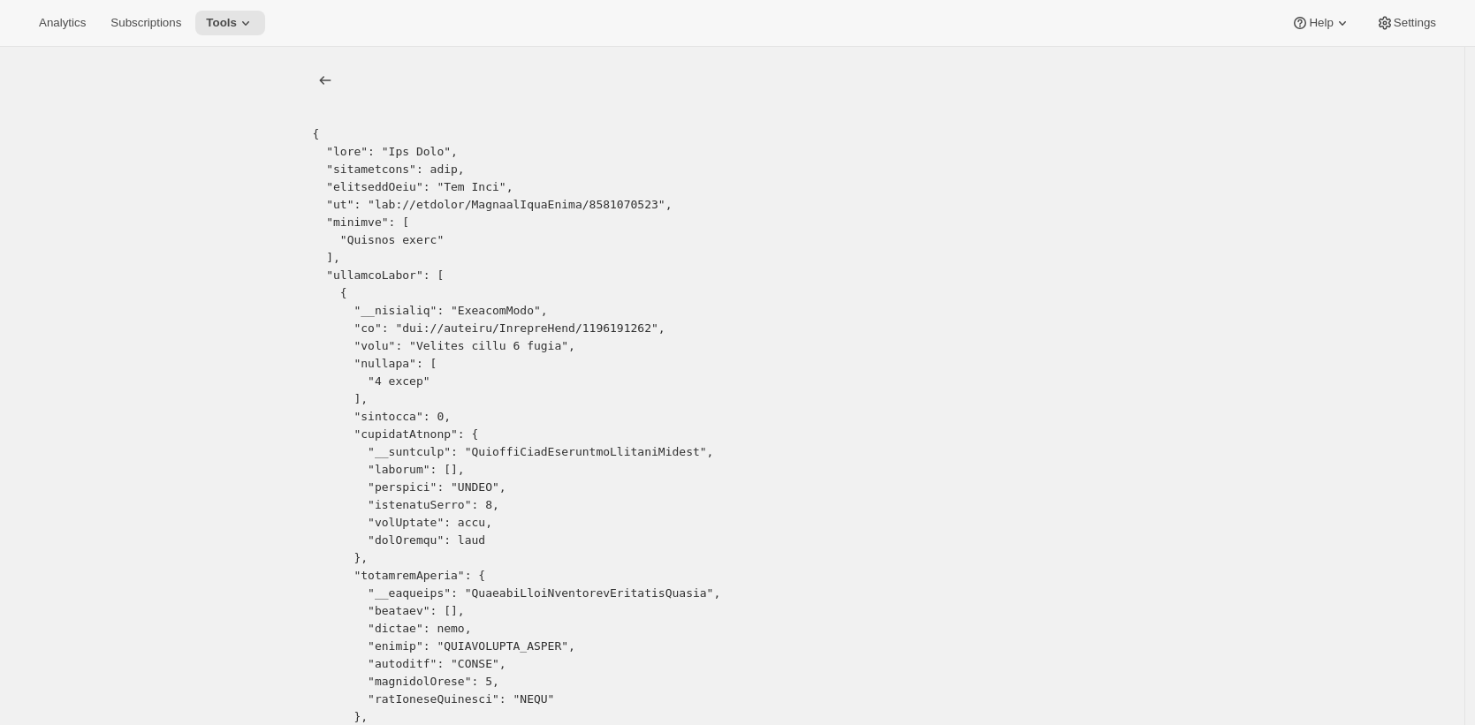
copy pre "5922226405"
